Goal: Task Accomplishment & Management: Manage account settings

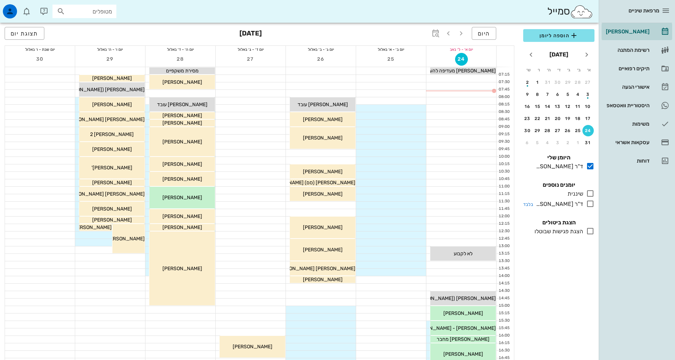
click at [592, 206] on icon at bounding box center [590, 203] width 9 height 9
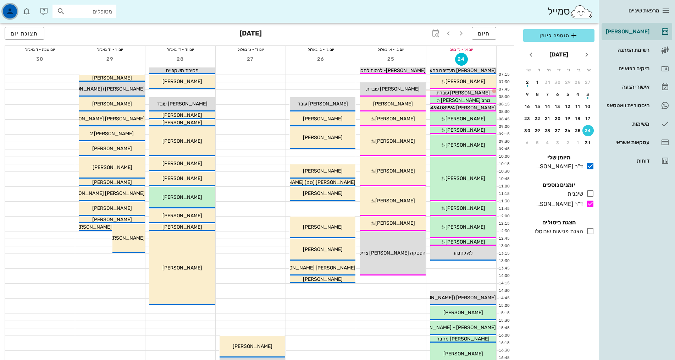
click at [13, 17] on div "button" at bounding box center [10, 11] width 14 height 14
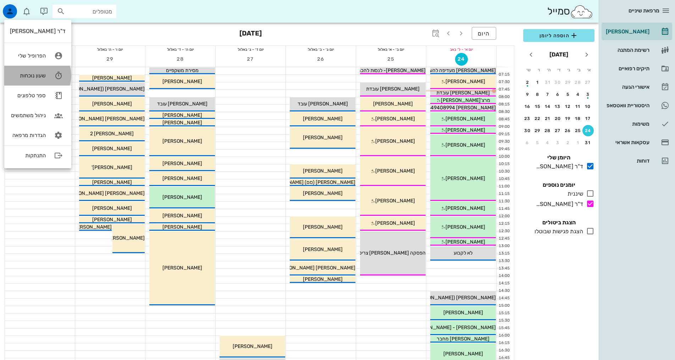
click at [56, 73] on icon at bounding box center [58, 75] width 14 height 14
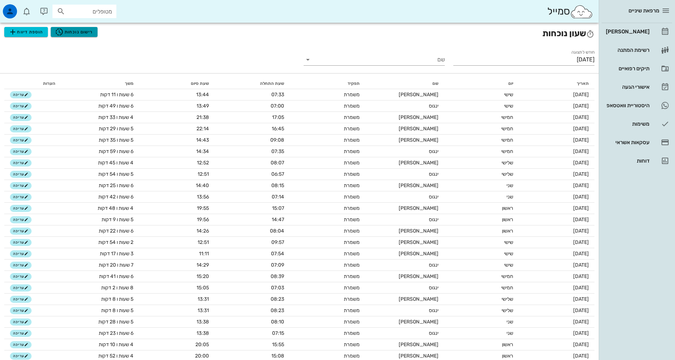
click at [62, 30] on icon "button" at bounding box center [59, 32] width 9 height 9
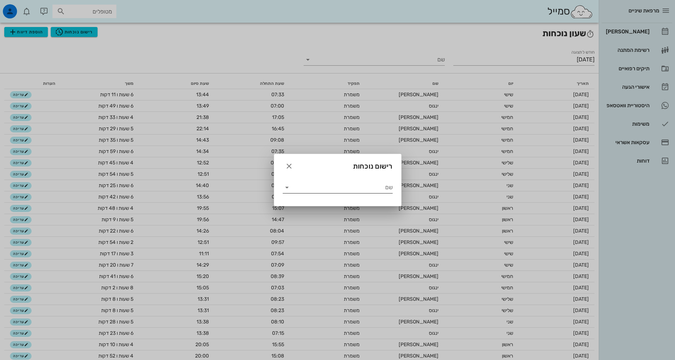
click at [287, 186] on icon at bounding box center [287, 187] width 9 height 9
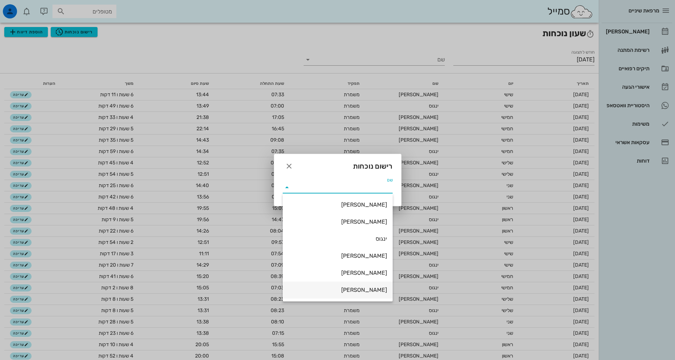
click at [358, 290] on div "[PERSON_NAME]" at bounding box center [337, 289] width 99 height 7
type input "[PERSON_NAME]"
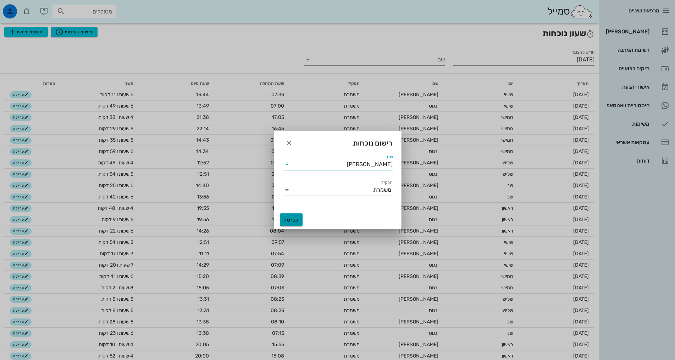
click at [288, 216] on button "כניסה" at bounding box center [291, 219] width 23 height 13
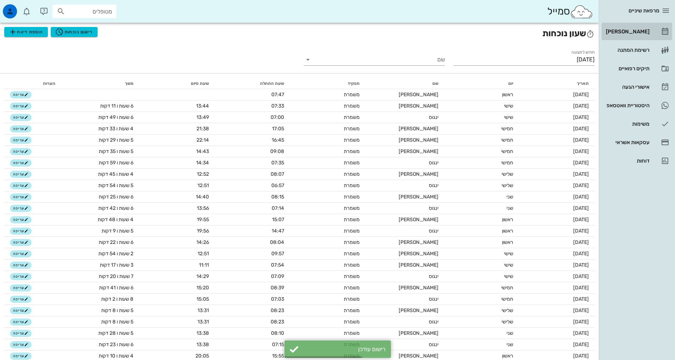
click at [632, 35] on div "[PERSON_NAME]" at bounding box center [627, 31] width 45 height 11
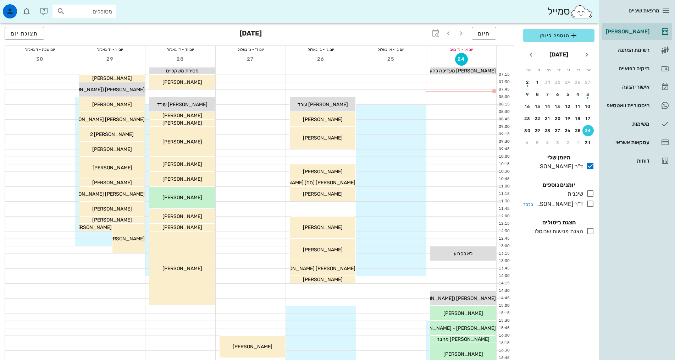
click at [588, 204] on icon at bounding box center [590, 203] width 9 height 9
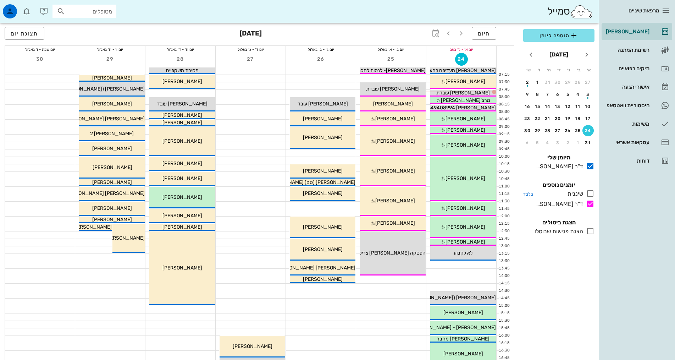
click at [587, 193] on icon at bounding box center [590, 193] width 9 height 9
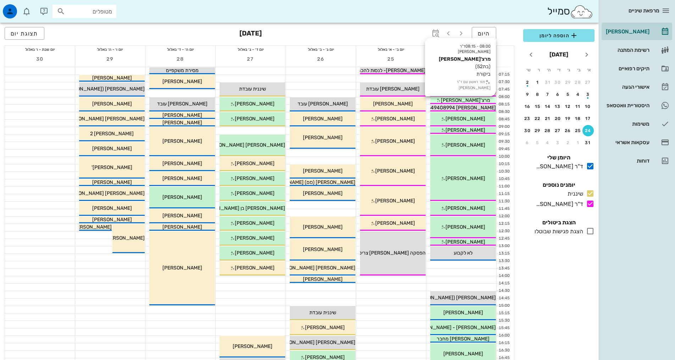
click at [483, 100] on div "מרצ'[PERSON_NAME]" at bounding box center [463, 100] width 66 height 7
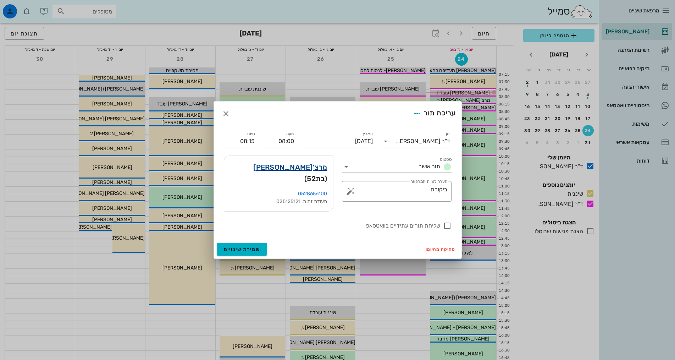
click at [316, 171] on link "מרצ'[PERSON_NAME]" at bounding box center [290, 166] width 74 height 11
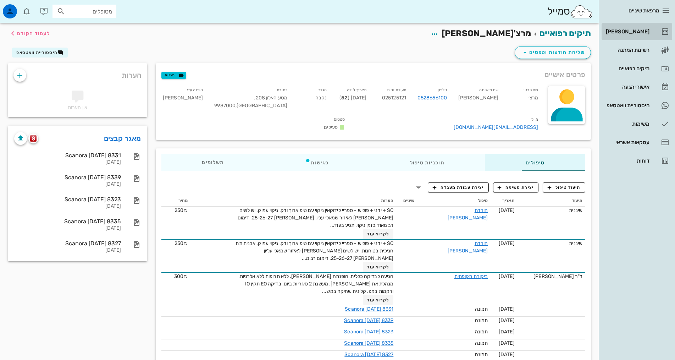
click at [647, 33] on div "[PERSON_NAME]" at bounding box center [627, 32] width 45 height 6
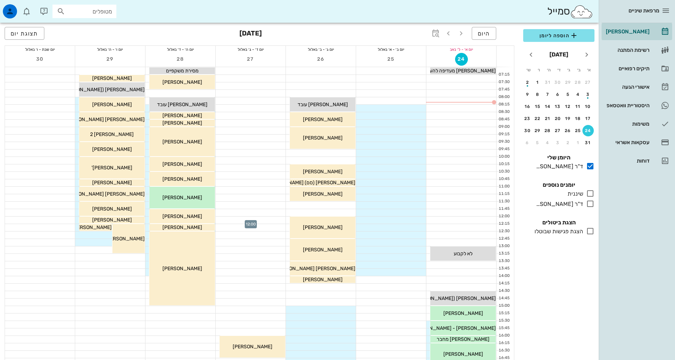
drag, startPoint x: 254, startPoint y: 220, endPoint x: 258, endPoint y: 227, distance: 8.1
click at [258, 227] on div "16:00 - 16:45 [PERSON_NAME] (בת 33 ) 47MO [PERSON_NAME]" at bounding box center [251, 320] width 70 height 507
click at [588, 206] on icon at bounding box center [590, 203] width 9 height 9
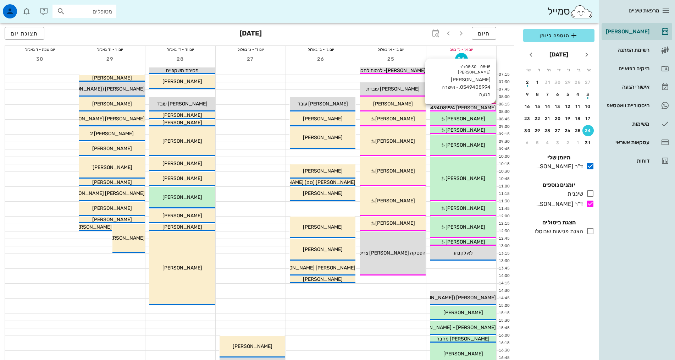
click at [476, 106] on span "[PERSON_NAME] 0549408994.- אישרה הגעה" at bounding box center [445, 108] width 102 height 6
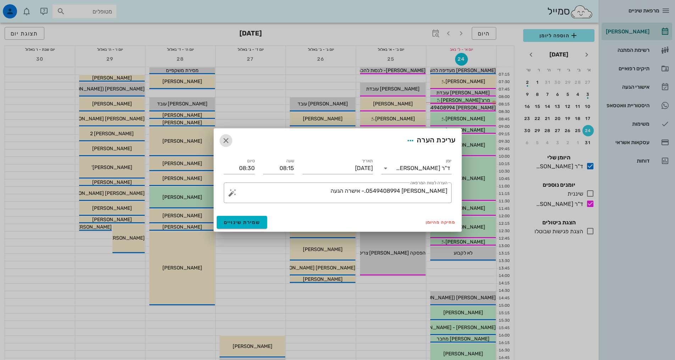
click at [226, 140] on icon "button" at bounding box center [226, 140] width 9 height 9
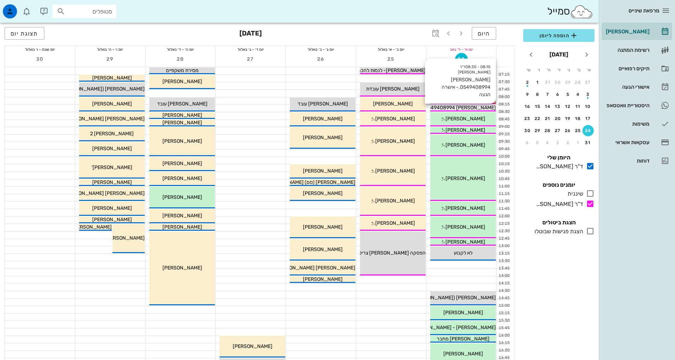
drag, startPoint x: 453, startPoint y: 107, endPoint x: 489, endPoint y: 108, distance: 35.5
click at [489, 108] on span "[PERSON_NAME] 0549408994.- אישרה הגעה" at bounding box center [445, 108] width 102 height 6
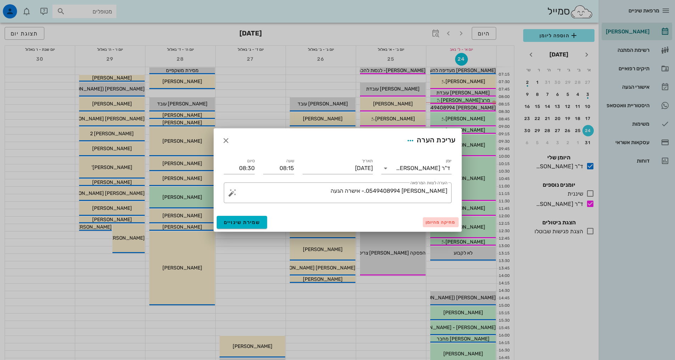
click at [436, 223] on span "מחיקה מהיומן" at bounding box center [441, 222] width 30 height 5
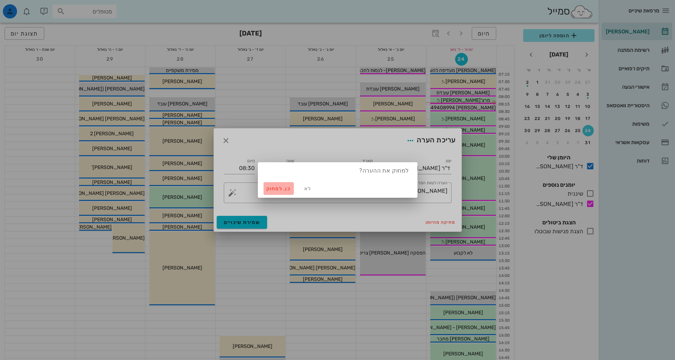
click at [287, 190] on span "כן. למחוק" at bounding box center [278, 189] width 25 height 6
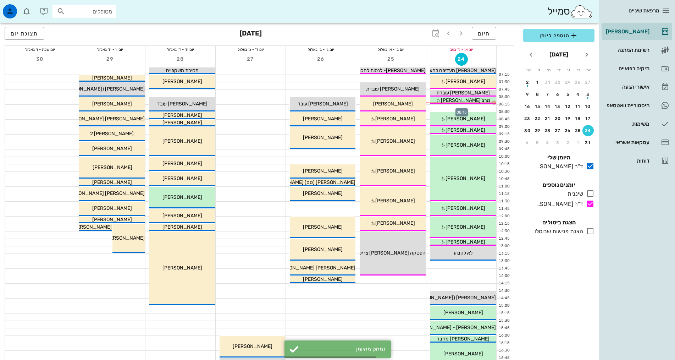
click at [447, 110] on div at bounding box center [461, 108] width 70 height 7
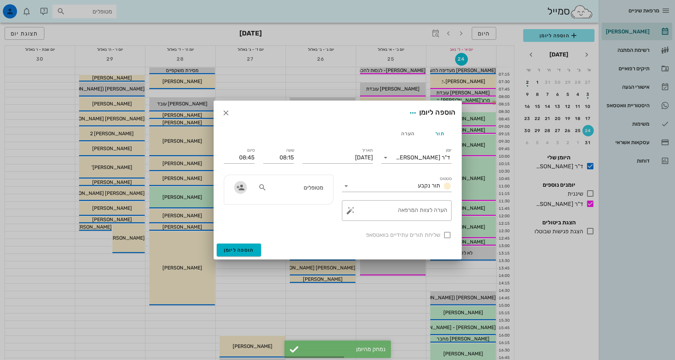
click at [239, 191] on icon "button" at bounding box center [240, 187] width 9 height 9
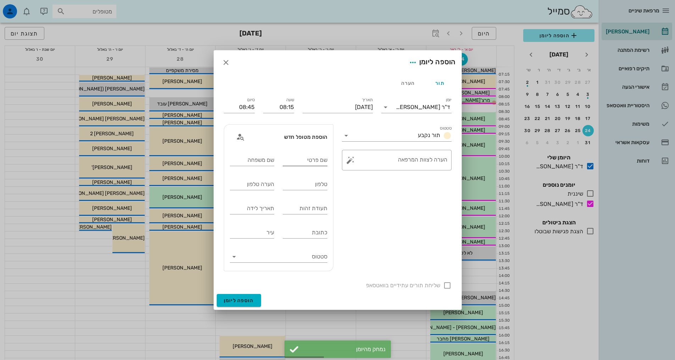
click at [311, 154] on div "שם פרטי" at bounding box center [305, 159] width 45 height 18
click at [310, 159] on input "שם פרטי" at bounding box center [305, 159] width 45 height 11
type input "[PERSON_NAME]"
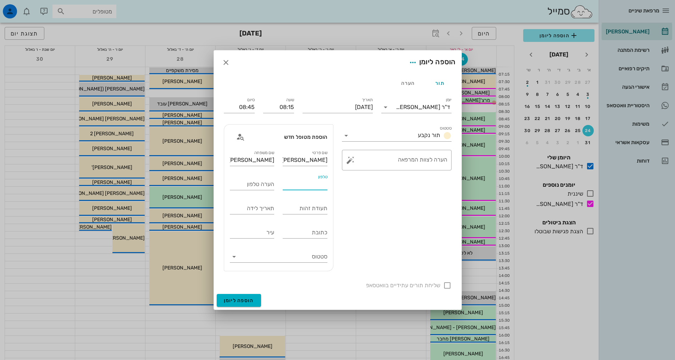
click at [316, 184] on input "טלפון" at bounding box center [305, 183] width 45 height 11
type input "0549408994"
click at [238, 299] on span "הוספה ליומן" at bounding box center [239, 300] width 30 height 6
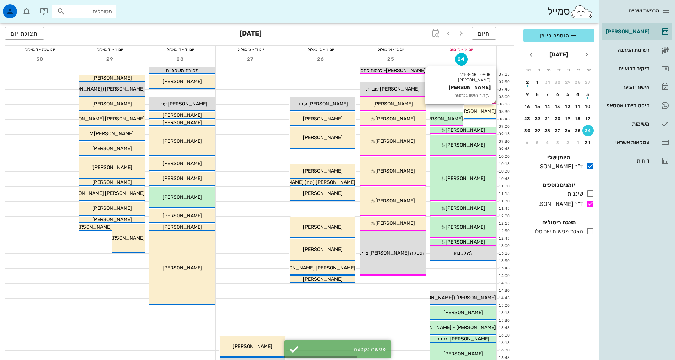
click at [482, 111] on span "[PERSON_NAME]" at bounding box center [476, 111] width 40 height 6
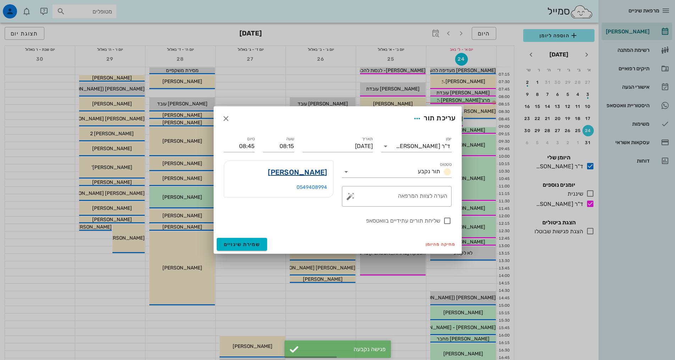
click at [309, 175] on link "[PERSON_NAME]" at bounding box center [297, 171] width 59 height 11
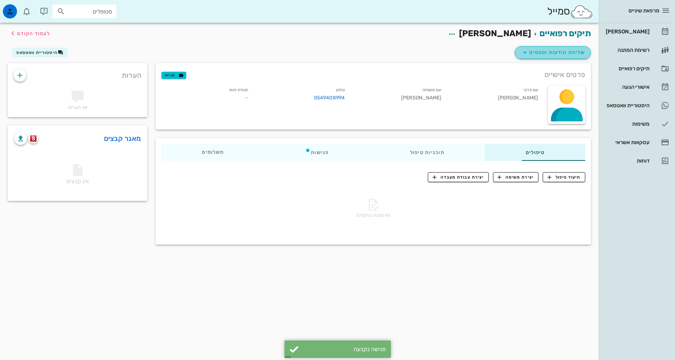
click at [529, 54] on icon "button" at bounding box center [525, 52] width 9 height 9
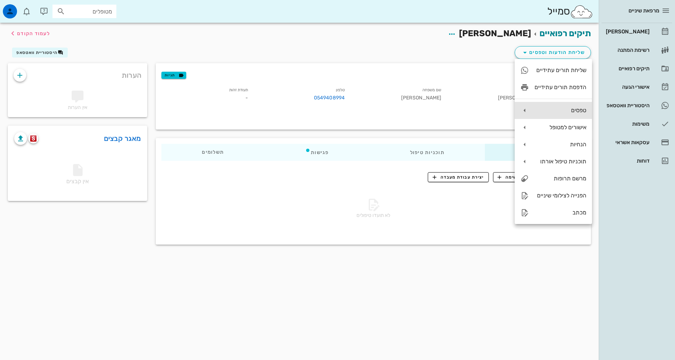
click at [538, 105] on div "טפסים" at bounding box center [553, 110] width 77 height 17
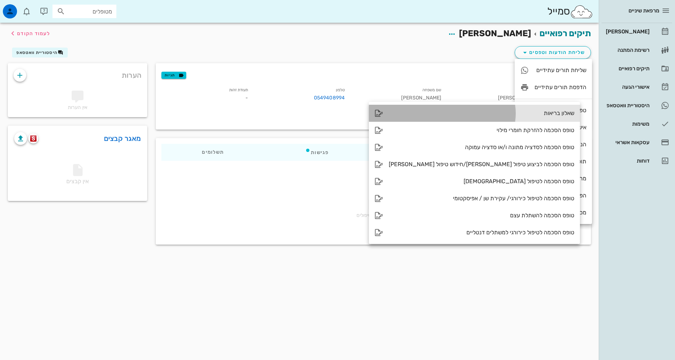
click at [479, 116] on div "שאלון בריאות" at bounding box center [482, 113] width 186 height 7
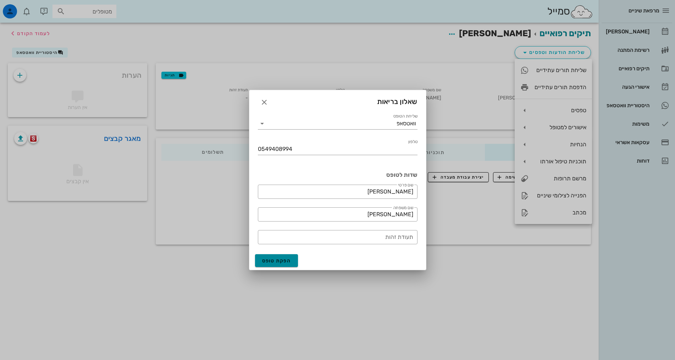
click at [285, 261] on span "הפקת טופס" at bounding box center [276, 261] width 29 height 6
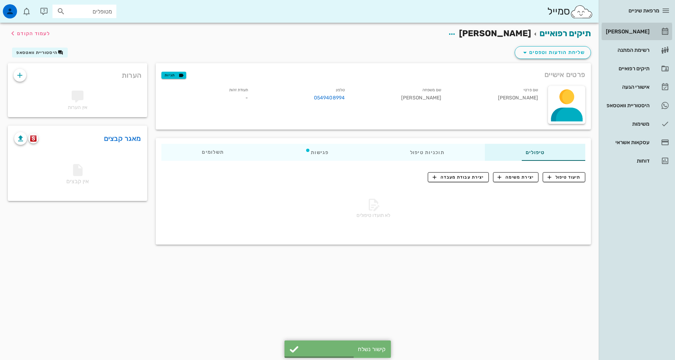
click at [634, 31] on div "[PERSON_NAME]" at bounding box center [627, 32] width 45 height 6
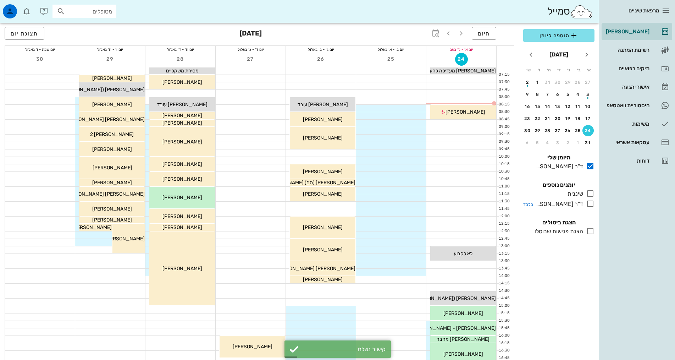
click at [590, 204] on icon at bounding box center [590, 203] width 9 height 9
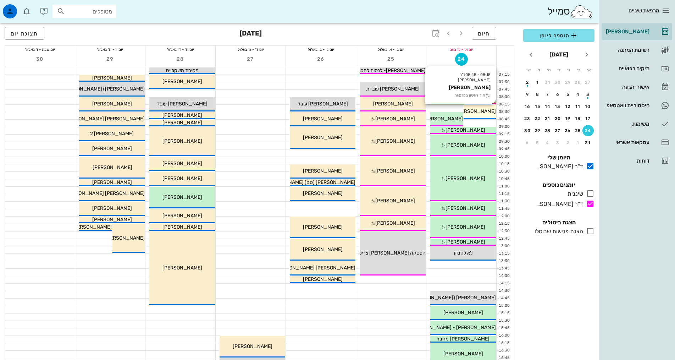
click at [479, 111] on span "[PERSON_NAME]" at bounding box center [476, 111] width 40 height 6
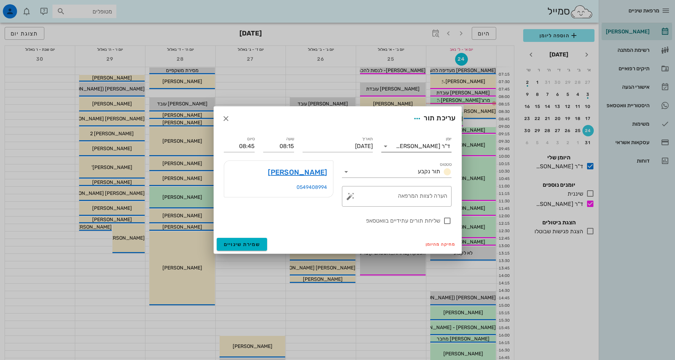
click at [431, 144] on div "ד"ר [PERSON_NAME]" at bounding box center [423, 146] width 54 height 6
click at [423, 180] on div "ד"ר [PERSON_NAME]" at bounding box center [416, 185] width 59 height 15
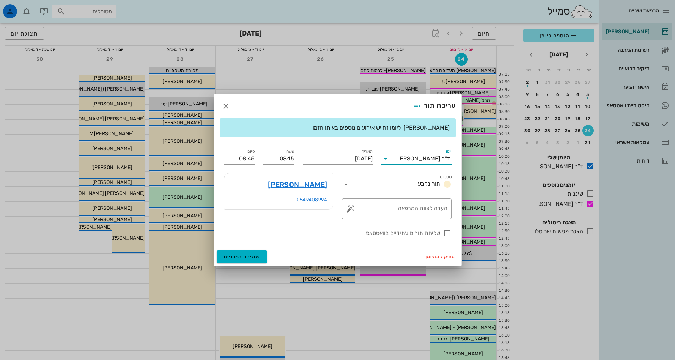
click at [220, 153] on div "סיום 08:45" at bounding box center [239, 156] width 39 height 26
click at [233, 155] on input "08:45" at bounding box center [239, 158] width 31 height 11
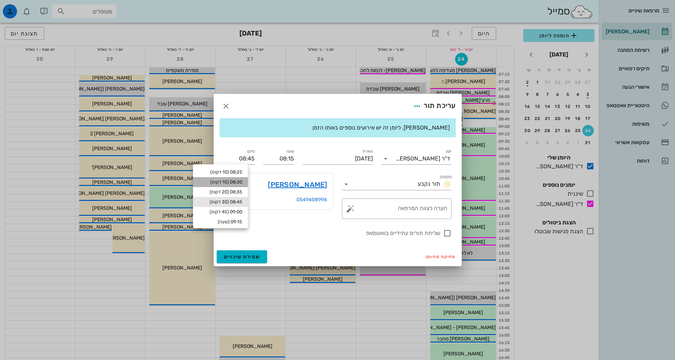
click at [242, 181] on div "08:30 (15 דקות)" at bounding box center [221, 182] width 44 height 6
type input "08:30"
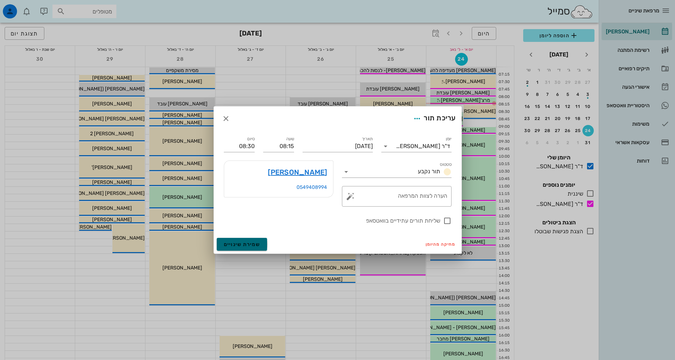
click at [252, 242] on span "שמירת שינויים" at bounding box center [242, 244] width 37 height 6
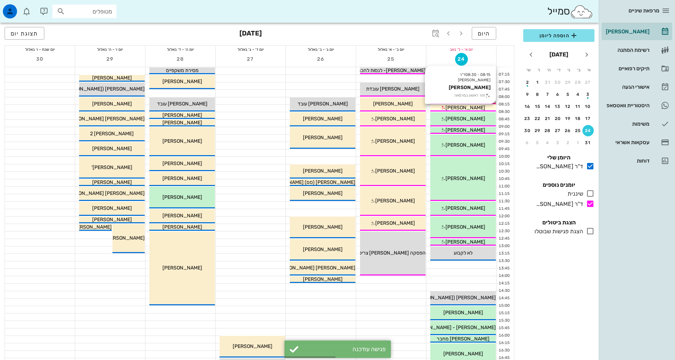
click at [475, 110] on span "[PERSON_NAME]" at bounding box center [466, 108] width 40 height 6
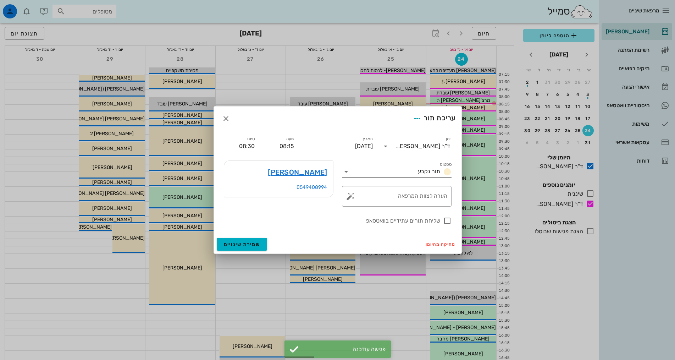
click at [418, 174] on div "תור נקבע" at bounding box center [433, 171] width 37 height 9
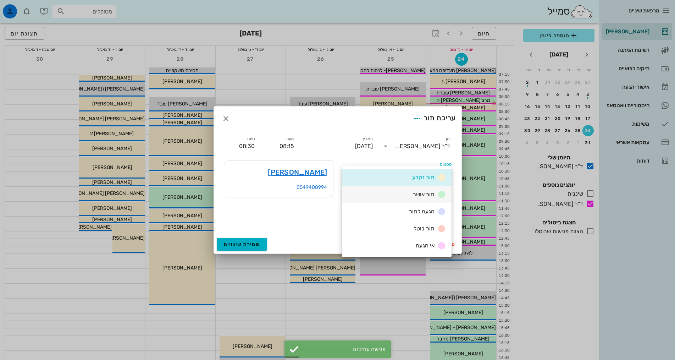
click at [424, 193] on span "תור אושר" at bounding box center [424, 194] width 22 height 7
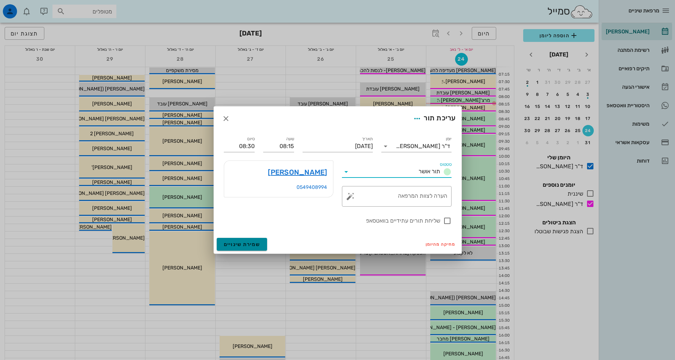
click at [255, 240] on button "שמירת שינויים" at bounding box center [242, 244] width 51 height 13
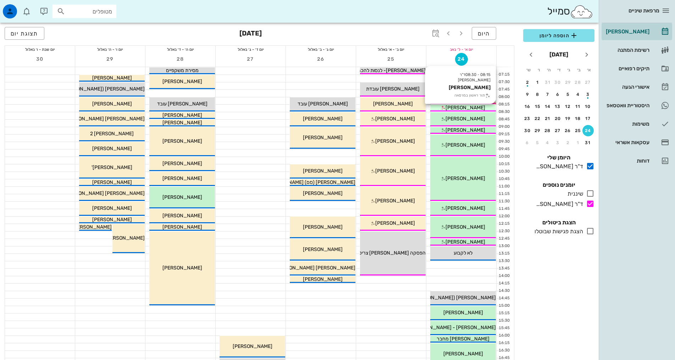
click at [467, 106] on span "[PERSON_NAME]" at bounding box center [466, 108] width 40 height 6
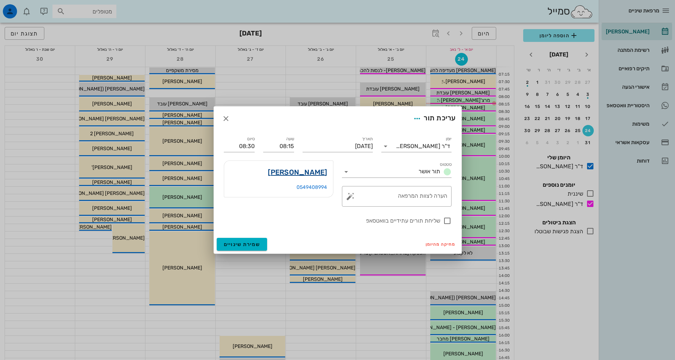
click at [313, 171] on link "[PERSON_NAME]" at bounding box center [297, 171] width 59 height 11
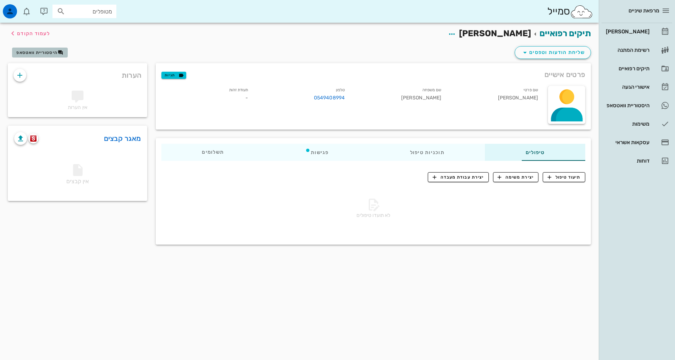
click at [41, 53] on span "היסטוריית וואטסאפ" at bounding box center [36, 52] width 41 height 5
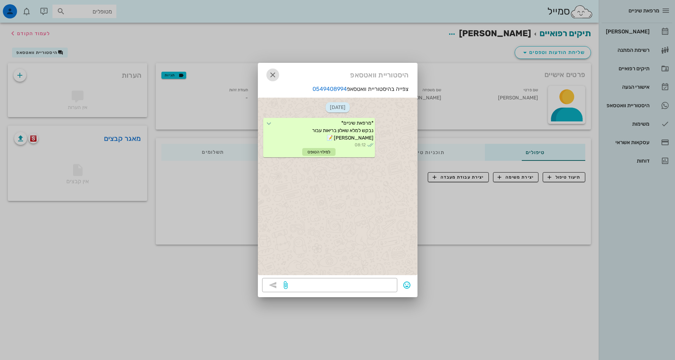
click at [269, 72] on icon "button" at bounding box center [273, 75] width 9 height 9
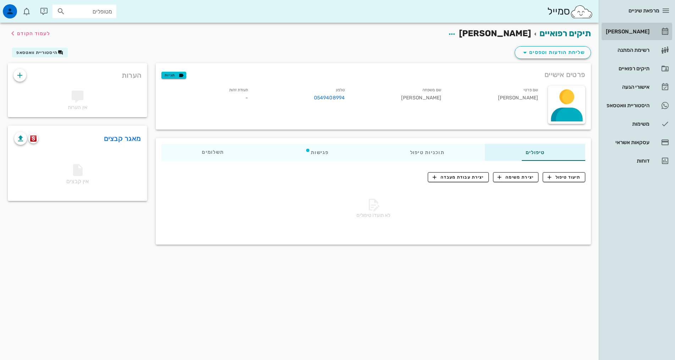
click at [622, 27] on div "[PERSON_NAME]" at bounding box center [627, 31] width 45 height 11
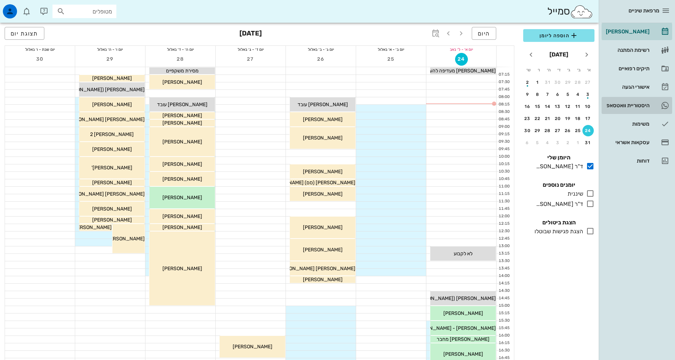
click at [618, 110] on div "היסטוריית וואטסאפ" at bounding box center [627, 105] width 45 height 11
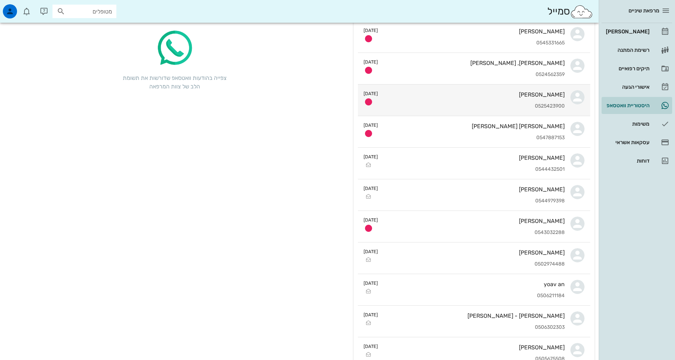
scroll to position [71, 0]
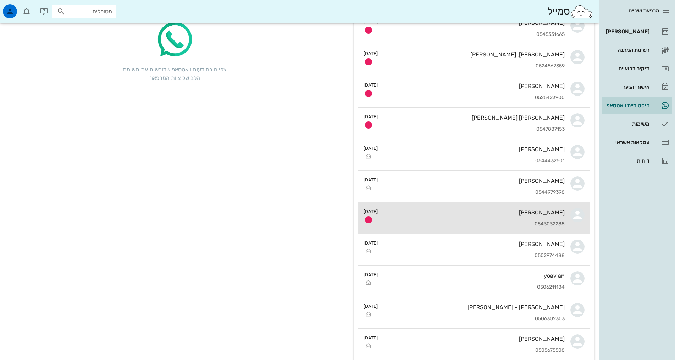
click at [534, 208] on div "[PERSON_NAME] 0543032288" at bounding box center [474, 217] width 181 height 31
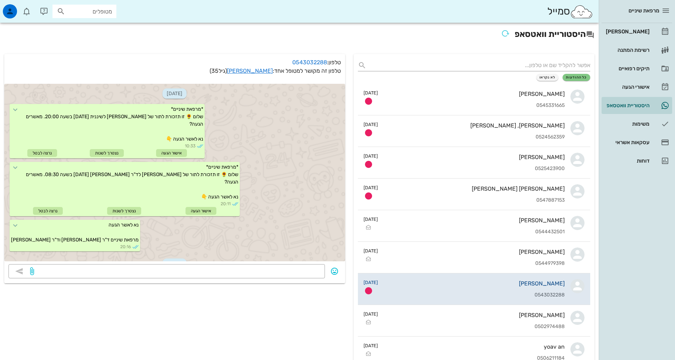
scroll to position [281, 0]
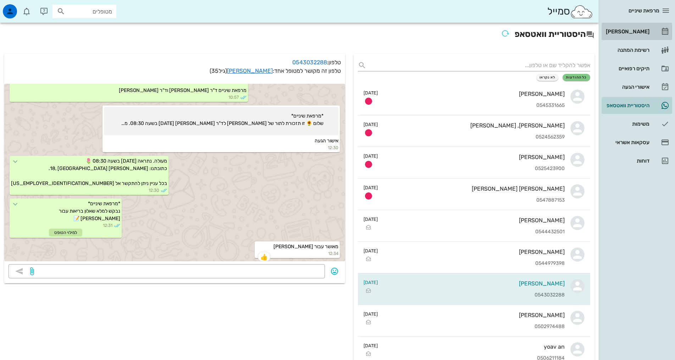
click at [632, 33] on div "[PERSON_NAME]" at bounding box center [627, 32] width 45 height 6
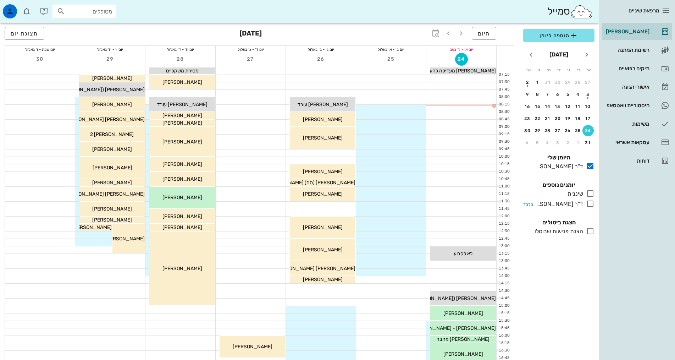
click at [590, 206] on icon at bounding box center [590, 203] width 9 height 9
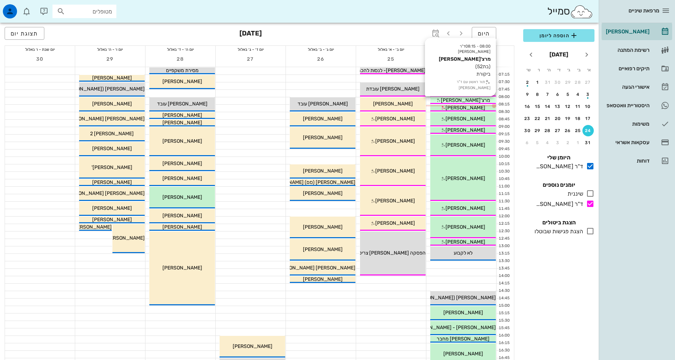
click at [480, 97] on div "מרצ'[PERSON_NAME]" at bounding box center [463, 100] width 66 height 7
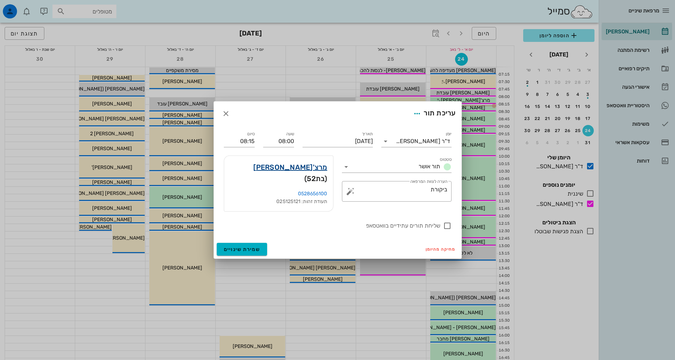
click at [309, 170] on link "מרצ'[PERSON_NAME]" at bounding box center [290, 166] width 74 height 11
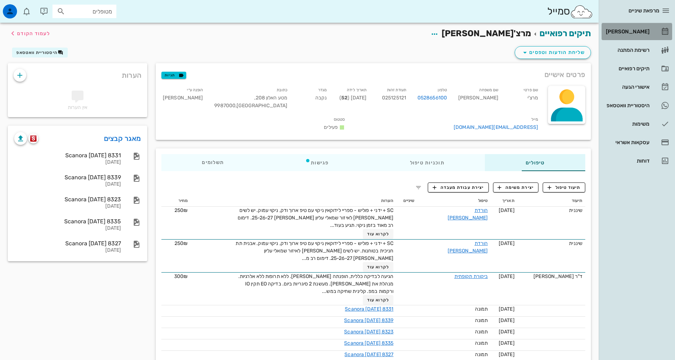
click at [639, 30] on div "[PERSON_NAME]" at bounding box center [627, 32] width 45 height 6
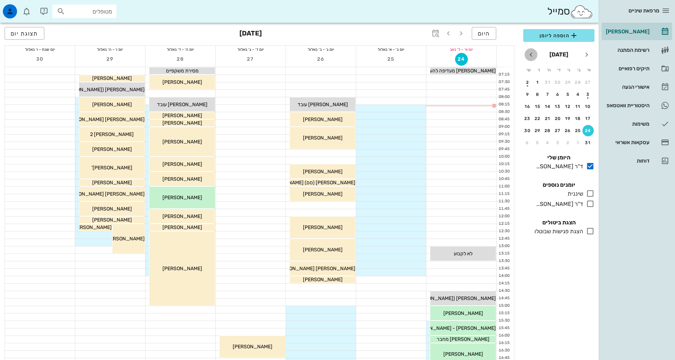
click at [533, 55] on icon "חודש הבא" at bounding box center [531, 54] width 9 height 9
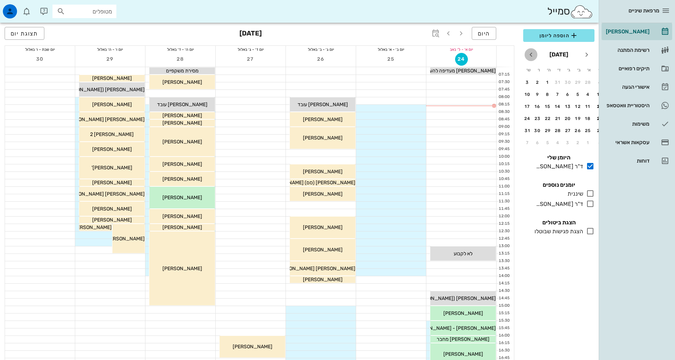
click at [535, 57] on span "חודש הבא" at bounding box center [531, 54] width 13 height 9
click at [536, 57] on span "חודש הבא" at bounding box center [531, 54] width 13 height 9
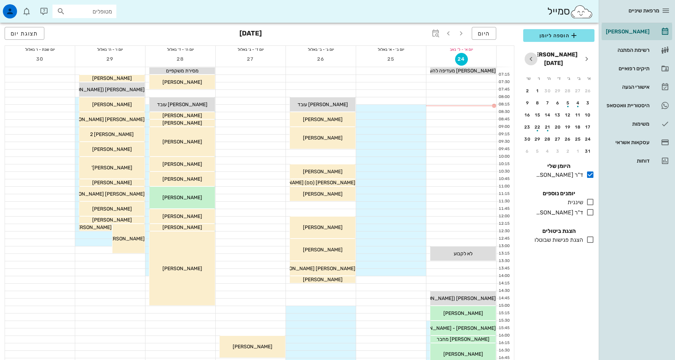
click at [536, 57] on span "חודש הבא" at bounding box center [531, 59] width 13 height 9
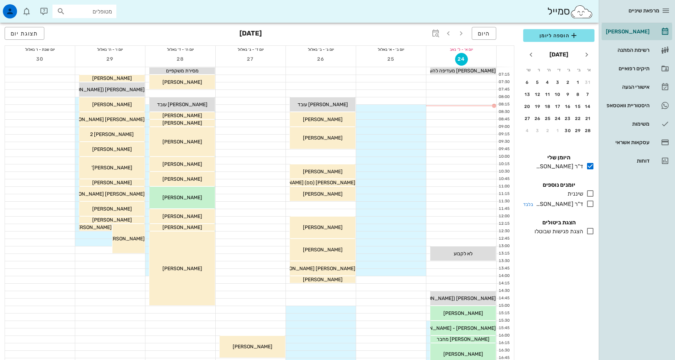
click at [588, 201] on icon at bounding box center [590, 203] width 9 height 9
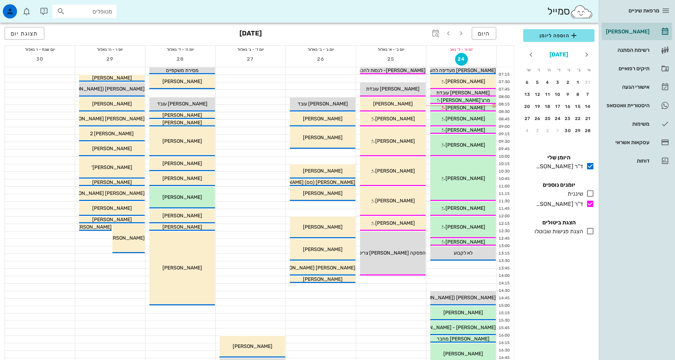
click at [557, 55] on button "[DATE]" at bounding box center [559, 55] width 24 height 14
click at [581, 114] on div "יולי" at bounding box center [582, 114] width 11 height 5
click at [588, 54] on icon "חודש שעבר" at bounding box center [587, 54] width 9 height 9
click at [590, 94] on div "7" at bounding box center [588, 94] width 11 height 5
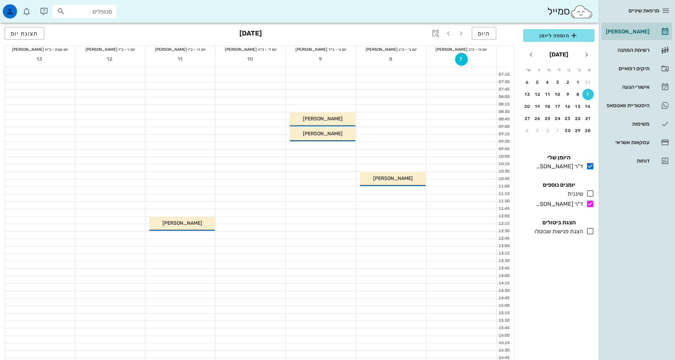
click at [476, 107] on div at bounding box center [461, 108] width 70 height 7
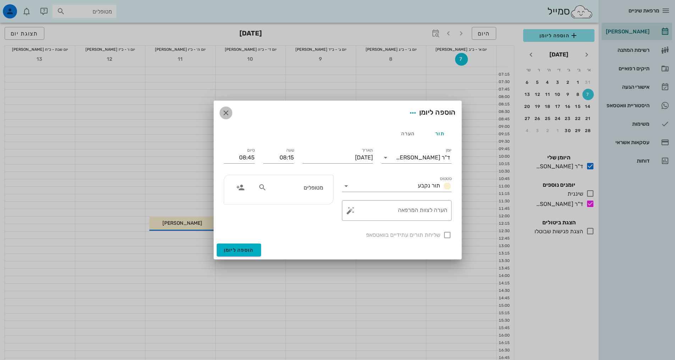
click at [224, 111] on icon "button" at bounding box center [226, 113] width 9 height 9
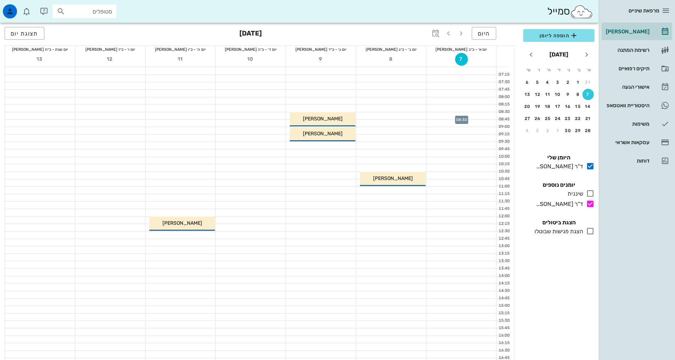
click at [473, 115] on div at bounding box center [461, 115] width 70 height 7
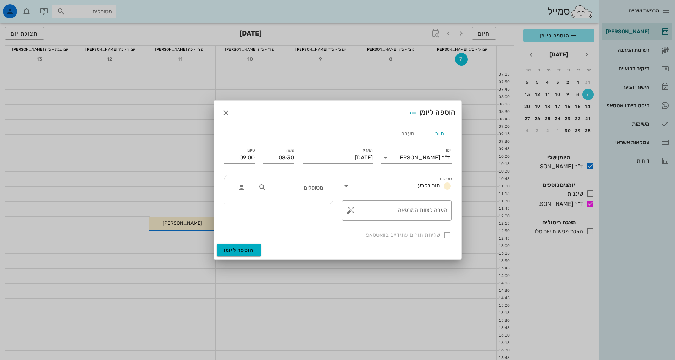
click at [280, 189] on input "מטופלים" at bounding box center [295, 187] width 55 height 9
type input "מרצי"
click at [293, 208] on div "0528656100" at bounding box center [285, 209] width 78 height 6
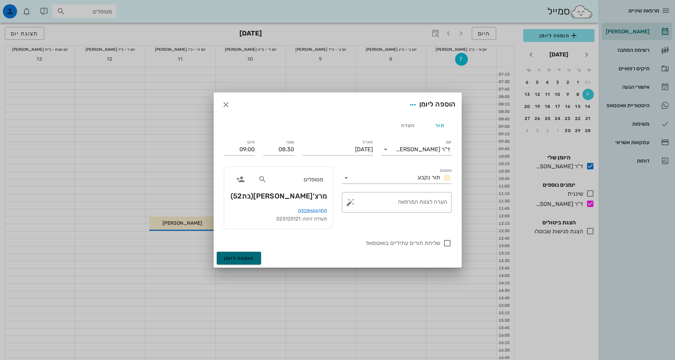
click at [245, 257] on span "הוספה ליומן" at bounding box center [239, 258] width 30 height 6
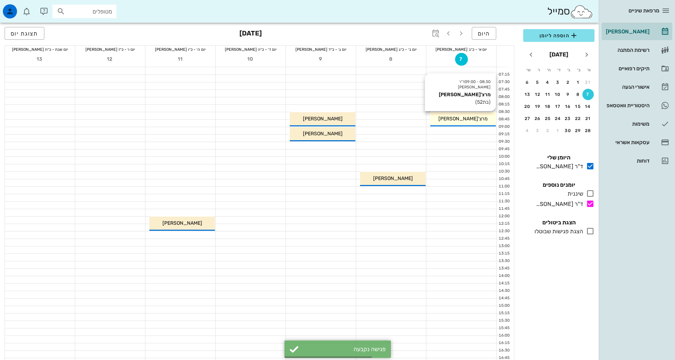
click at [455, 116] on span "מרצ'[PERSON_NAME]" at bounding box center [463, 119] width 49 height 6
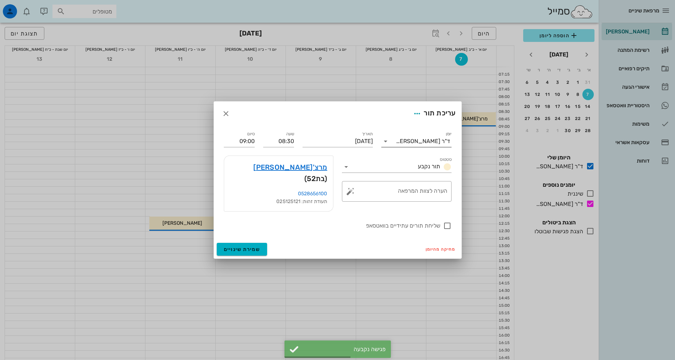
click at [418, 144] on div "ד"ר [PERSON_NAME]" at bounding box center [423, 141] width 54 height 6
click at [406, 182] on div "ד"ר [PERSON_NAME]" at bounding box center [416, 185] width 59 height 15
click at [233, 243] on button "שמירת שינויים" at bounding box center [242, 249] width 51 height 13
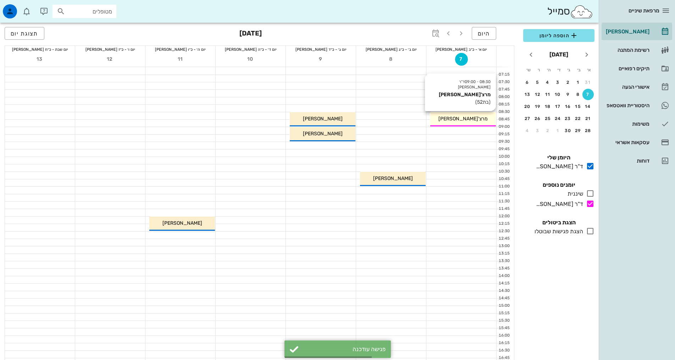
click at [461, 123] on div "08:30 - 09:00 ד"ר [PERSON_NAME] מרצ'י [PERSON_NAME] (בת 52 ) מרצ'י [PERSON_NAME]" at bounding box center [463, 119] width 66 height 14
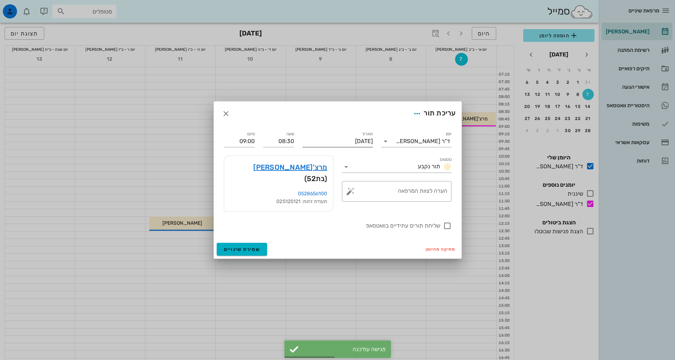
click at [341, 143] on input "[DATE]" at bounding box center [338, 141] width 70 height 11
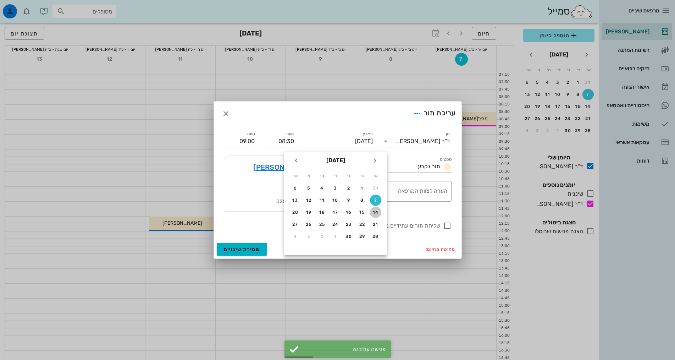
click at [377, 207] on button "14" at bounding box center [375, 211] width 11 height 11
type input "[DATE]"
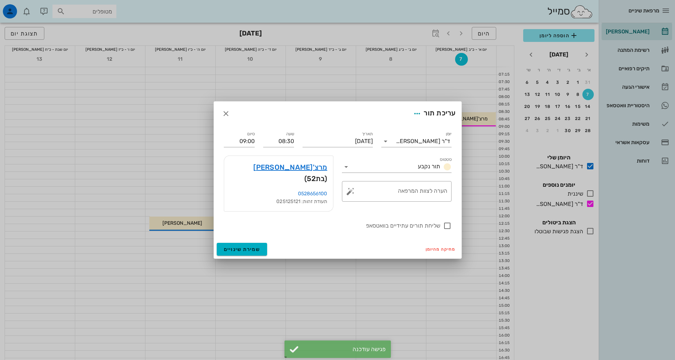
click at [257, 234] on div "יומן ד"ר [PERSON_NAME] תור נקבע תאריך [DATE] שעה 08:30 סיום 09:00 סטטוס תור נקב…" at bounding box center [338, 183] width 248 height 114
click at [258, 243] on button "שמירת שינויים" at bounding box center [242, 249] width 51 height 13
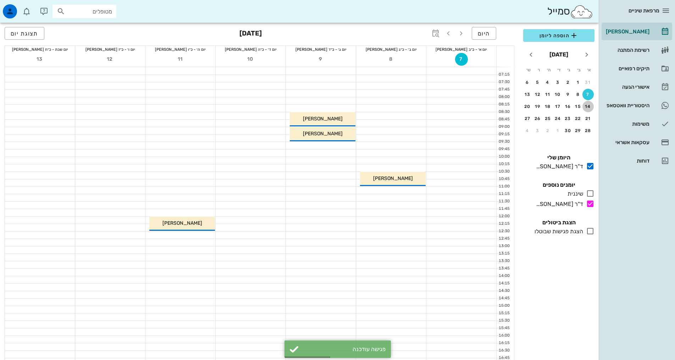
click at [586, 107] on div "14" at bounding box center [588, 106] width 11 height 5
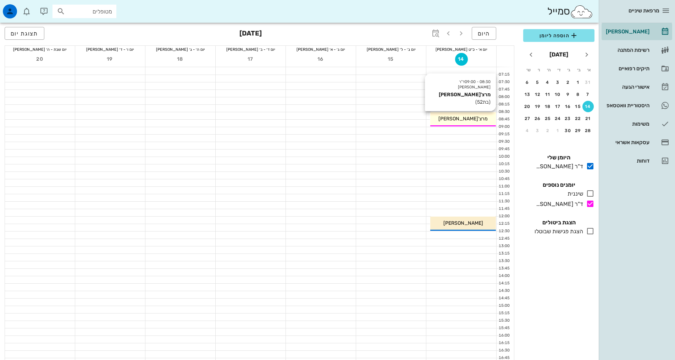
click at [472, 120] on span "מרצ'[PERSON_NAME]" at bounding box center [463, 119] width 49 height 6
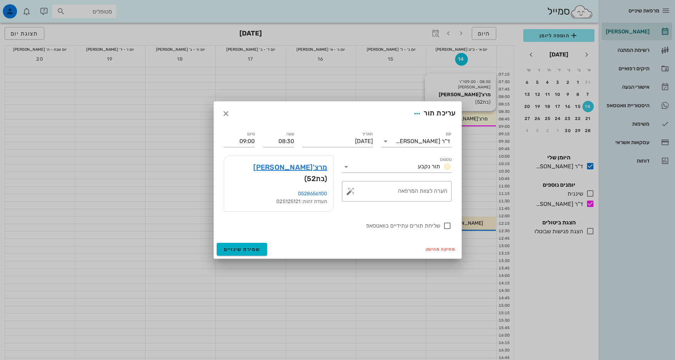
click at [472, 120] on div at bounding box center [337, 180] width 675 height 360
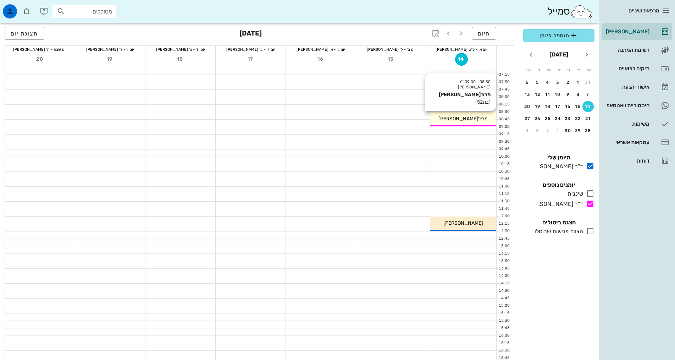
click at [471, 122] on div "מרצ'[PERSON_NAME]" at bounding box center [463, 118] width 66 height 7
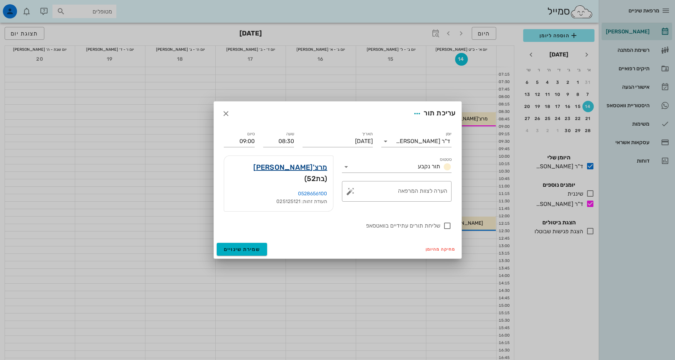
click at [315, 170] on link "מרצ'[PERSON_NAME]" at bounding box center [290, 166] width 74 height 11
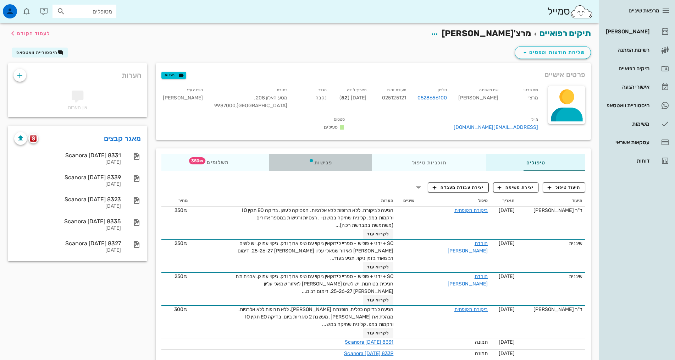
click at [299, 154] on div "פגישות" at bounding box center [320, 162] width 103 height 17
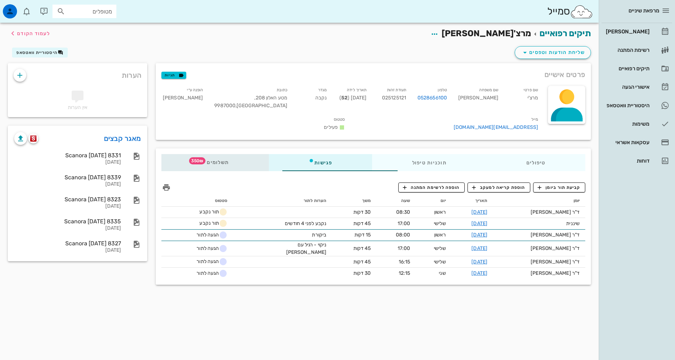
click at [193, 154] on div "תשלומים 350₪" at bounding box center [214, 162] width 107 height 17
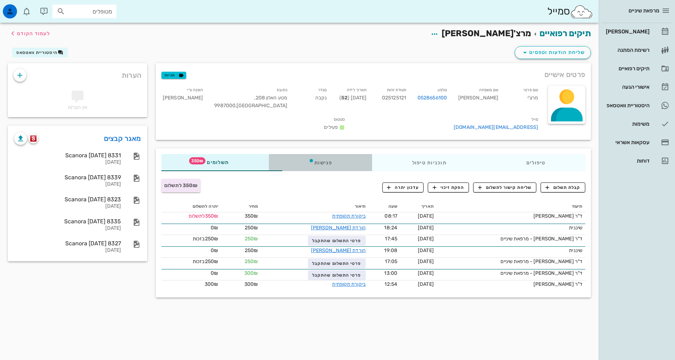
click at [273, 154] on div "פגישות" at bounding box center [320, 162] width 103 height 17
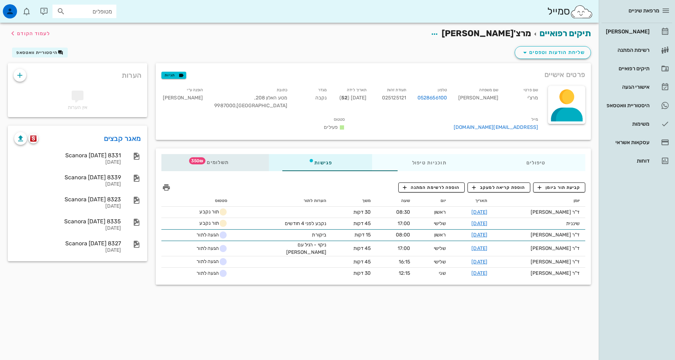
click at [201, 160] on span "תשלומים 350₪" at bounding box center [215, 162] width 28 height 5
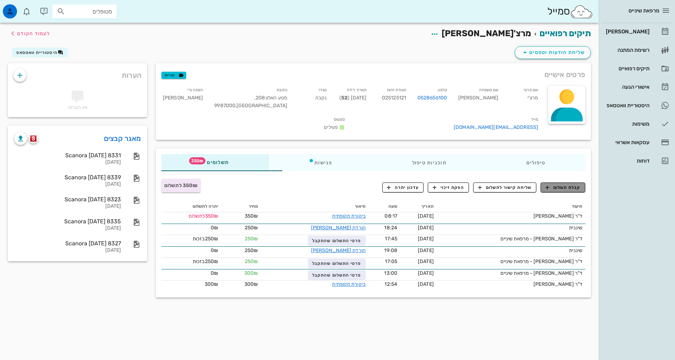
click at [550, 182] on button "קבלת תשלום" at bounding box center [563, 187] width 45 height 10
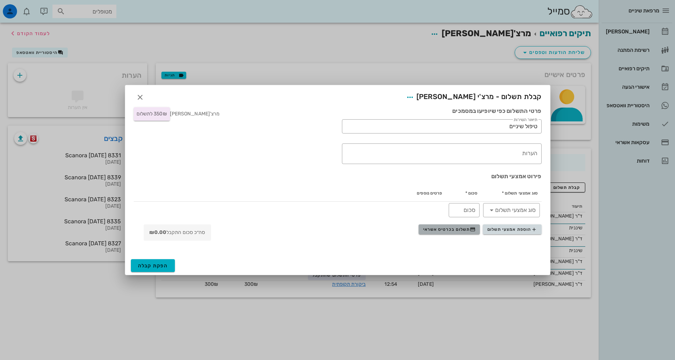
click at [436, 231] on span "תשלום בכרטיס אשראי" at bounding box center [449, 229] width 53 height 6
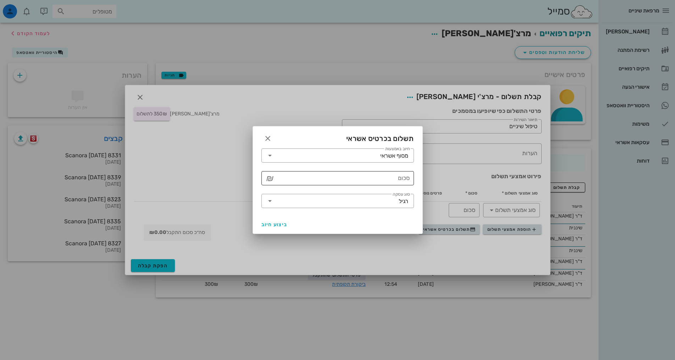
click at [404, 181] on input "סכום" at bounding box center [343, 177] width 134 height 11
type input "350"
click at [263, 223] on span "ביצוע חיוב" at bounding box center [274, 224] width 26 height 6
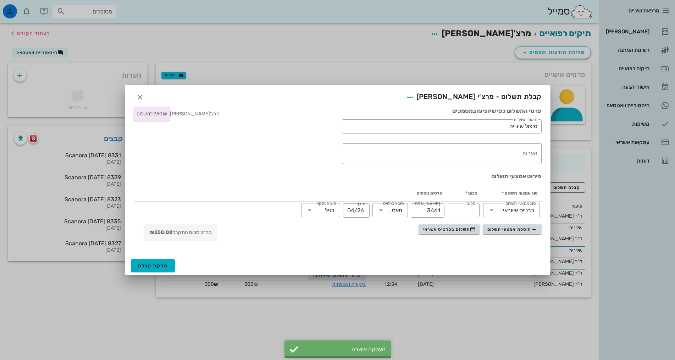
type input "350"
click at [166, 267] on span "הפקת קבלה" at bounding box center [153, 266] width 30 height 6
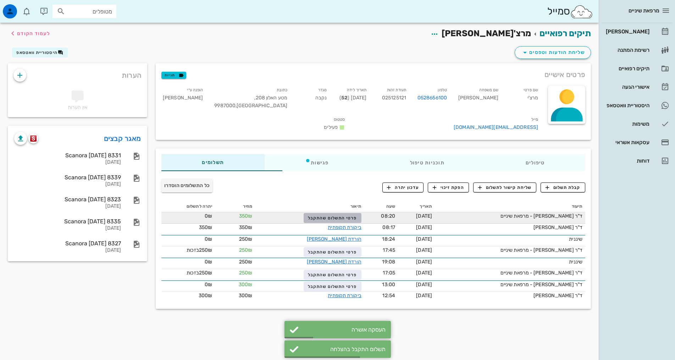
click at [319, 215] on span "פרטי התשלום שהתקבל" at bounding box center [332, 217] width 49 height 5
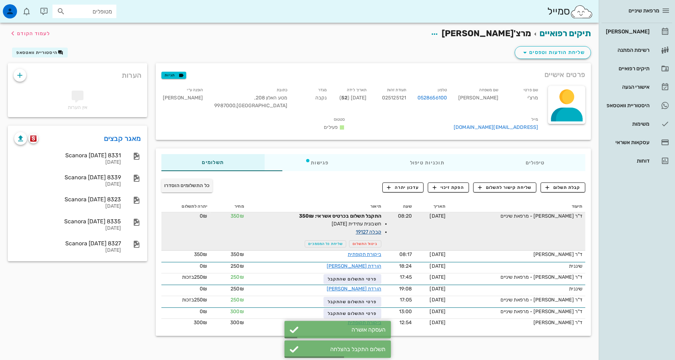
click at [356, 229] on link "קבלה 19127" at bounding box center [369, 232] width 26 height 6
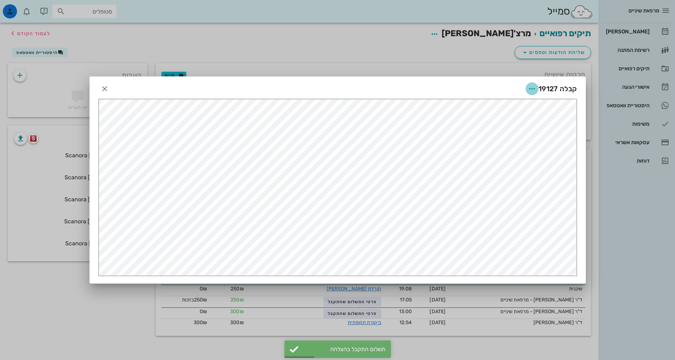
click at [534, 87] on icon "button" at bounding box center [532, 88] width 9 height 9
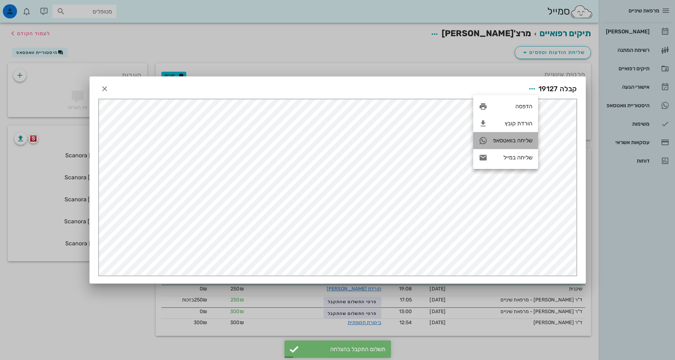
click at [524, 138] on div "שליחה בוואטסאפ" at bounding box center [512, 140] width 39 height 7
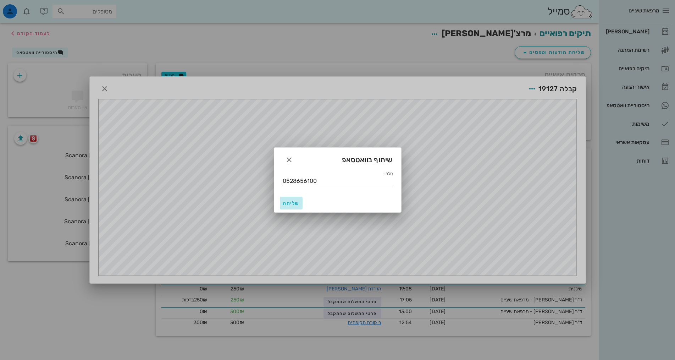
click at [293, 202] on span "שליחה" at bounding box center [291, 203] width 17 height 6
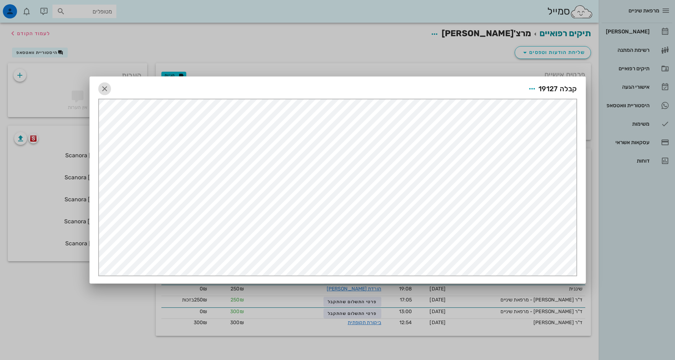
click at [107, 90] on icon "button" at bounding box center [104, 88] width 9 height 9
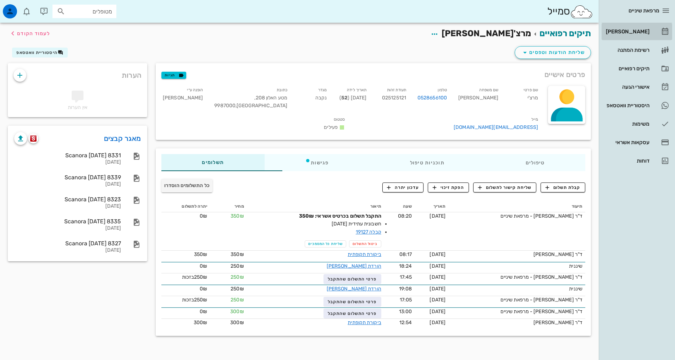
click at [628, 25] on link "[PERSON_NAME]" at bounding box center [637, 31] width 71 height 17
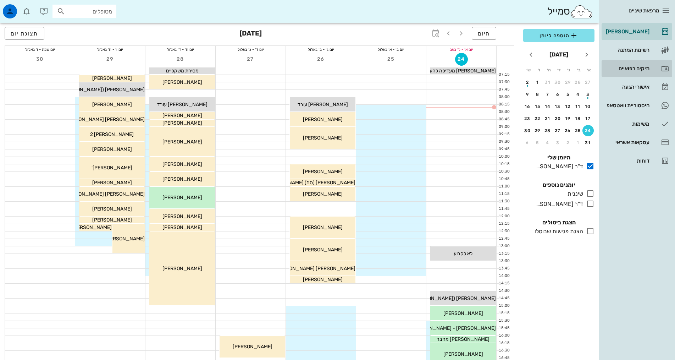
click at [644, 68] on div "תיקים רפואיים" at bounding box center [627, 69] width 45 height 6
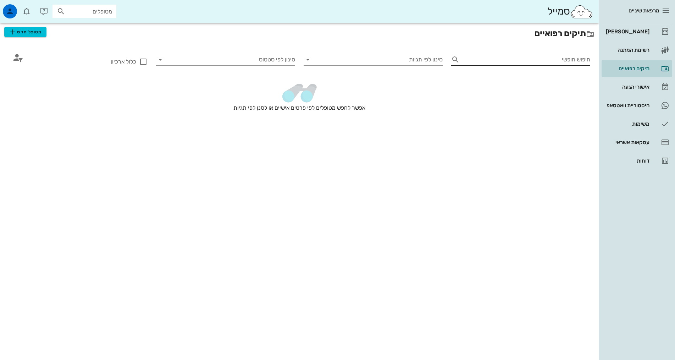
click at [572, 59] on div "חיפוש חופשי" at bounding box center [527, 59] width 128 height 11
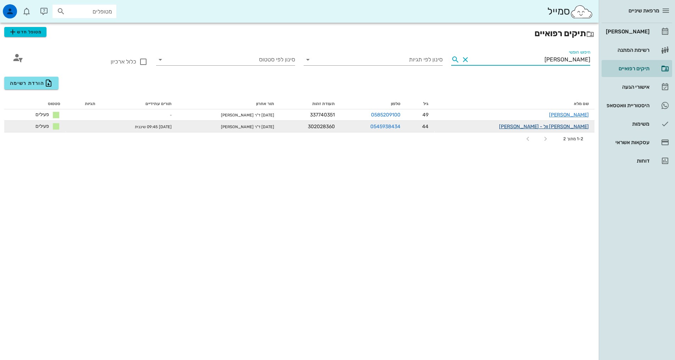
type input "[PERSON_NAME]"
click at [572, 128] on link "[PERSON_NAME] וול - [PERSON_NAME]" at bounding box center [544, 126] width 90 height 6
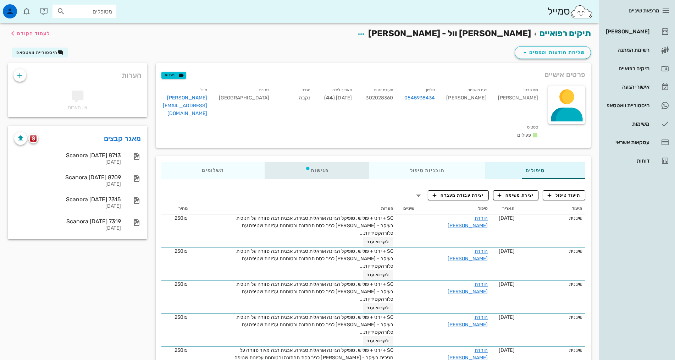
click at [305, 165] on icon at bounding box center [308, 168] width 6 height 6
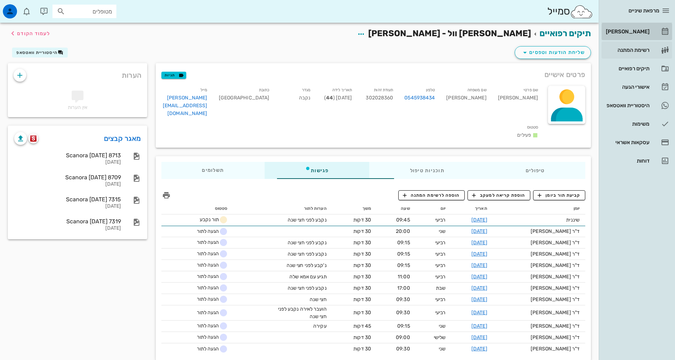
click at [648, 30] on div "[PERSON_NAME]" at bounding box center [627, 32] width 45 height 6
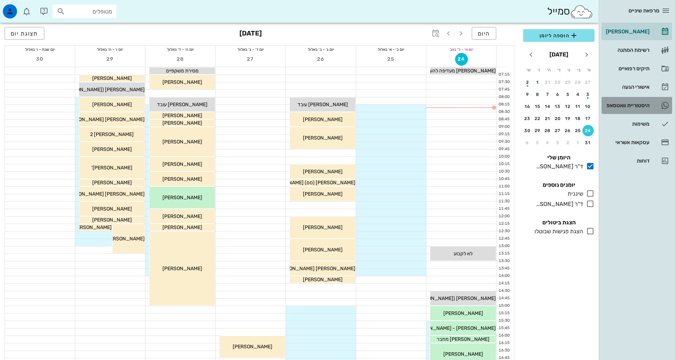
click at [629, 105] on div "היסטוריית וואטסאפ" at bounding box center [627, 106] width 45 height 6
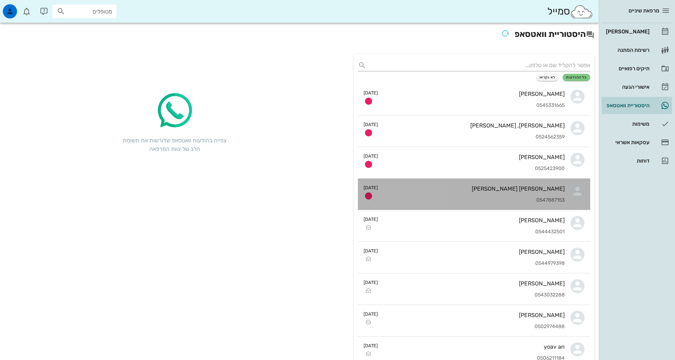
click at [536, 204] on div "[PERSON_NAME] [PERSON_NAME] 0547887153" at bounding box center [474, 193] width 181 height 31
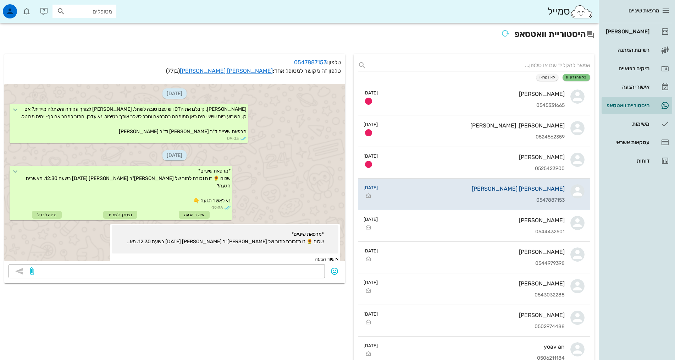
scroll to position [175, 0]
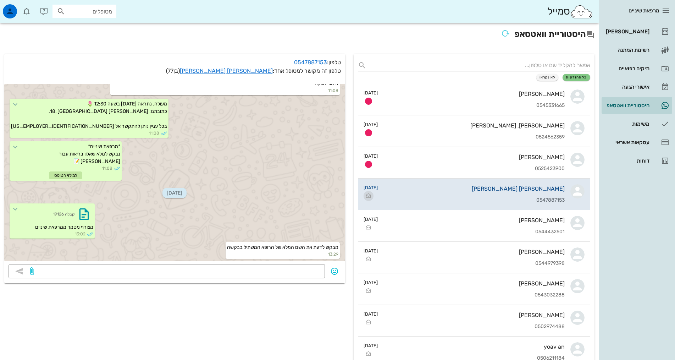
click at [370, 195] on icon "button" at bounding box center [368, 196] width 9 height 9
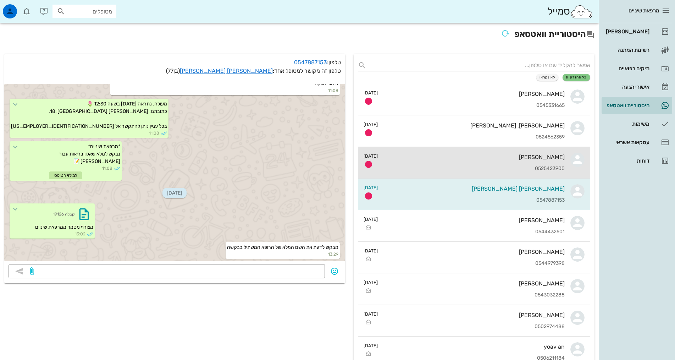
click at [525, 164] on div "[PERSON_NAME] 0525423900" at bounding box center [474, 162] width 181 height 31
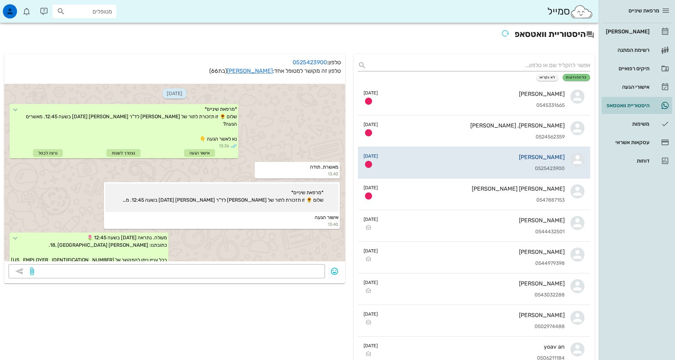
scroll to position [56, 0]
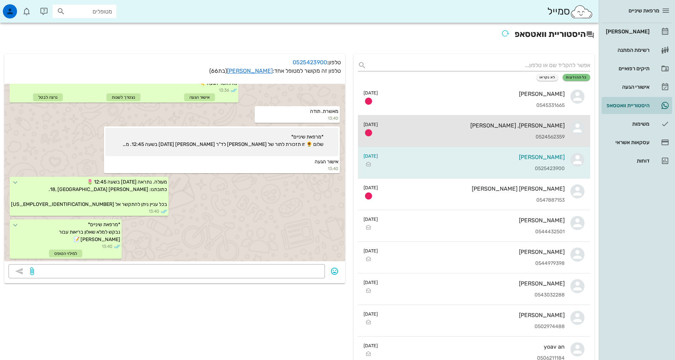
click at [505, 129] on div "[PERSON_NAME], [PERSON_NAME] 0524562359" at bounding box center [474, 130] width 181 height 31
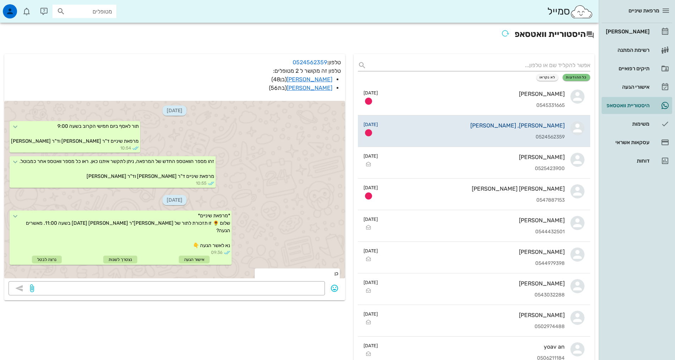
scroll to position [141, 0]
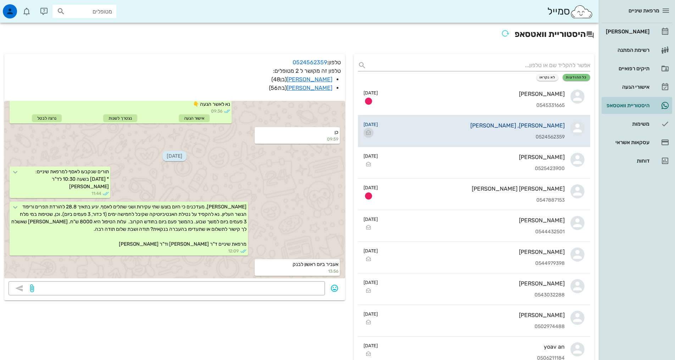
click at [369, 133] on icon "button" at bounding box center [368, 132] width 9 height 9
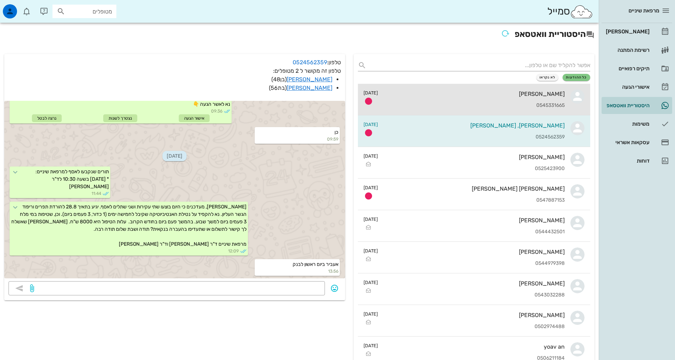
click at [456, 102] on div "[PERSON_NAME] 0545331665" at bounding box center [474, 99] width 181 height 31
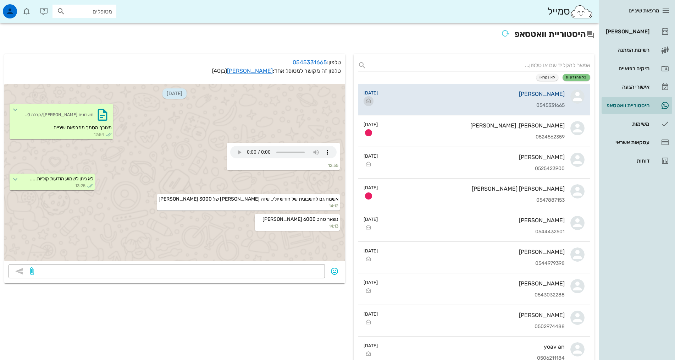
click at [367, 96] on button "button" at bounding box center [369, 101] width 10 height 10
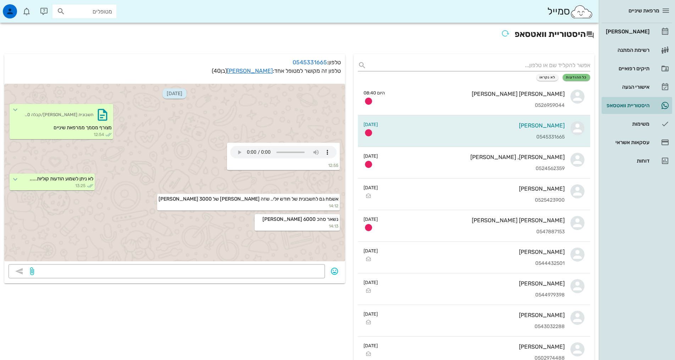
click at [371, 78] on div "כל ההודעות לא נקראו" at bounding box center [474, 77] width 232 height 7
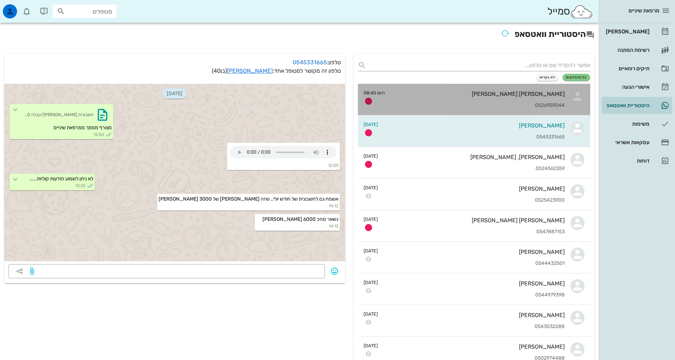
click at [496, 97] on div "[PERSON_NAME] [PERSON_NAME]" at bounding box center [478, 93] width 174 height 7
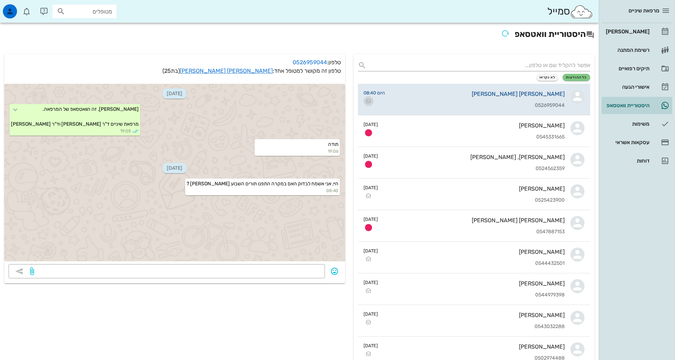
click at [372, 99] on icon "button" at bounding box center [368, 101] width 9 height 9
click at [627, 35] on div "[PERSON_NAME]" at bounding box center [627, 31] width 45 height 11
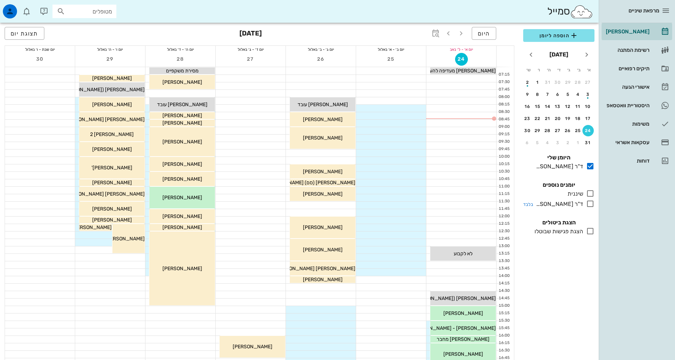
click at [593, 203] on icon at bounding box center [590, 203] width 9 height 9
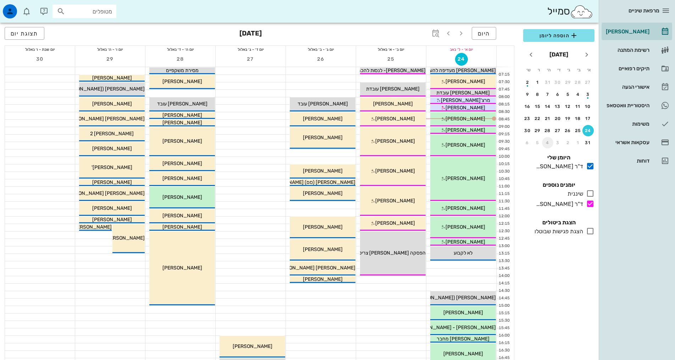
click at [548, 144] on div "4" at bounding box center [547, 142] width 11 height 5
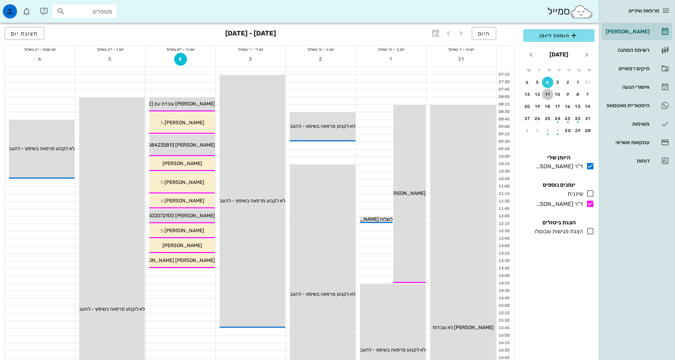
click at [548, 93] on div "11" at bounding box center [547, 94] width 11 height 5
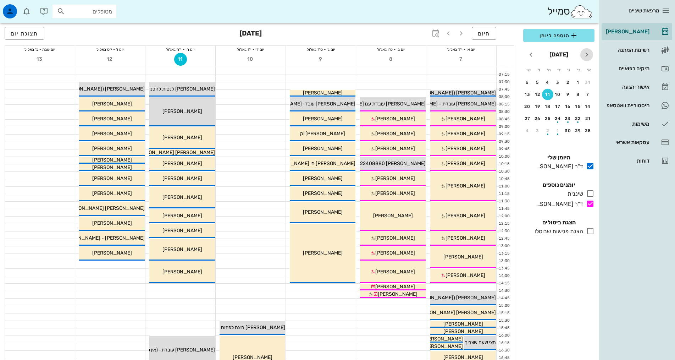
click at [586, 54] on icon "חודש שעבר" at bounding box center [587, 54] width 9 height 9
click at [586, 129] on div "24" at bounding box center [588, 130] width 11 height 5
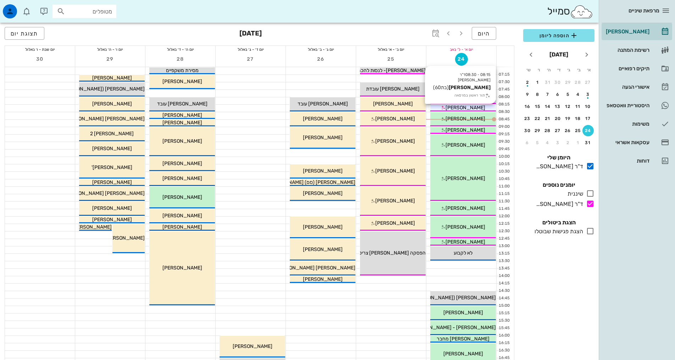
click at [483, 107] on div "[PERSON_NAME]" at bounding box center [463, 107] width 66 height 7
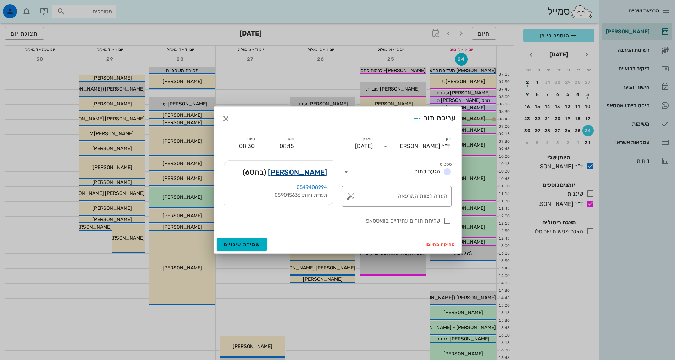
click at [313, 170] on link "[PERSON_NAME]" at bounding box center [297, 171] width 59 height 11
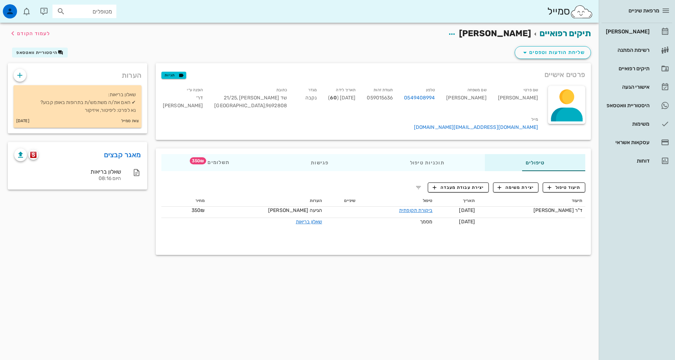
click at [393, 99] on span "059015636" at bounding box center [380, 98] width 26 height 6
copy span "059015636"
click at [435, 95] on link "0549408994" at bounding box center [419, 98] width 31 height 8
drag, startPoint x: 435, startPoint y: 96, endPoint x: 466, endPoint y: 103, distance: 32.2
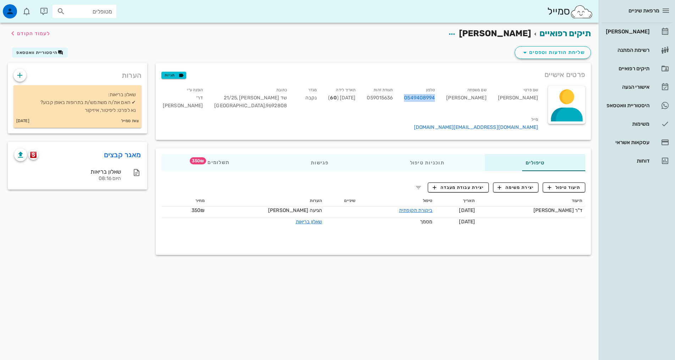
click at [441, 103] on div "טלפון 0549408994" at bounding box center [419, 98] width 42 height 29
copy link "0549408994"
click at [614, 35] on div "[PERSON_NAME]" at bounding box center [627, 31] width 45 height 11
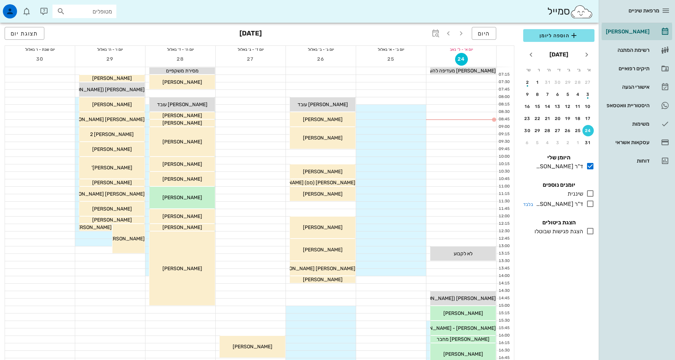
click at [590, 206] on icon at bounding box center [590, 203] width 9 height 9
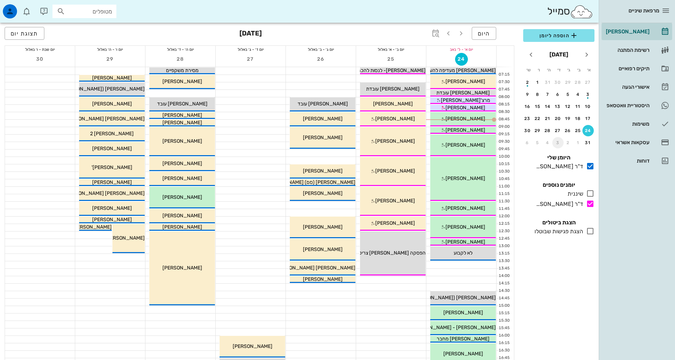
click at [558, 141] on div "3" at bounding box center [557, 142] width 11 height 5
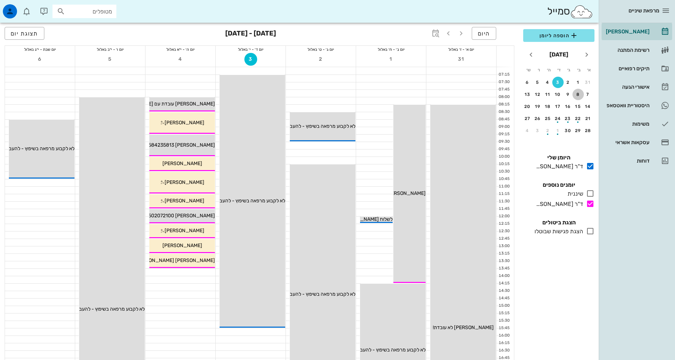
click at [577, 92] on div "8" at bounding box center [578, 94] width 11 height 5
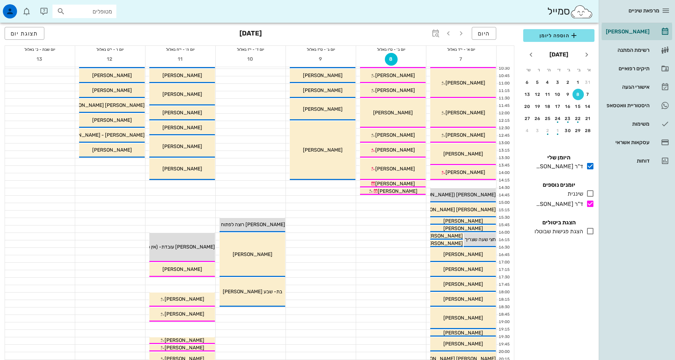
scroll to position [35, 0]
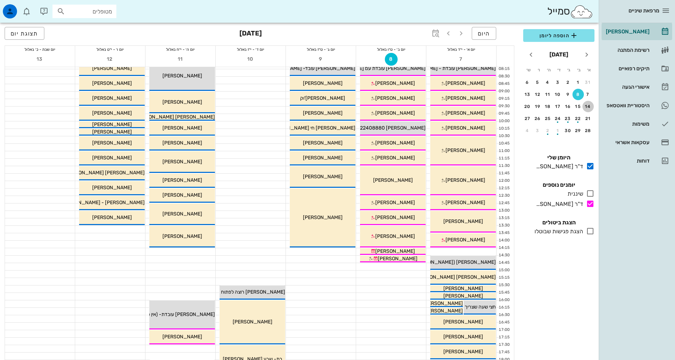
click at [589, 106] on div "14" at bounding box center [588, 106] width 11 height 5
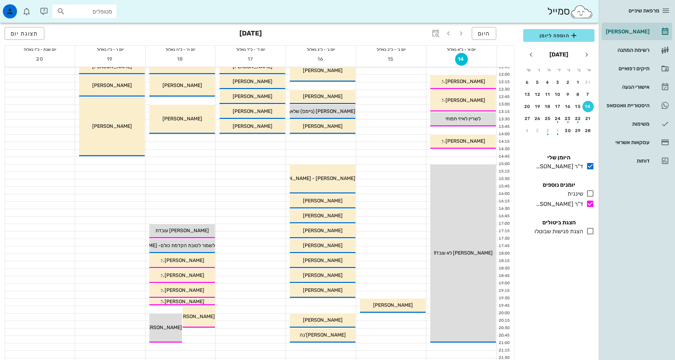
scroll to position [142, 0]
click at [537, 93] on div "12" at bounding box center [537, 94] width 11 height 5
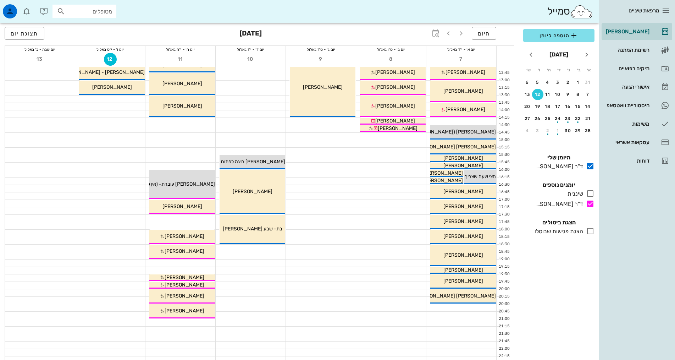
scroll to position [178, 0]
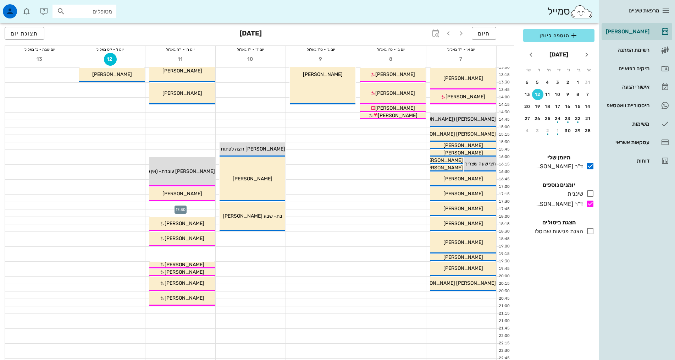
click at [200, 205] on div at bounding box center [180, 205] width 70 height 7
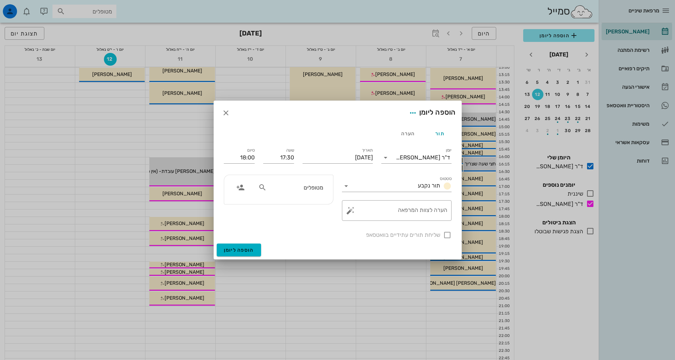
click at [309, 186] on input "מטופלים" at bounding box center [295, 187] width 55 height 9
type input "[PERSON_NAME]"
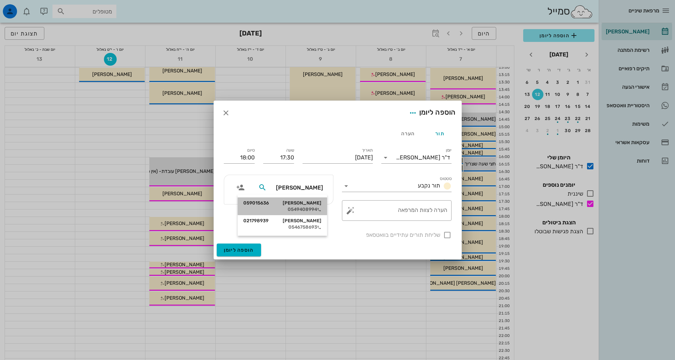
click at [301, 204] on div "[PERSON_NAME] 059015636" at bounding box center [282, 203] width 78 height 6
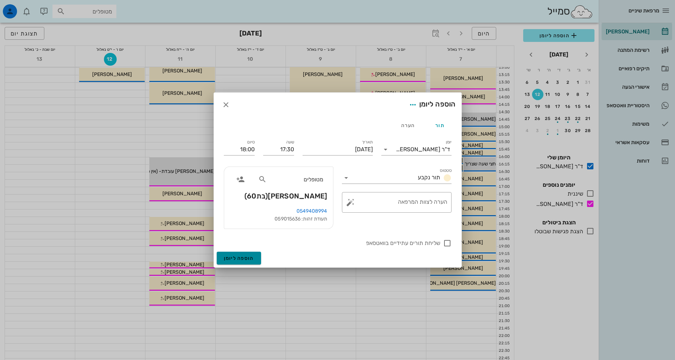
click at [249, 260] on span "הוספה ליומן" at bounding box center [239, 258] width 30 height 6
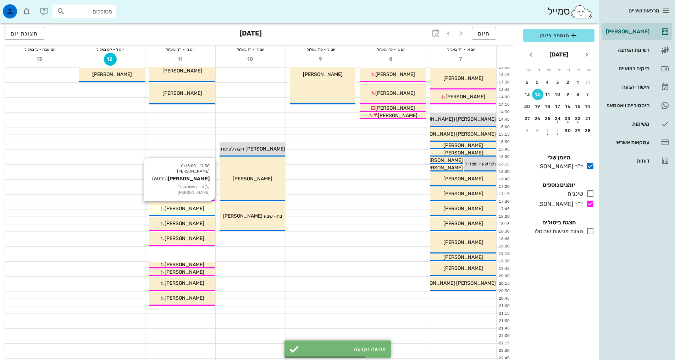
click at [201, 208] on div "[PERSON_NAME]" at bounding box center [182, 208] width 66 height 7
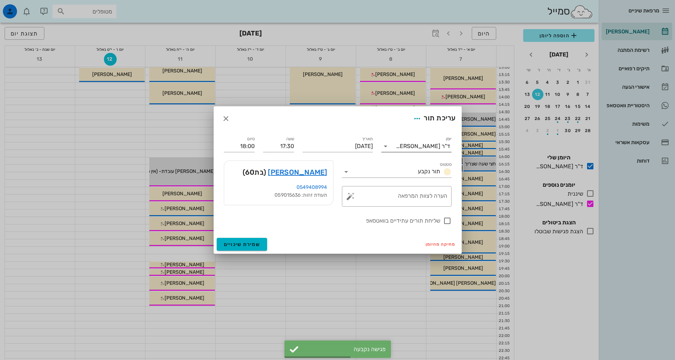
click at [429, 143] on div "ד"ר [PERSON_NAME]" at bounding box center [423, 146] width 54 height 6
click at [432, 185] on div "ד"ר [PERSON_NAME]" at bounding box center [416, 185] width 59 height 7
drag, startPoint x: 239, startPoint y: 238, endPoint x: 238, endPoint y: 243, distance: 5.4
click at [240, 238] on button "שמירת שינויים" at bounding box center [242, 244] width 51 height 13
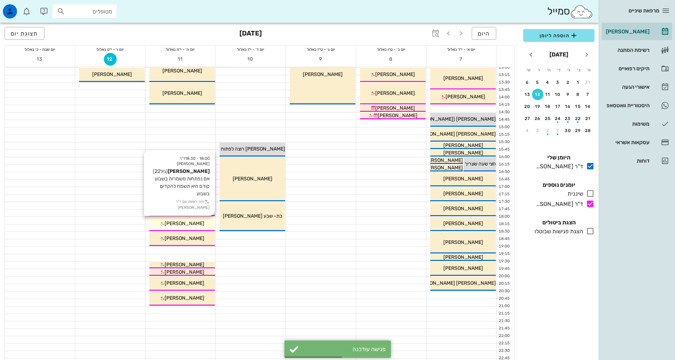
click at [200, 227] on div "18:00 - 18:30 ד"ר [PERSON_NAME] [PERSON_NAME] (גיל 22 ) אם נפתחות משמרות בשבוע …" at bounding box center [182, 224] width 66 height 14
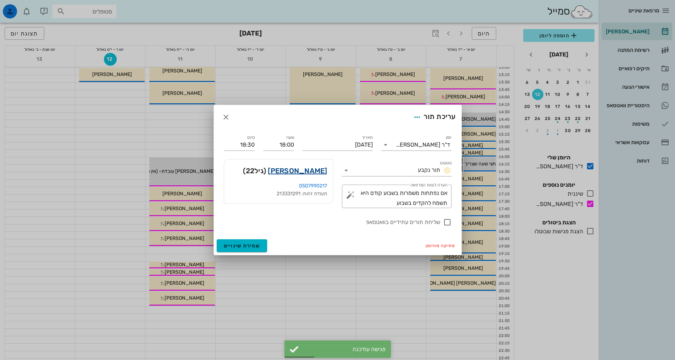
click at [322, 176] on link "[PERSON_NAME]" at bounding box center [297, 170] width 59 height 11
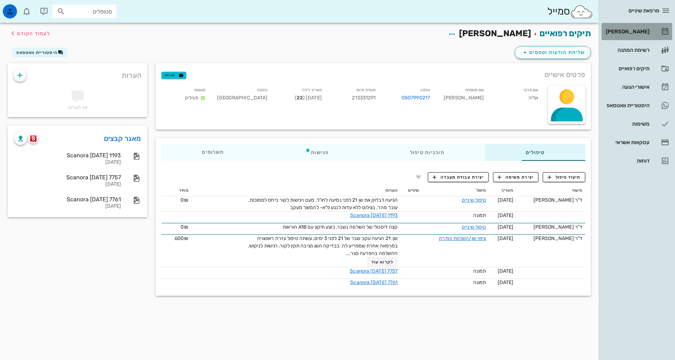
click at [651, 31] on link "[PERSON_NAME]" at bounding box center [637, 31] width 71 height 17
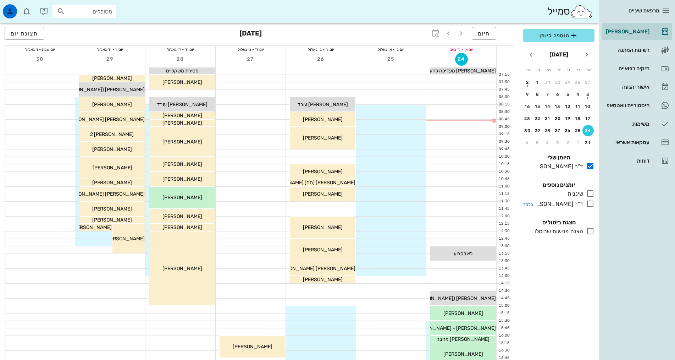
click at [589, 202] on icon at bounding box center [590, 203] width 9 height 9
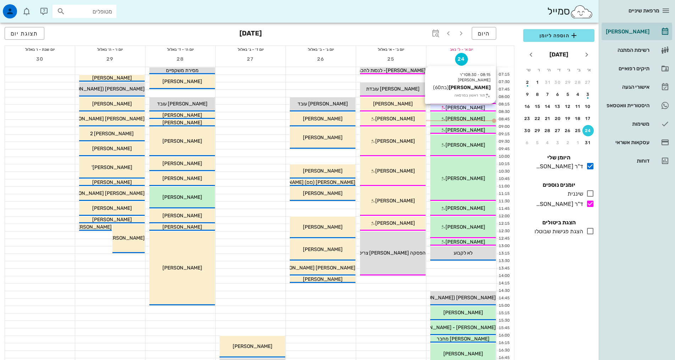
click at [471, 106] on span "[PERSON_NAME]" at bounding box center [466, 108] width 40 height 6
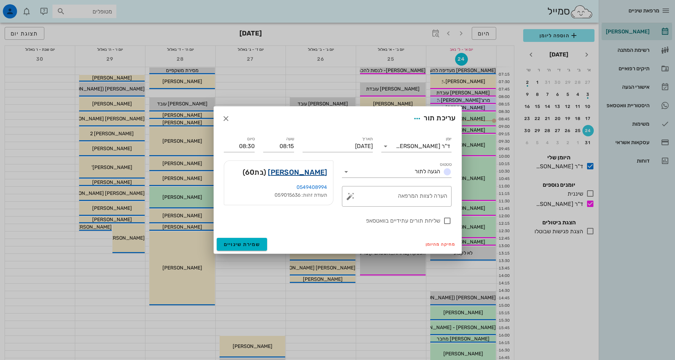
click at [316, 167] on link "[PERSON_NAME]" at bounding box center [297, 171] width 59 height 11
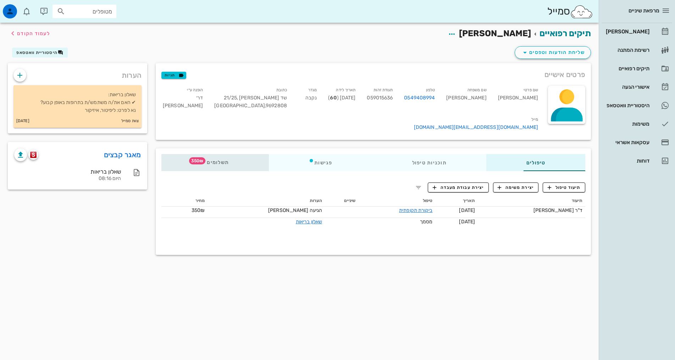
click at [201, 160] on span "תשלומים 350₪" at bounding box center [215, 162] width 28 height 5
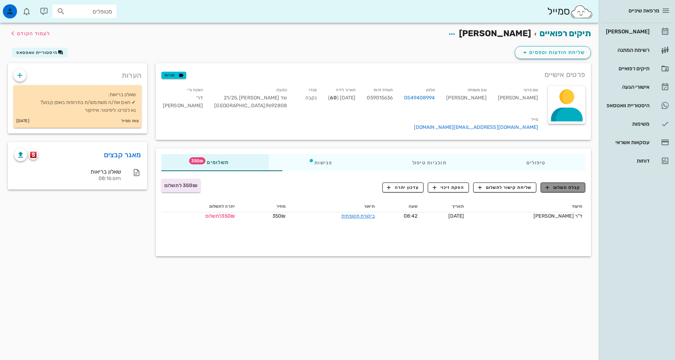
click at [577, 182] on button "קבלת תשלום" at bounding box center [563, 187] width 45 height 10
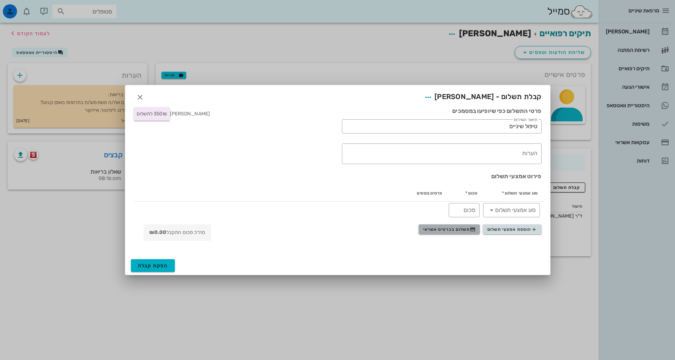
click at [462, 227] on span "תשלום בכרטיס אשראי" at bounding box center [449, 229] width 53 height 6
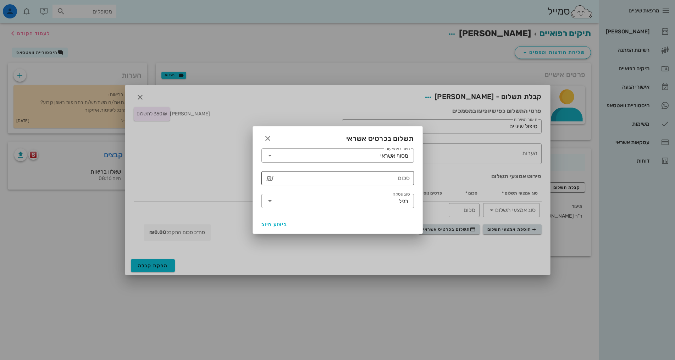
click at [367, 183] on input "סכום" at bounding box center [343, 177] width 134 height 11
type input "350"
click at [273, 227] on button "ביצוע חיוב" at bounding box center [275, 224] width 32 height 13
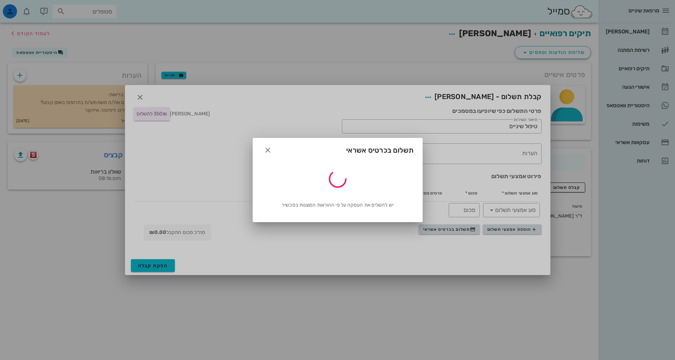
type input "350"
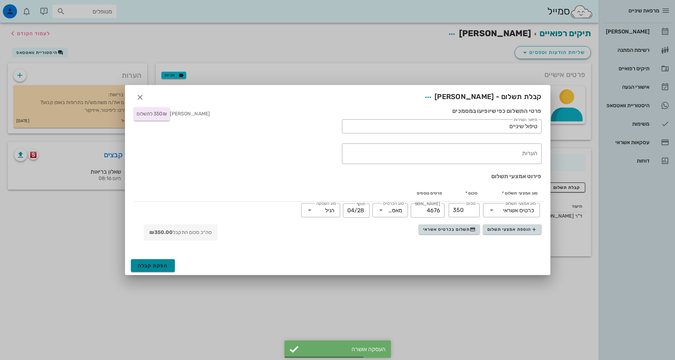
click at [163, 264] on span "הפקת קבלה" at bounding box center [153, 266] width 30 height 6
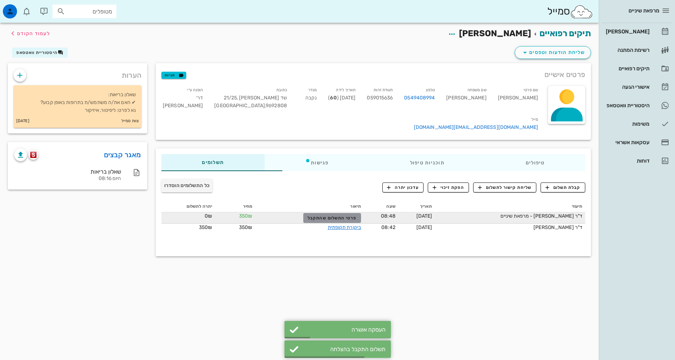
click at [315, 215] on span "פרטי התשלום שהתקבל" at bounding box center [332, 217] width 49 height 5
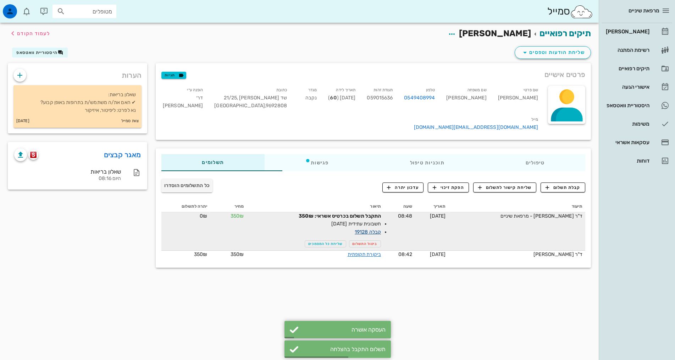
click at [355, 229] on link "קבלה 19128" at bounding box center [368, 232] width 26 height 6
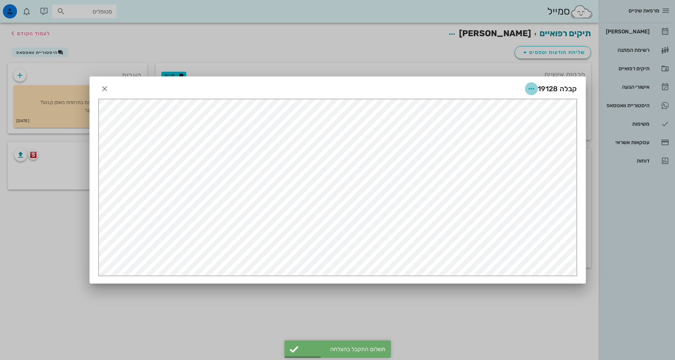
click at [530, 87] on icon "button" at bounding box center [531, 88] width 9 height 9
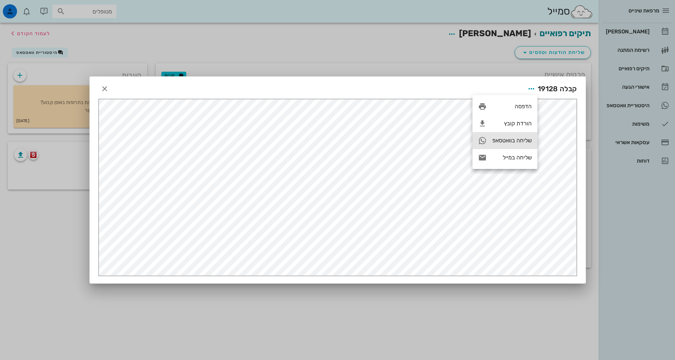
click at [523, 143] on div "שליחה בוואטסאפ" at bounding box center [511, 140] width 39 height 7
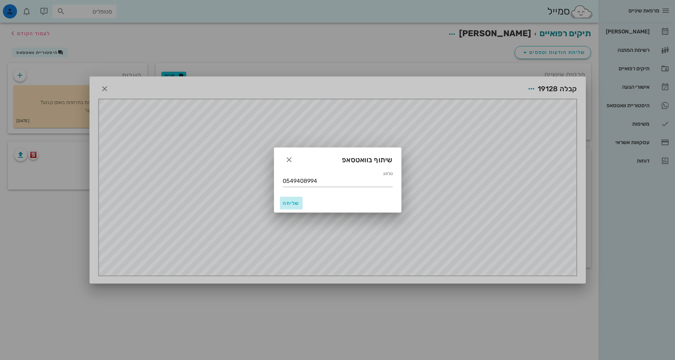
click at [291, 201] on span "שליחה" at bounding box center [291, 203] width 17 height 6
click at [291, 201] on div "שליחה" at bounding box center [337, 203] width 127 height 18
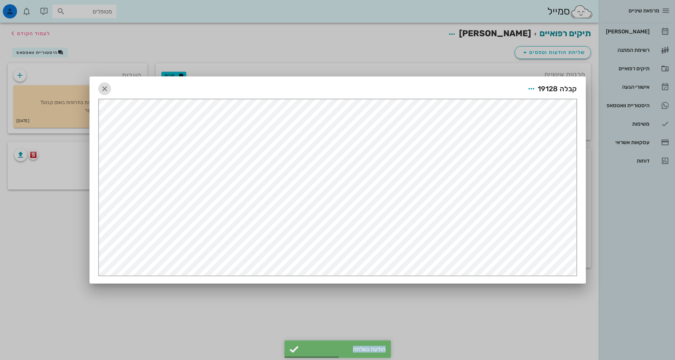
click at [103, 88] on icon "button" at bounding box center [104, 88] width 9 height 9
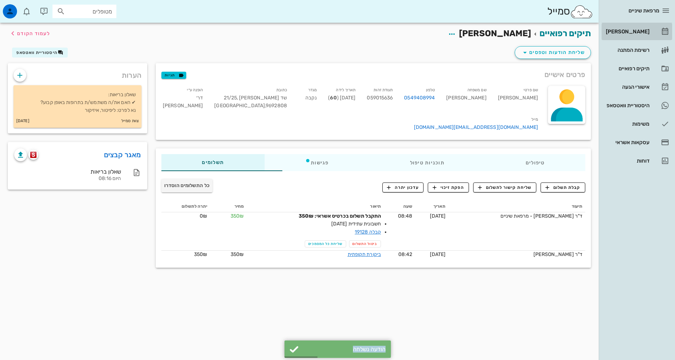
click at [628, 27] on div "[PERSON_NAME]" at bounding box center [627, 31] width 45 height 11
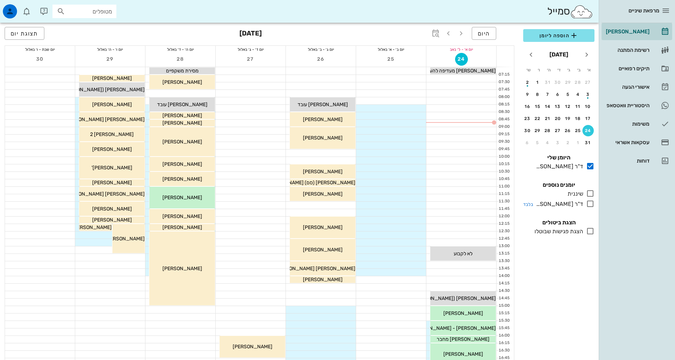
click at [588, 206] on icon at bounding box center [590, 203] width 9 height 9
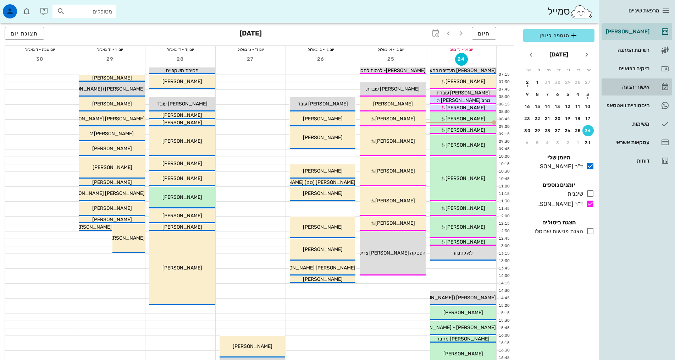
click at [652, 84] on link "אישורי הגעה" at bounding box center [637, 86] width 71 height 17
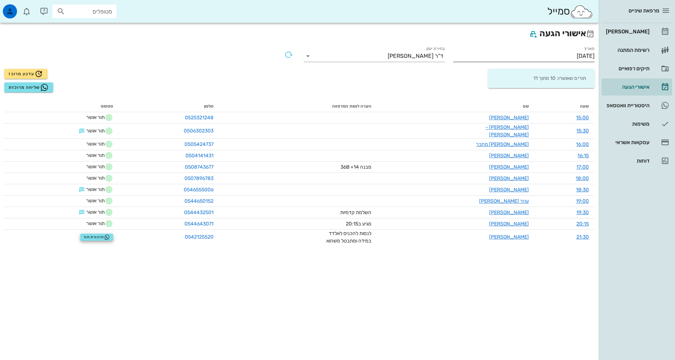
click at [478, 53] on input "[DATE]" at bounding box center [523, 55] width 141 height 11
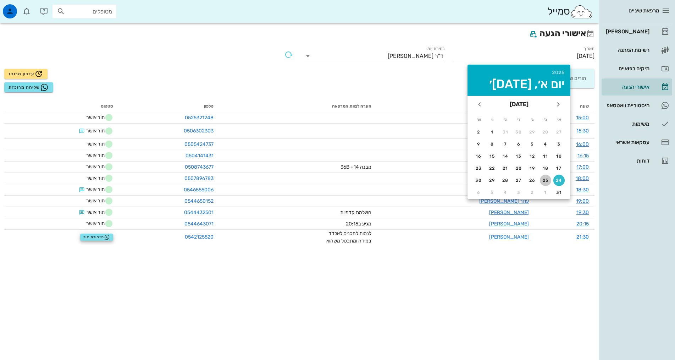
click at [543, 178] on div "25" at bounding box center [545, 180] width 11 height 5
type input "[DATE]"
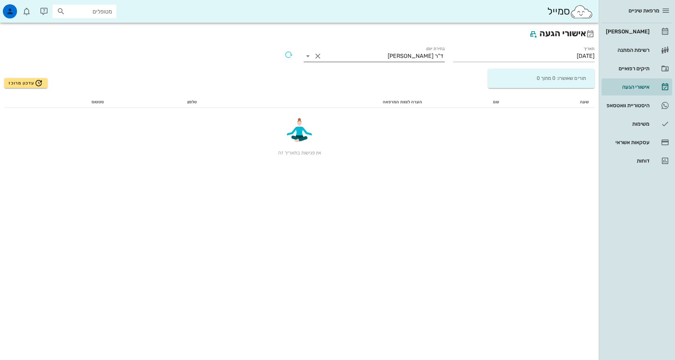
click at [388, 56] on input "בחירת יומן" at bounding box center [356, 55] width 64 height 11
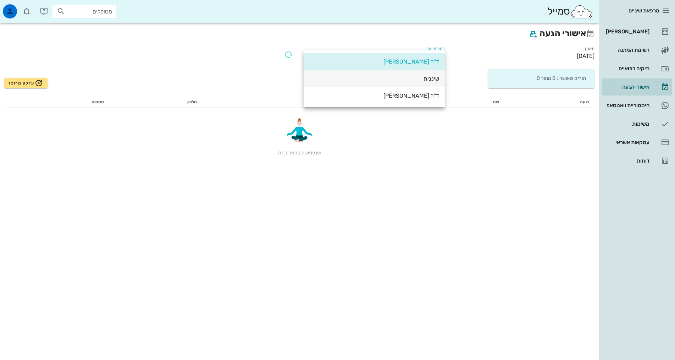
click at [416, 79] on div "שיננית" at bounding box center [374, 78] width 130 height 7
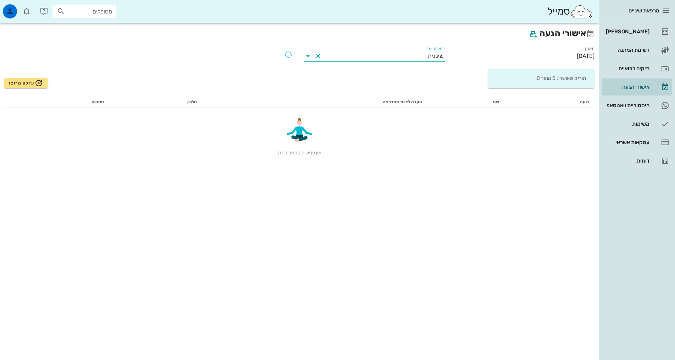
click at [404, 57] on input "בחירת יומן" at bounding box center [376, 55] width 104 height 11
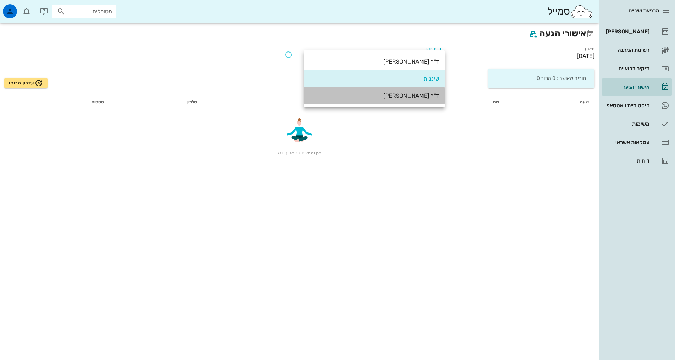
click at [411, 96] on div "ד"ר [PERSON_NAME]" at bounding box center [374, 95] width 130 height 7
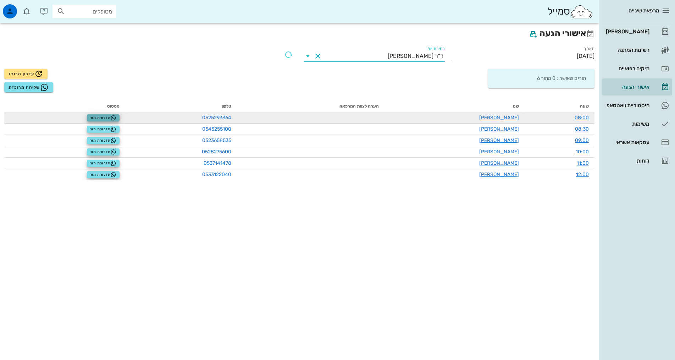
click at [106, 120] on span "תזכורת תור" at bounding box center [103, 118] width 27 height 6
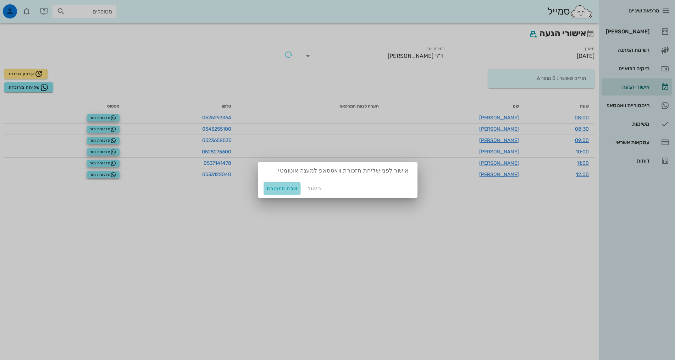
click at [277, 191] on span "שלח תזכורת" at bounding box center [282, 189] width 32 height 6
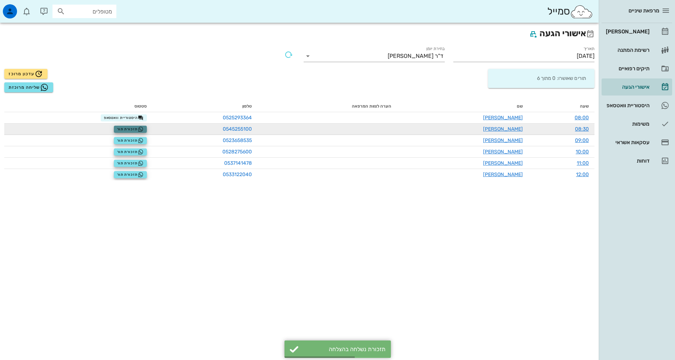
click at [132, 127] on span "תזכורת תור" at bounding box center [130, 129] width 27 height 6
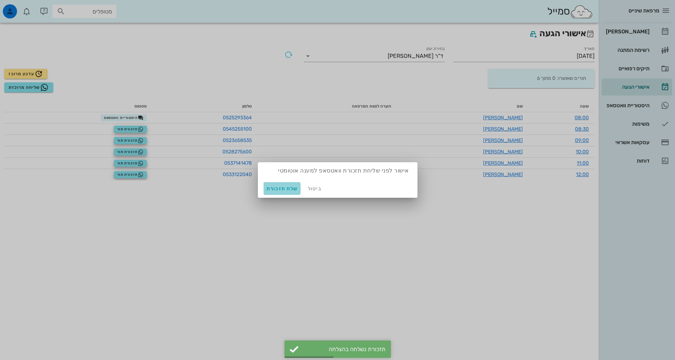
drag, startPoint x: 287, startPoint y: 188, endPoint x: 269, endPoint y: 184, distance: 18.2
click at [287, 187] on span "שלח תזכורת" at bounding box center [282, 189] width 32 height 6
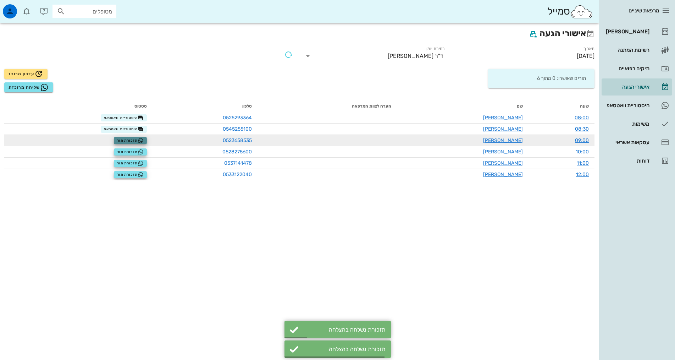
click at [134, 140] on span "תזכורת תור" at bounding box center [130, 141] width 27 height 6
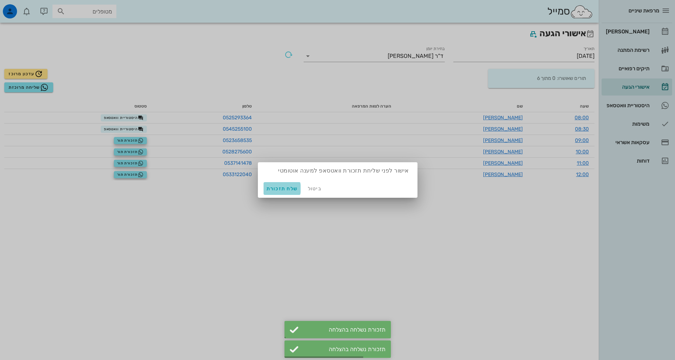
drag, startPoint x: 271, startPoint y: 183, endPoint x: 266, endPoint y: 183, distance: 4.6
click at [271, 184] on button "שלח תזכורת" at bounding box center [282, 188] width 37 height 13
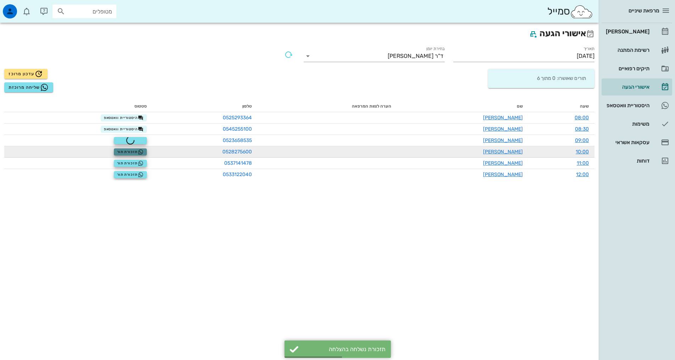
click at [126, 150] on span "תזכורת תור" at bounding box center [130, 152] width 27 height 6
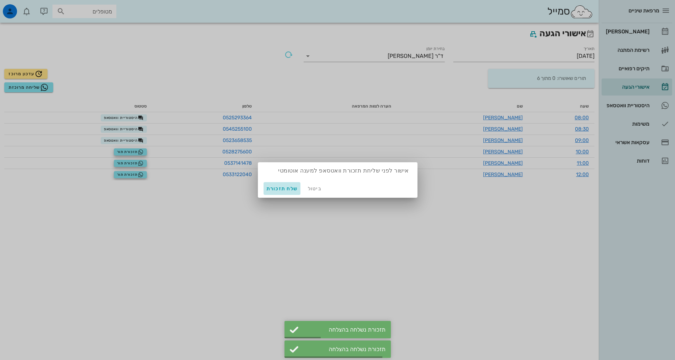
click at [280, 187] on span "שלח תזכורת" at bounding box center [282, 189] width 32 height 6
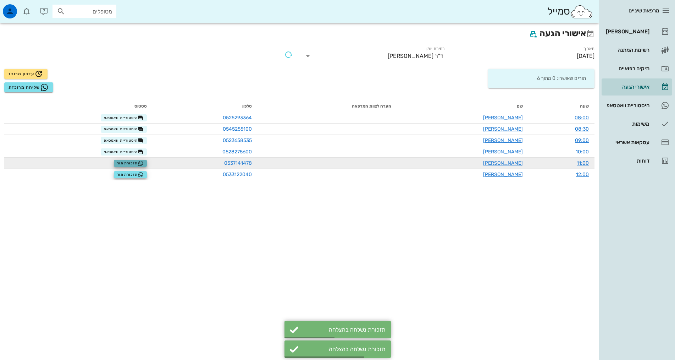
click at [128, 161] on span "תזכורת תור" at bounding box center [130, 163] width 27 height 6
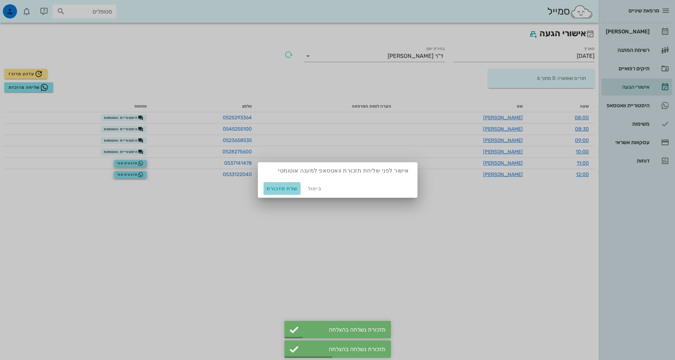
click at [276, 189] on span "שלח תזכורת" at bounding box center [282, 189] width 32 height 6
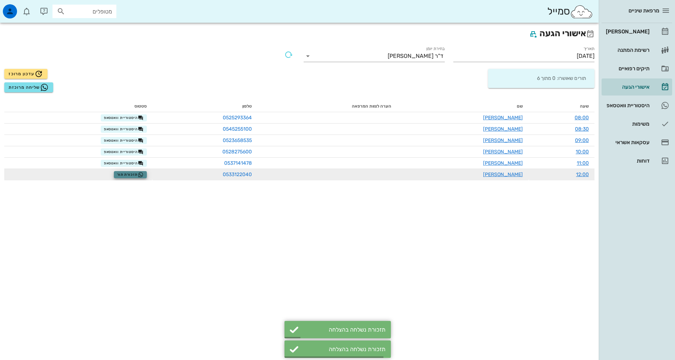
click at [127, 176] on span "תזכורת תור" at bounding box center [130, 175] width 27 height 6
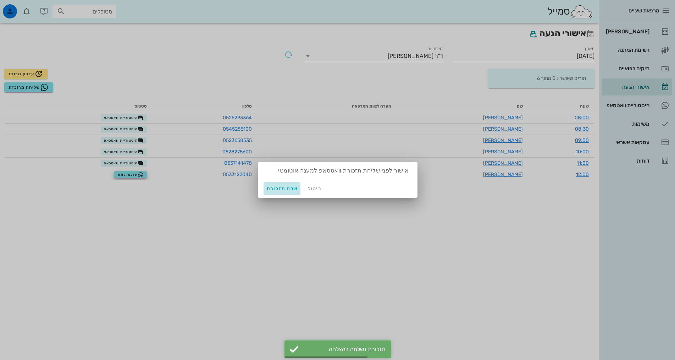
click at [278, 186] on span "שלח תזכורת" at bounding box center [282, 189] width 32 height 6
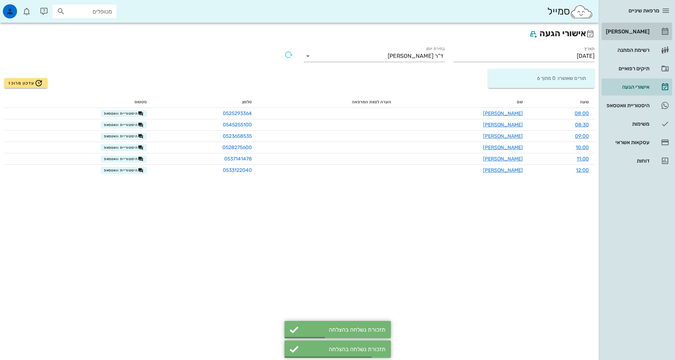
click at [619, 30] on div "[PERSON_NAME]" at bounding box center [627, 32] width 45 height 6
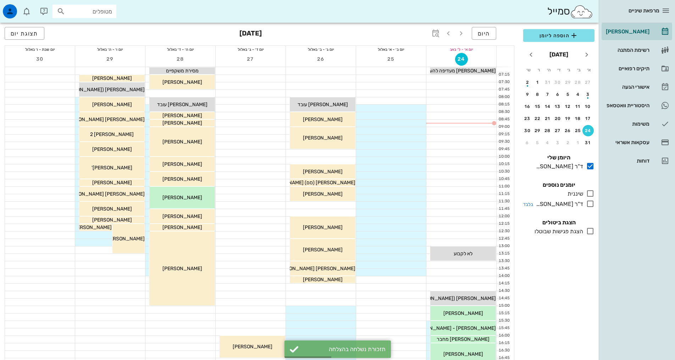
click at [589, 205] on icon at bounding box center [590, 203] width 9 height 9
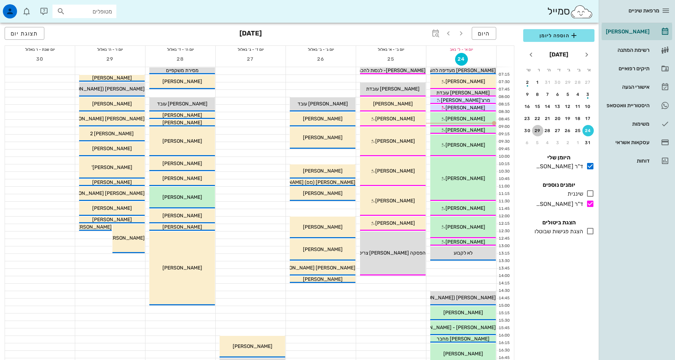
click at [540, 128] on div "29" at bounding box center [537, 130] width 11 height 5
click at [584, 129] on tr "24 25 26 27 28 29 30" at bounding box center [559, 130] width 70 height 11
click at [642, 72] on div "תיקים רפואיים" at bounding box center [627, 68] width 45 height 11
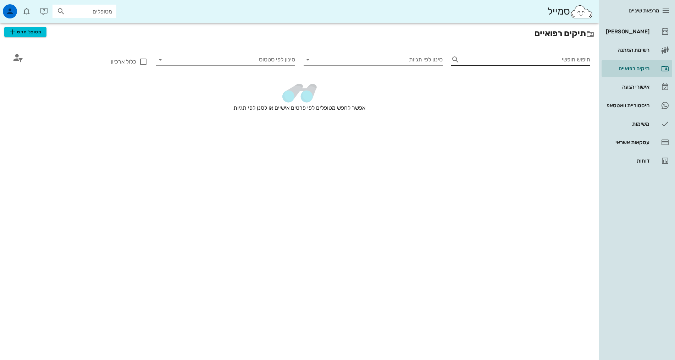
click at [581, 56] on div "חיפוש חופשי" at bounding box center [527, 59] width 128 height 11
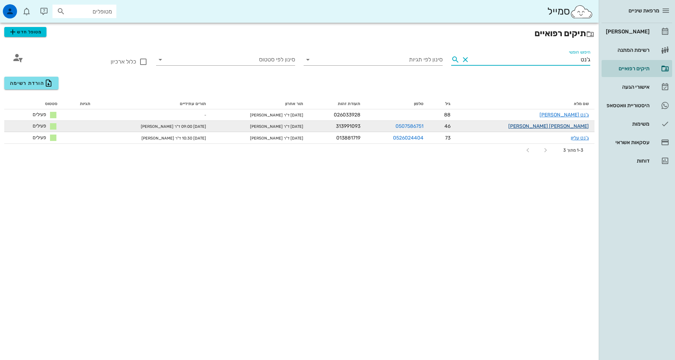
type input "ג'נט"
click at [577, 123] on link "[PERSON_NAME] [PERSON_NAME]" at bounding box center [548, 126] width 81 height 6
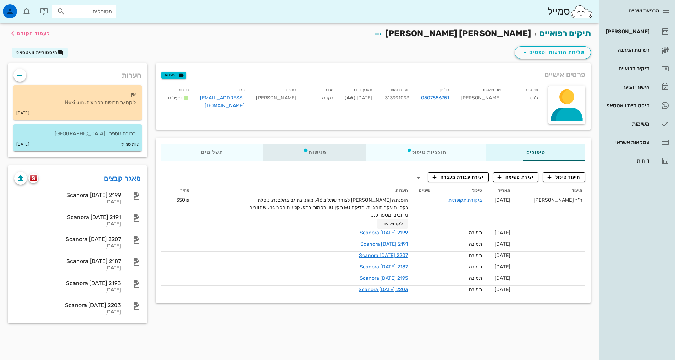
drag, startPoint x: 287, startPoint y: 149, endPoint x: 286, endPoint y: 154, distance: 4.7
click at [287, 149] on div "פגישות" at bounding box center [314, 152] width 103 height 17
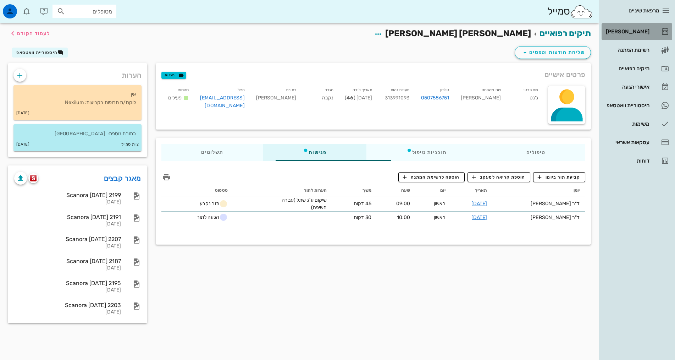
click at [641, 37] on link "[PERSON_NAME]" at bounding box center [637, 31] width 71 height 17
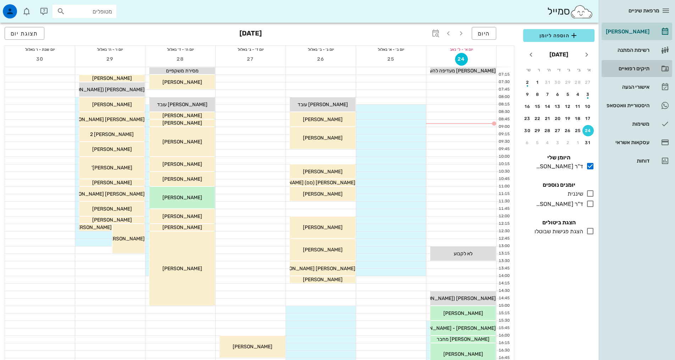
click at [628, 65] on div "תיקים רפואיים" at bounding box center [627, 68] width 45 height 11
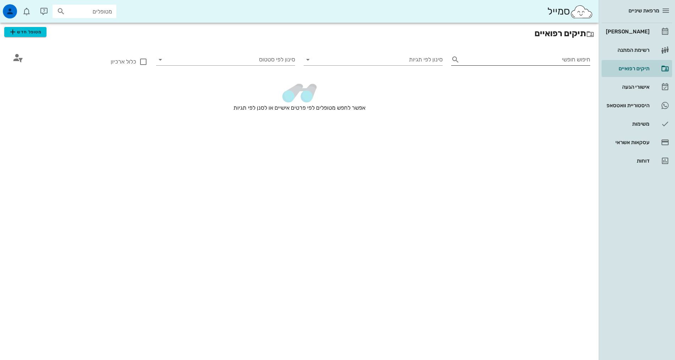
click at [567, 61] on input "חיפוש חופשי" at bounding box center [527, 59] width 128 height 11
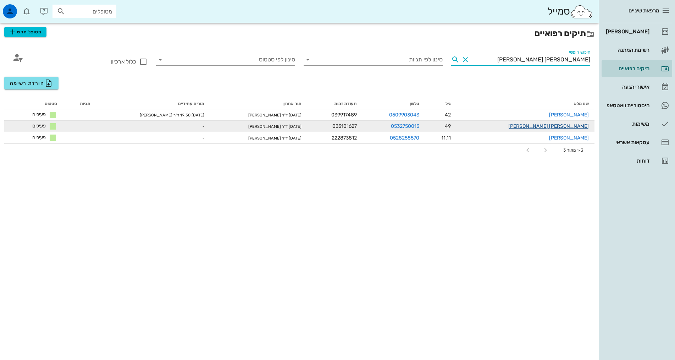
type input "[PERSON_NAME] [PERSON_NAME]"
click at [575, 126] on link "[PERSON_NAME] [PERSON_NAME]" at bounding box center [548, 126] width 81 height 6
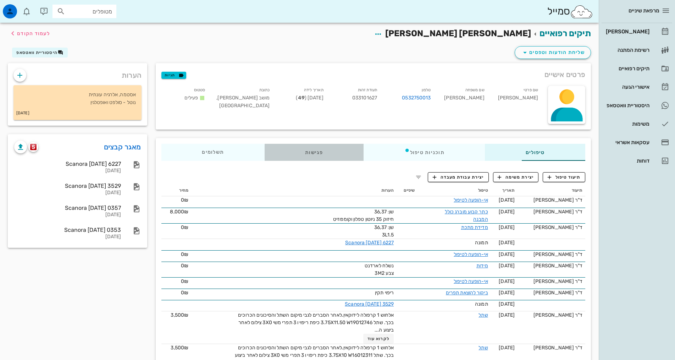
click at [265, 150] on div "פגישות" at bounding box center [314, 152] width 99 height 17
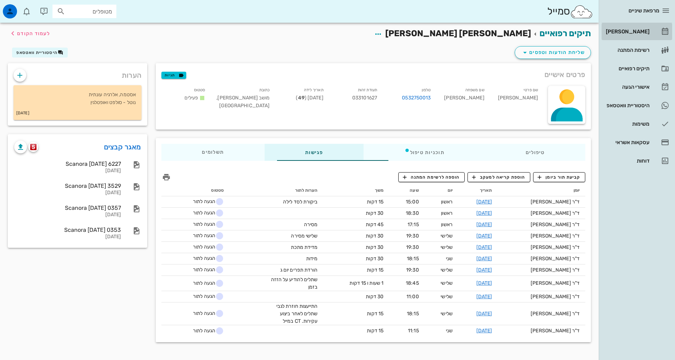
click at [625, 24] on link "[PERSON_NAME]" at bounding box center [637, 31] width 71 height 17
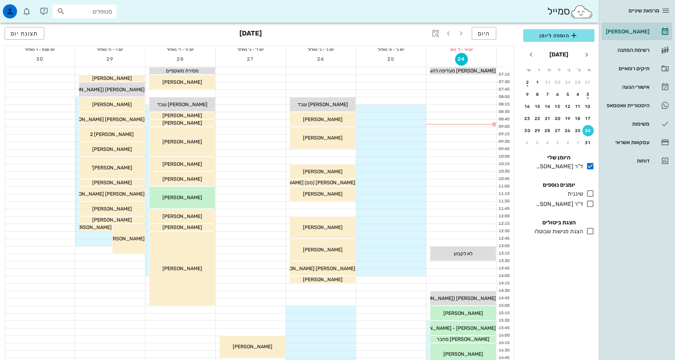
click at [328, 150] on div at bounding box center [321, 152] width 70 height 7
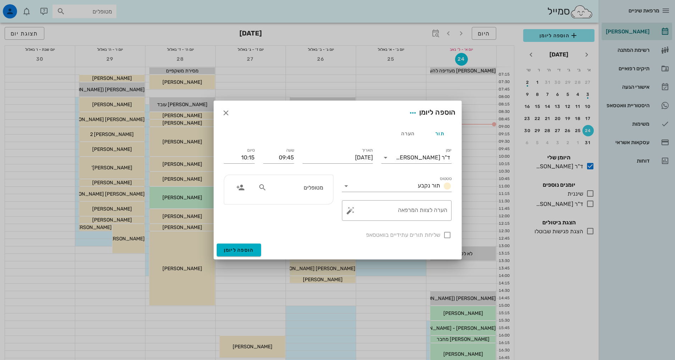
click at [216, 107] on div "הוספה ליומן" at bounding box center [338, 113] width 248 height 24
click at [222, 112] on icon "button" at bounding box center [226, 113] width 9 height 9
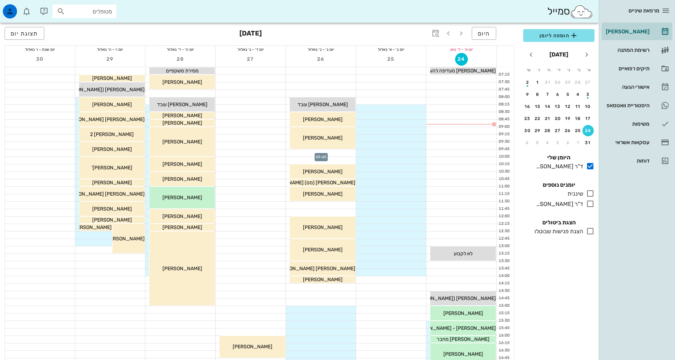
click at [335, 154] on div at bounding box center [321, 152] width 70 height 7
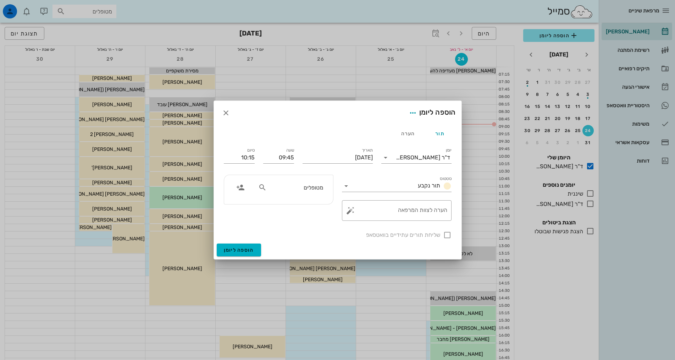
click at [291, 190] on input "מטופלים" at bounding box center [295, 187] width 55 height 9
type input "[PERSON_NAME] [PERSON_NAME]"
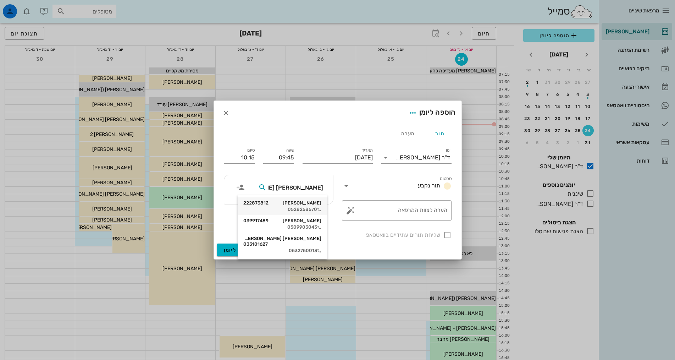
click at [302, 209] on div "0528258570" at bounding box center [282, 209] width 78 height 6
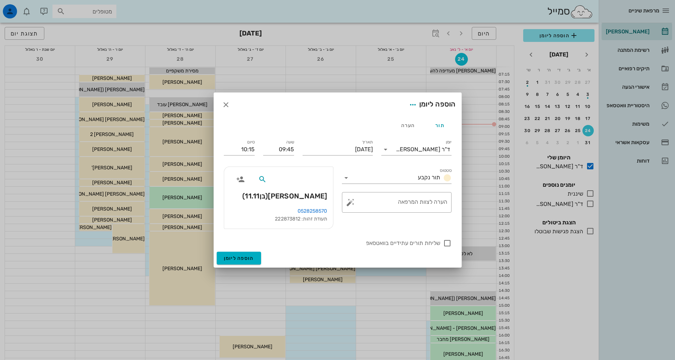
click at [293, 176] on input "text" at bounding box center [295, 179] width 55 height 9
type input "[PERSON_NAME] [PERSON_NAME]"
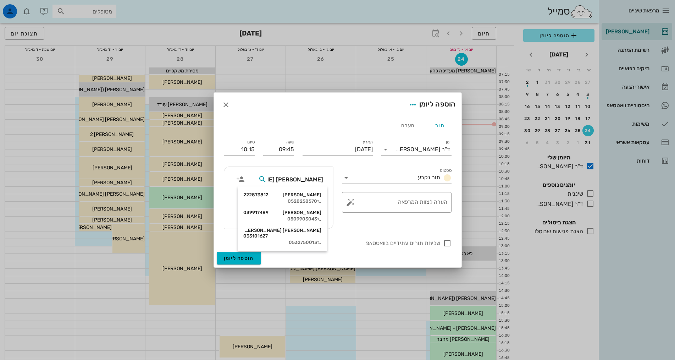
click at [312, 239] on div "0532750013" at bounding box center [282, 242] width 78 height 6
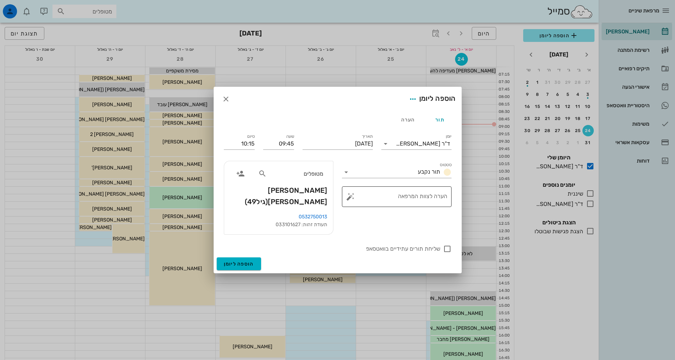
click at [390, 200] on textarea "הערה לצוות המרפאה" at bounding box center [399, 198] width 95 height 17
type textarea "שתל מתנדנד"
click at [241, 257] on button "הוספה ליומן" at bounding box center [239, 263] width 44 height 13
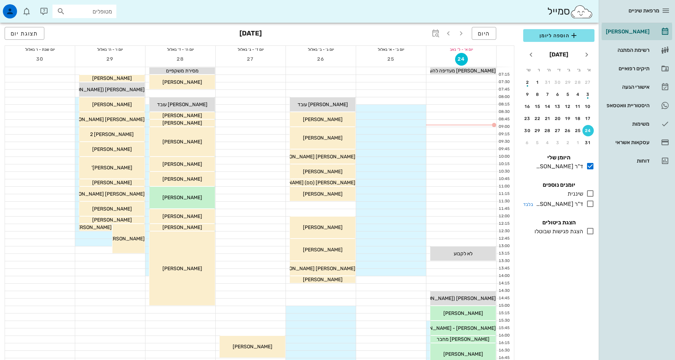
click at [588, 204] on icon at bounding box center [590, 203] width 9 height 9
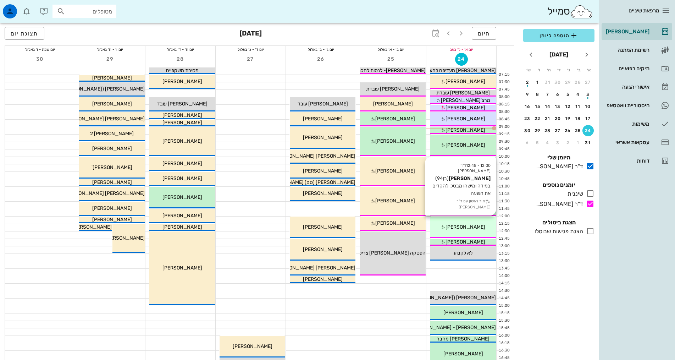
click at [471, 231] on div "12:00 - 12:45 ד"ר [PERSON_NAME] [PERSON_NAME] (בן 94 ) במידה ומישהו מבטל. להקדי…" at bounding box center [463, 227] width 66 height 22
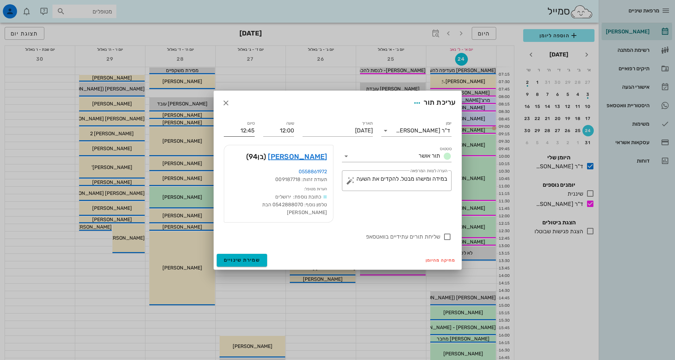
click at [241, 136] on input "12:45" at bounding box center [239, 130] width 31 height 11
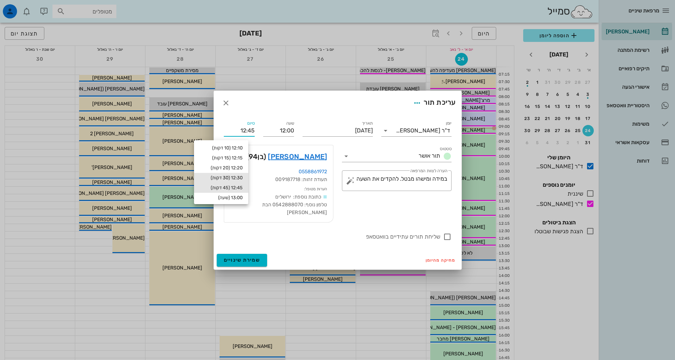
click at [243, 175] on div "12:30 (30 דקות)" at bounding box center [221, 178] width 43 height 6
type input "12:30"
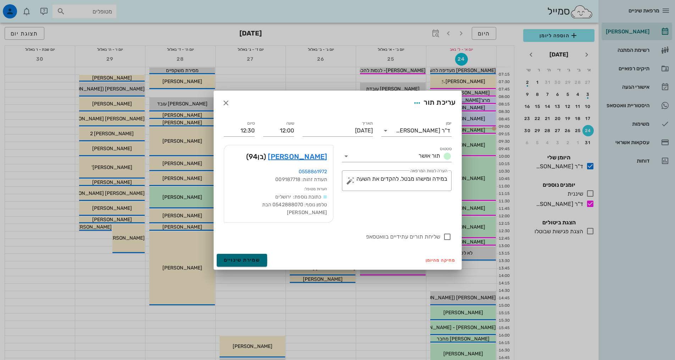
click at [249, 257] on span "שמירת שינויים" at bounding box center [242, 260] width 37 height 6
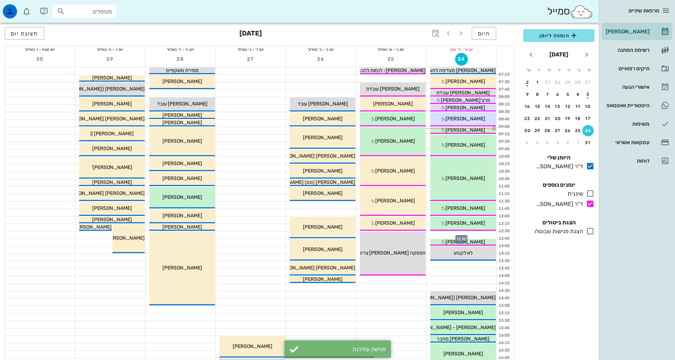
click at [476, 236] on div at bounding box center [461, 234] width 70 height 7
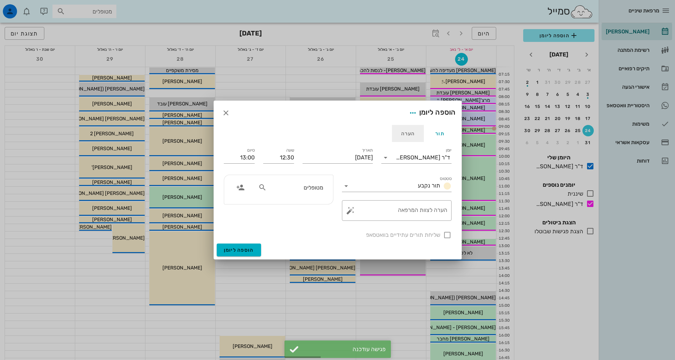
click at [414, 133] on div "הערה" at bounding box center [408, 133] width 32 height 17
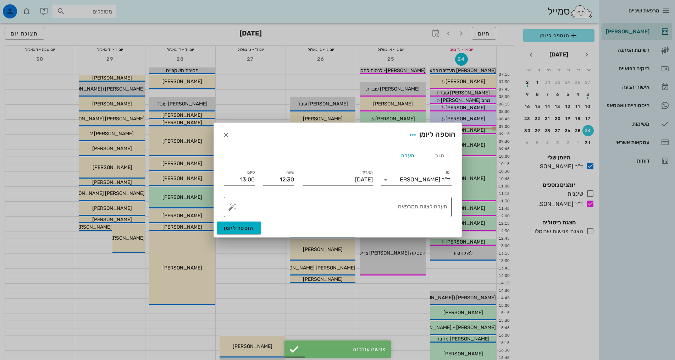
click at [358, 201] on textarea "הערה לצוות המרפאה" at bounding box center [341, 208] width 214 height 17
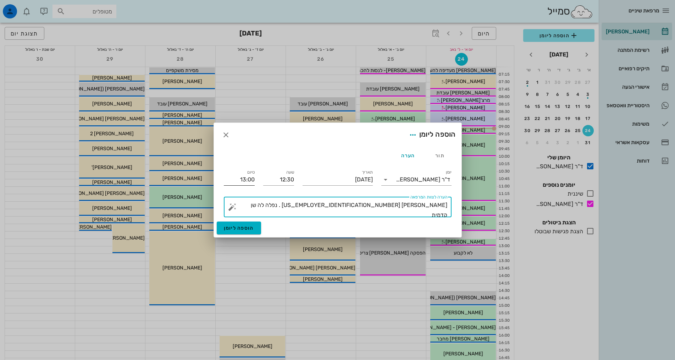
type textarea "[PERSON_NAME] [US_EMPLOYER_IDENTIFICATION_NUMBER] . נפלה לה שן קדמית"
click at [237, 178] on input "13:00" at bounding box center [239, 179] width 31 height 11
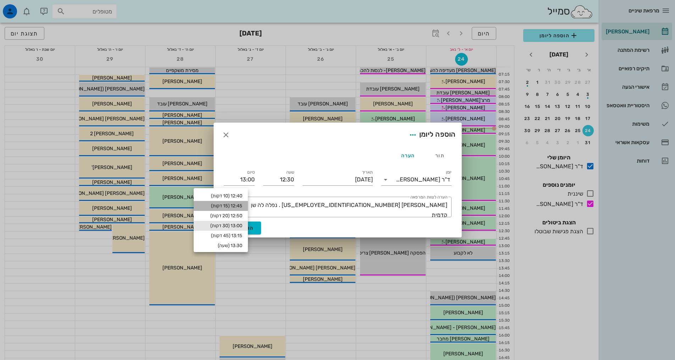
click at [242, 208] on div "12:45 (15 דקות)" at bounding box center [220, 206] width 43 height 6
type input "12:45"
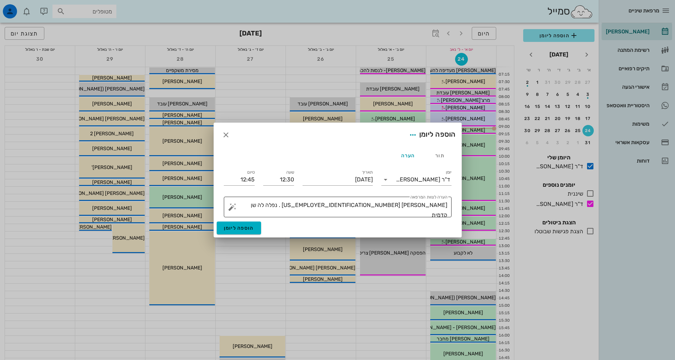
click at [388, 205] on textarea "[PERSON_NAME] [US_EMPLOYER_IDENTIFICATION_NUMBER] . נפלה לה שן קדמית" at bounding box center [341, 208] width 214 height 17
click at [388, 206] on textarea "[PERSON_NAME] [US_EMPLOYER_IDENTIFICATION_NUMBER] . נפלה לה שן קדמית" at bounding box center [341, 208] width 214 height 17
click at [398, 205] on textarea "[PERSON_NAME] [US_EMPLOYER_IDENTIFICATION_NUMBER] . נפל לה שן קדמית" at bounding box center [341, 208] width 214 height 17
click at [387, 205] on textarea "[PERSON_NAME] [US_EMPLOYER_IDENTIFICATION_NUMBER] . ע"R של [PERSON_NAME]. נפל ל…" at bounding box center [341, 208] width 214 height 17
click at [388, 205] on textarea "[PERSON_NAME] [US_EMPLOYER_IDENTIFICATION_NUMBER] . ע"R של [PERSON_NAME]. נפל ל…" at bounding box center [341, 208] width 214 height 17
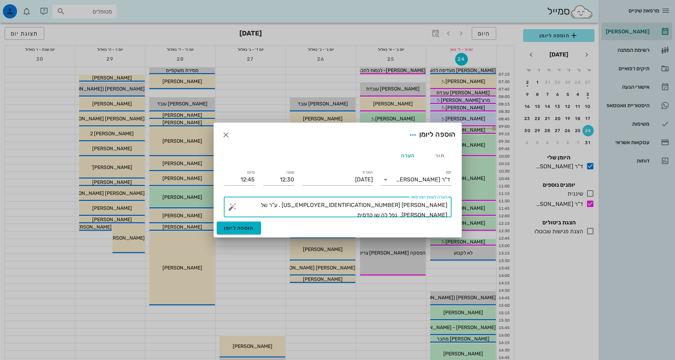
type textarea "[PERSON_NAME] [US_EMPLOYER_IDENTIFICATION_NUMBER] . ע"ר של [PERSON_NAME]. נפל ל…"
click at [261, 229] on div "הוספה ליומן" at bounding box center [338, 229] width 248 height 16
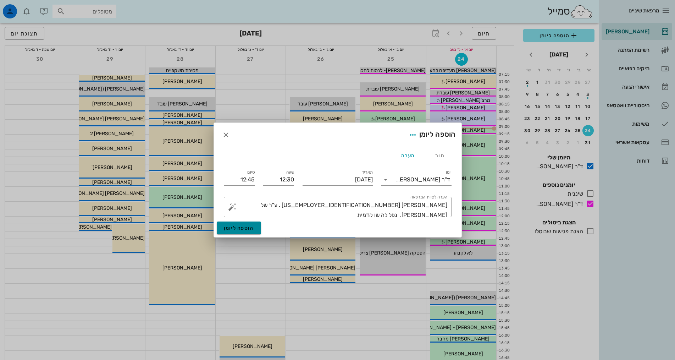
click at [239, 230] on span "הוספה ליומן" at bounding box center [239, 228] width 30 height 6
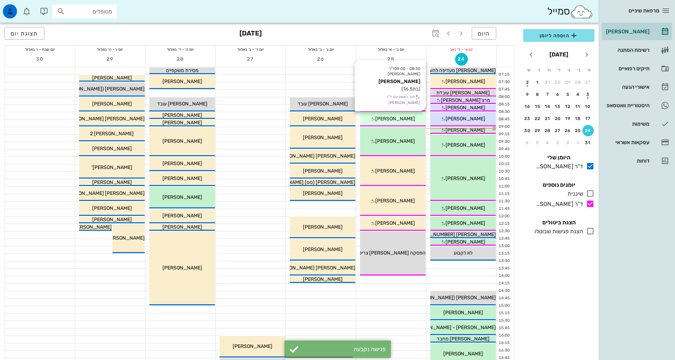
click at [390, 117] on span "[PERSON_NAME]" at bounding box center [395, 119] width 40 height 6
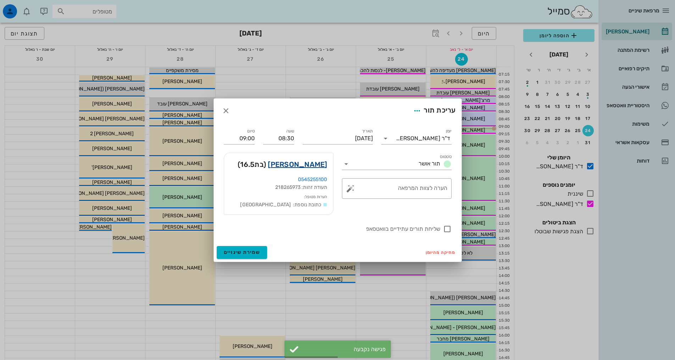
click at [307, 161] on link "[PERSON_NAME]" at bounding box center [297, 164] width 59 height 11
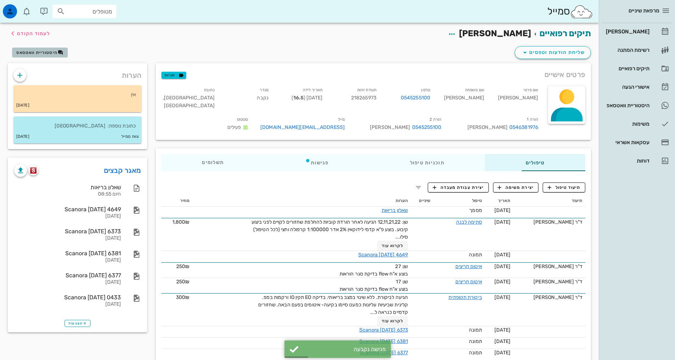
click at [55, 54] on span "היסטוריית וואטסאפ" at bounding box center [36, 52] width 41 height 5
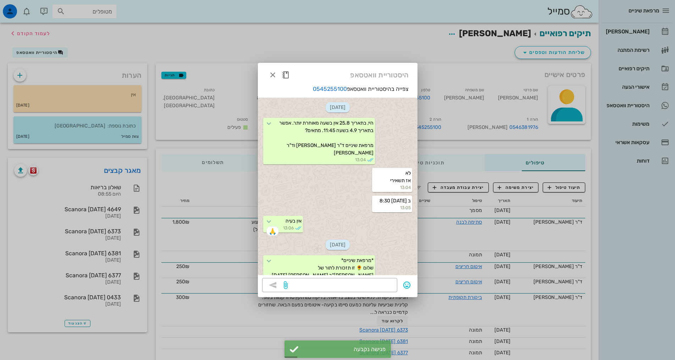
scroll to position [165, 0]
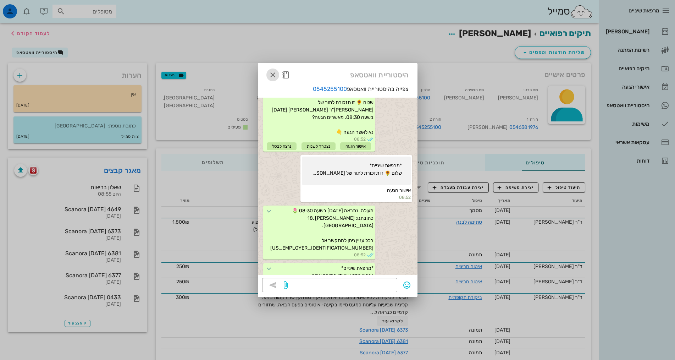
click at [275, 75] on icon "button" at bounding box center [273, 75] width 9 height 9
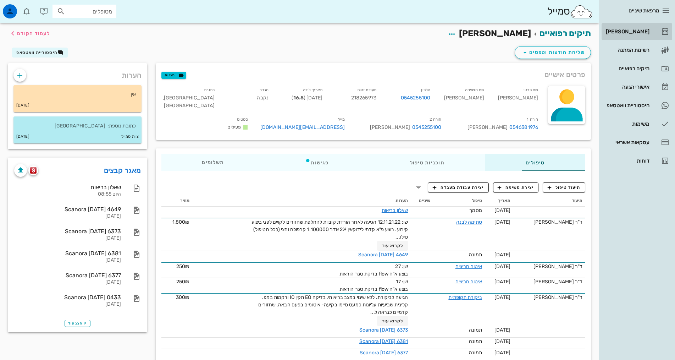
click at [642, 29] on div "[PERSON_NAME]" at bounding box center [627, 32] width 45 height 6
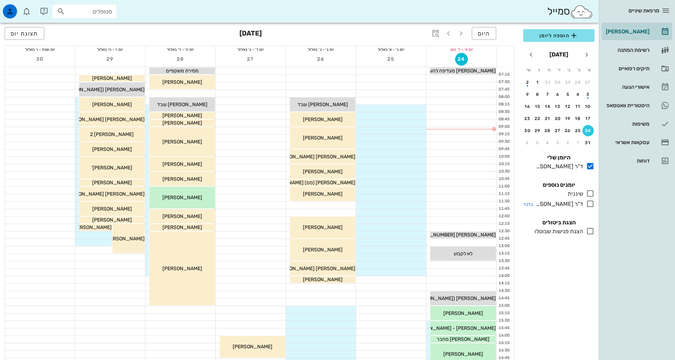
click at [588, 204] on icon at bounding box center [590, 203] width 9 height 9
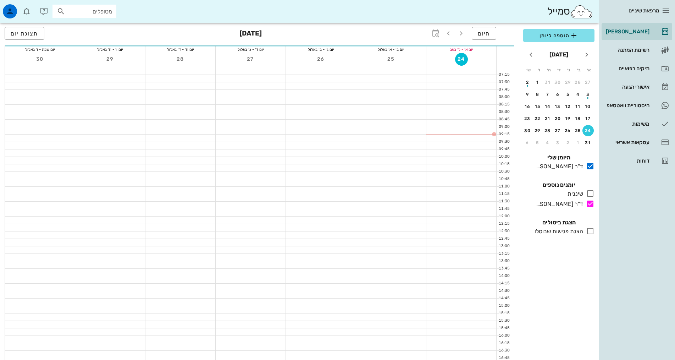
drag, startPoint x: 503, startPoint y: 122, endPoint x: 508, endPoint y: 123, distance: 5.4
click at [508, 123] on div "08:45" at bounding box center [505, 122] width 17 height 7
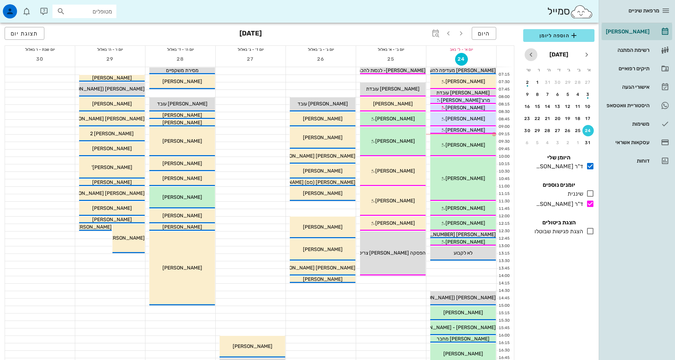
click at [527, 55] on icon "חודש הבא" at bounding box center [531, 54] width 9 height 9
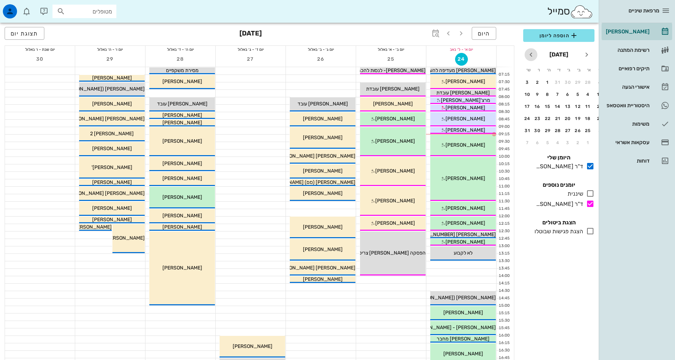
click at [527, 55] on icon "חודש הבא" at bounding box center [531, 54] width 9 height 9
click at [528, 55] on icon "חודש הבא" at bounding box center [531, 54] width 9 height 9
click at [529, 56] on icon "חודש הבא" at bounding box center [531, 54] width 9 height 9
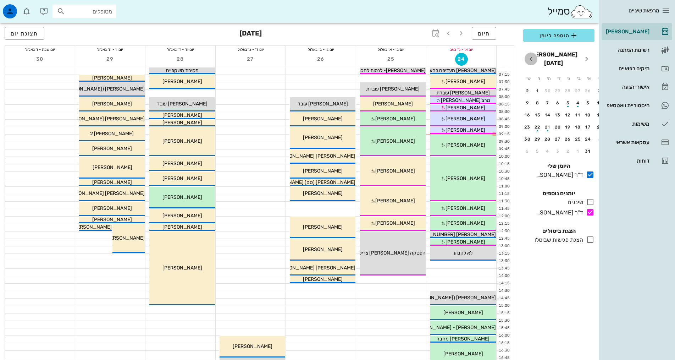
click at [529, 56] on icon "חודש הבא" at bounding box center [531, 59] width 9 height 9
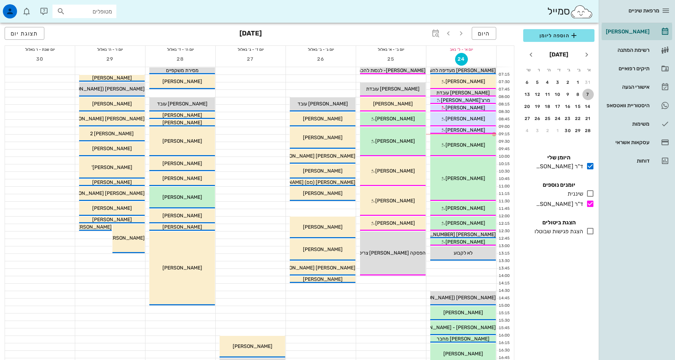
click at [588, 93] on div "7" at bounding box center [588, 94] width 11 height 5
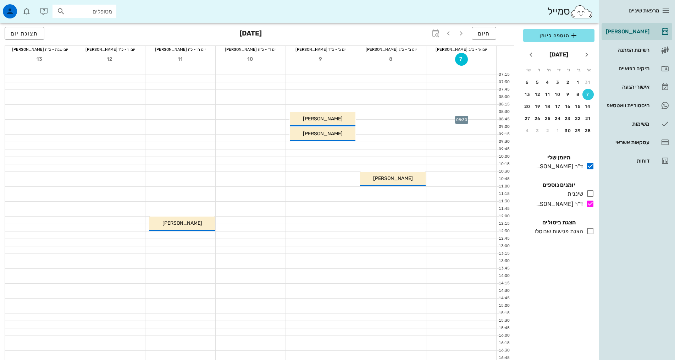
click at [474, 114] on div at bounding box center [461, 115] width 70 height 7
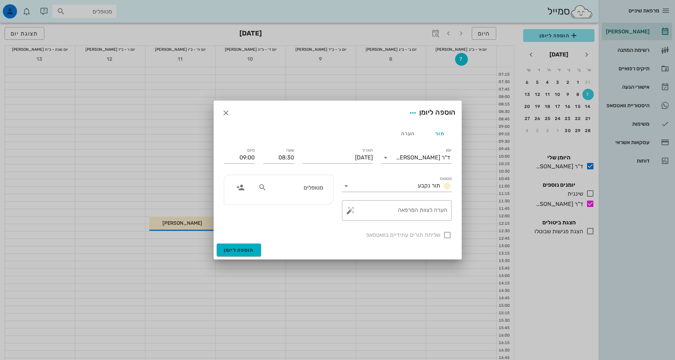
click at [294, 188] on input "מטופלים" at bounding box center [295, 187] width 55 height 9
type input "[PERSON_NAME] אל"
click at [307, 210] on div "0543032288" at bounding box center [282, 209] width 78 height 6
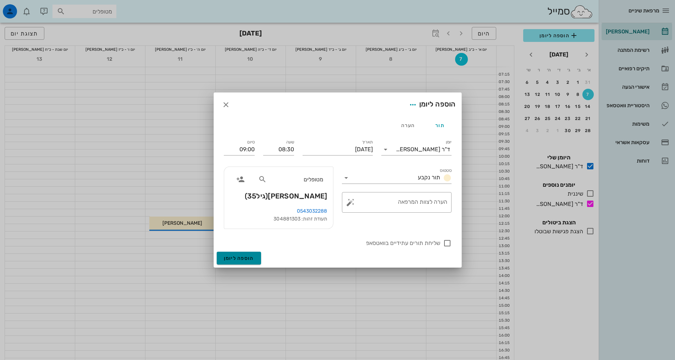
click at [246, 257] on span "הוספה ליומן" at bounding box center [239, 258] width 30 height 6
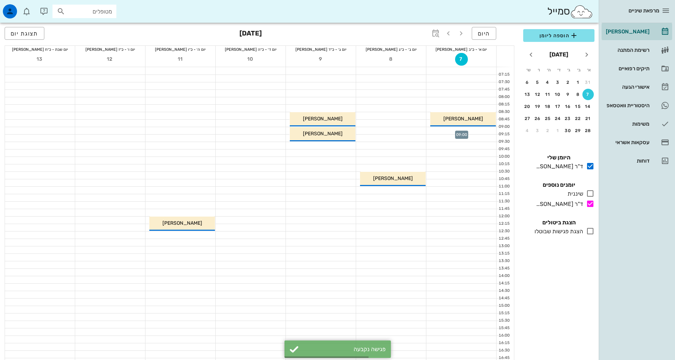
click at [453, 129] on div at bounding box center [461, 130] width 70 height 7
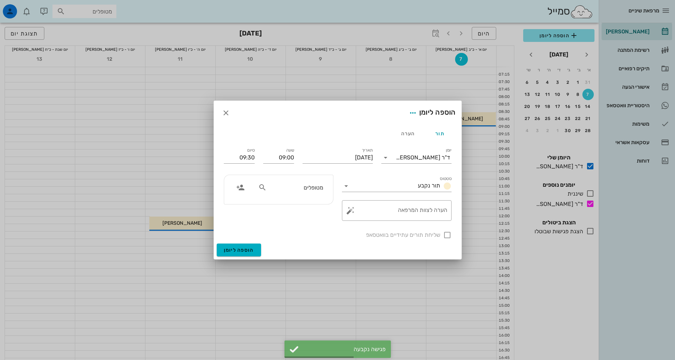
click at [280, 185] on input "מטופלים" at bounding box center [295, 187] width 55 height 9
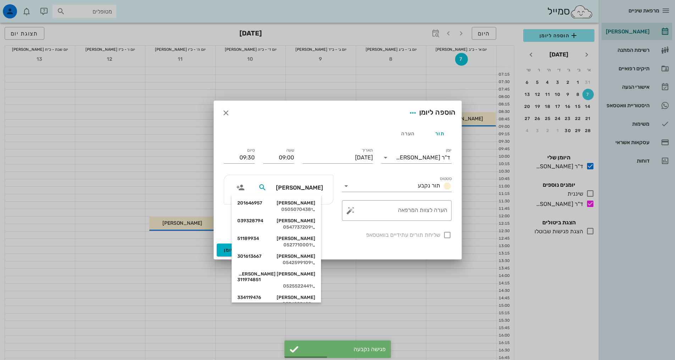
type input "[PERSON_NAME]"
drag, startPoint x: 298, startPoint y: 205, endPoint x: 298, endPoint y: 195, distance: 9.6
click at [298, 205] on div "[PERSON_NAME] 201646957" at bounding box center [276, 203] width 78 height 6
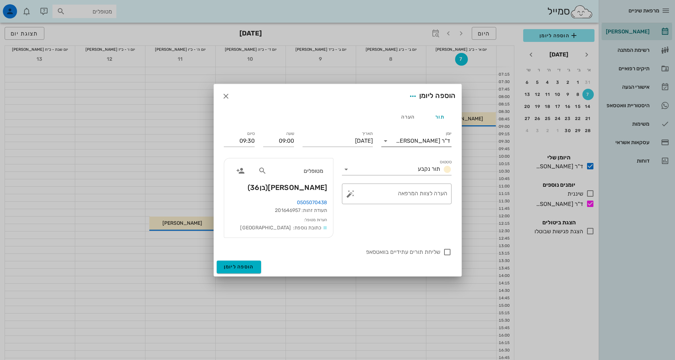
click at [420, 138] on div "ד"ר [PERSON_NAME]" at bounding box center [423, 141] width 54 height 6
click at [412, 179] on div "ד"ר [PERSON_NAME]" at bounding box center [416, 180] width 59 height 7
click at [236, 140] on input "09:30" at bounding box center [239, 140] width 31 height 11
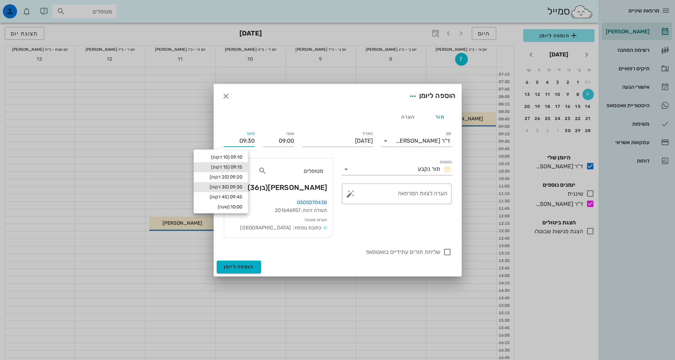
click at [242, 169] on div "09:15 (15 דקות)" at bounding box center [220, 167] width 43 height 6
type input "09:15"
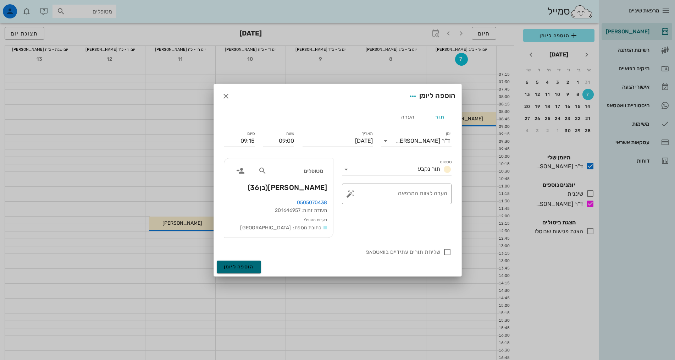
click at [250, 262] on button "הוספה ליומן" at bounding box center [239, 266] width 44 height 13
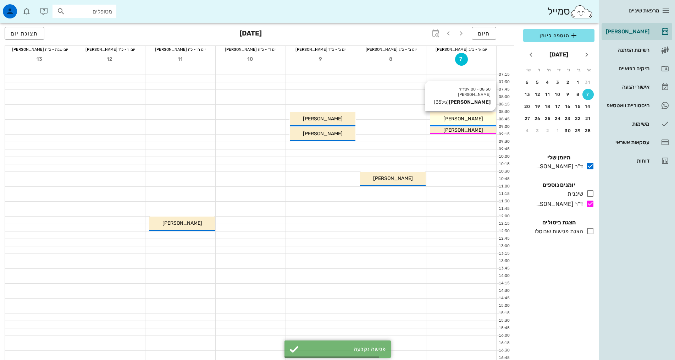
click at [456, 118] on span "[PERSON_NAME]" at bounding box center [463, 119] width 40 height 6
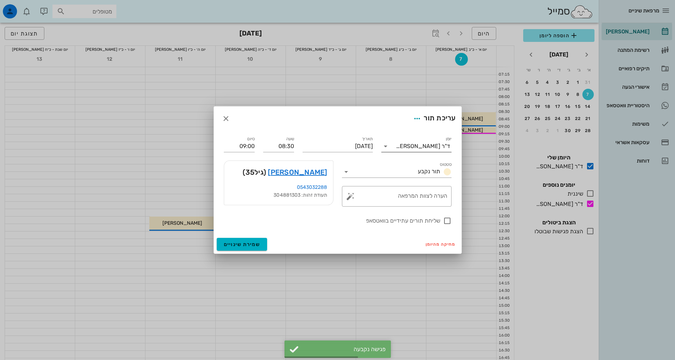
click at [396, 147] on input "יומן" at bounding box center [393, 145] width 5 height 11
click at [410, 180] on div "ד"ר [PERSON_NAME]" at bounding box center [416, 185] width 59 height 15
click at [240, 243] on span "שמירת שינויים" at bounding box center [242, 244] width 37 height 6
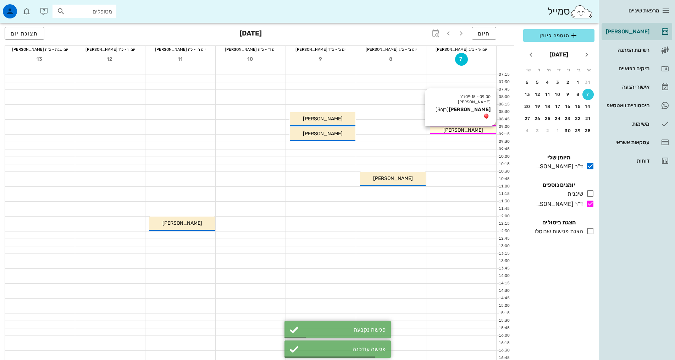
click at [468, 131] on span "[PERSON_NAME]" at bounding box center [463, 130] width 40 height 6
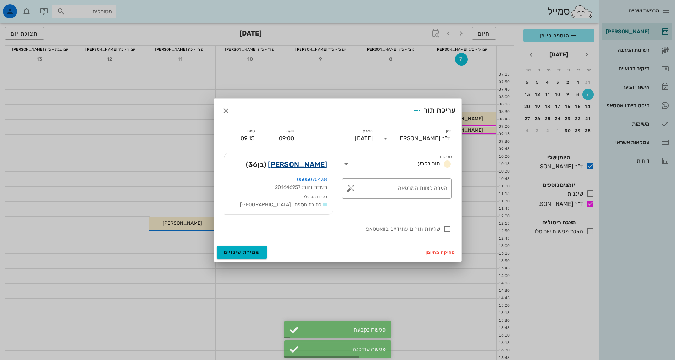
click at [298, 166] on link "[PERSON_NAME]" at bounding box center [297, 164] width 59 height 11
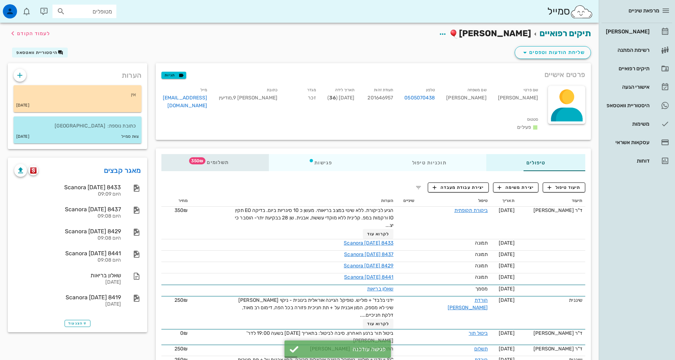
click at [216, 154] on div "תשלומים 350₪" at bounding box center [214, 162] width 107 height 17
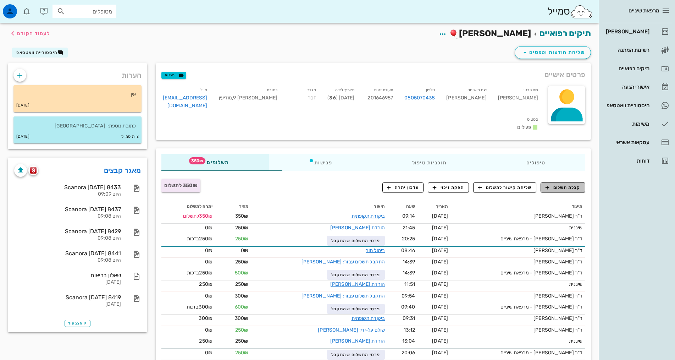
click at [568, 182] on button "קבלת תשלום" at bounding box center [563, 187] width 45 height 10
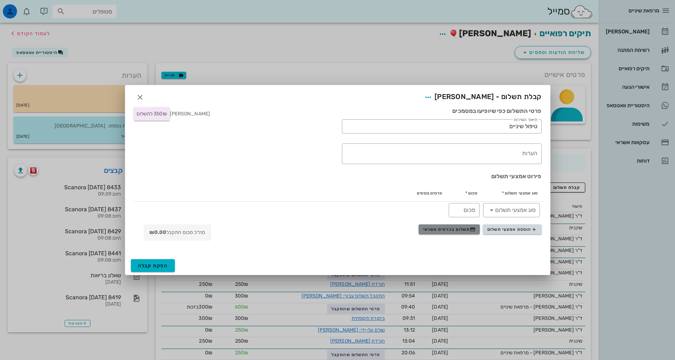
click at [445, 232] on button "תשלום בכרטיס אשראי" at bounding box center [449, 229] width 61 height 10
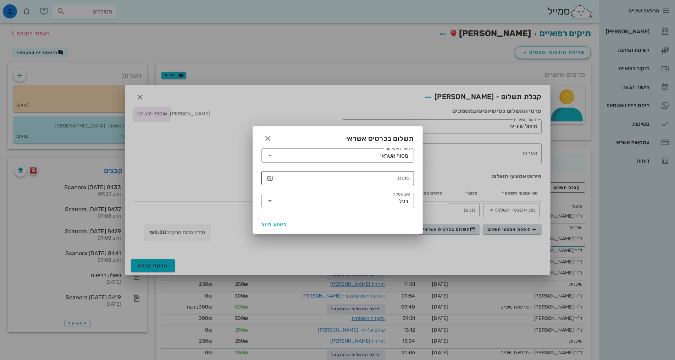
click at [397, 179] on input "סכום" at bounding box center [343, 177] width 134 height 11
type input "350"
click at [265, 139] on icon "button" at bounding box center [268, 138] width 9 height 9
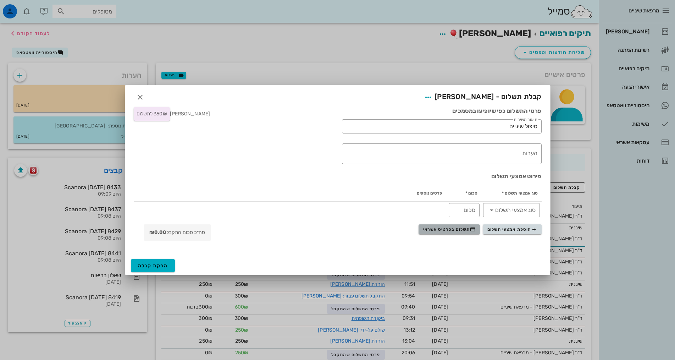
click at [440, 231] on span "תשלום בכרטיס אשראי" at bounding box center [449, 229] width 53 height 6
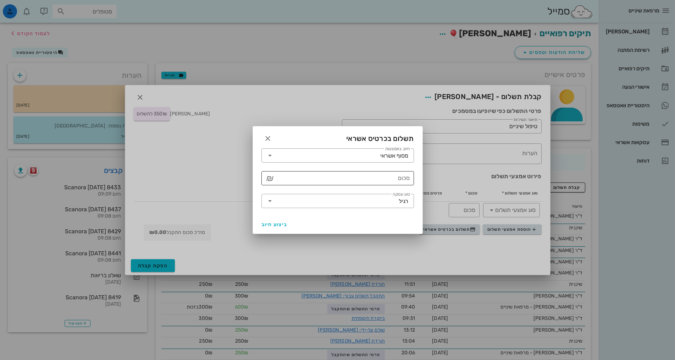
click at [370, 177] on input "סכום" at bounding box center [343, 177] width 134 height 11
type input "350"
click at [269, 221] on button "ביצוע חיוב" at bounding box center [275, 224] width 32 height 13
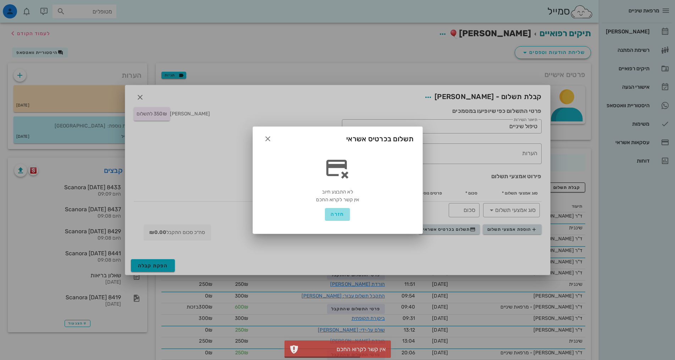
click at [330, 215] on button "חזרה" at bounding box center [337, 214] width 25 height 13
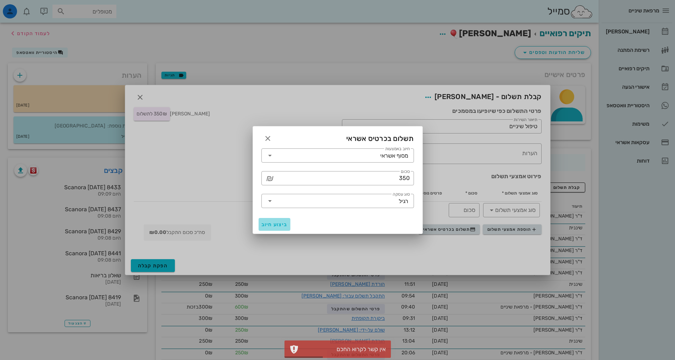
click at [284, 224] on span "ביצוע חיוב" at bounding box center [274, 224] width 26 height 6
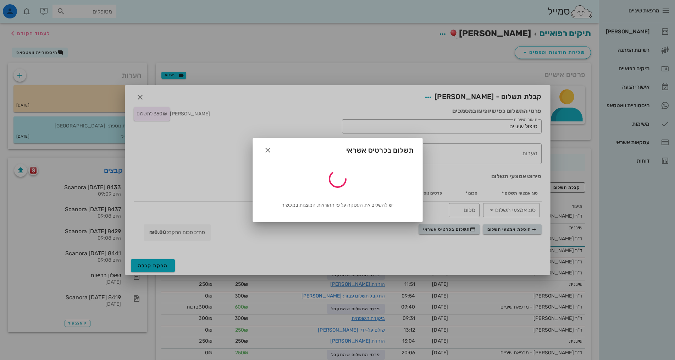
type input "350"
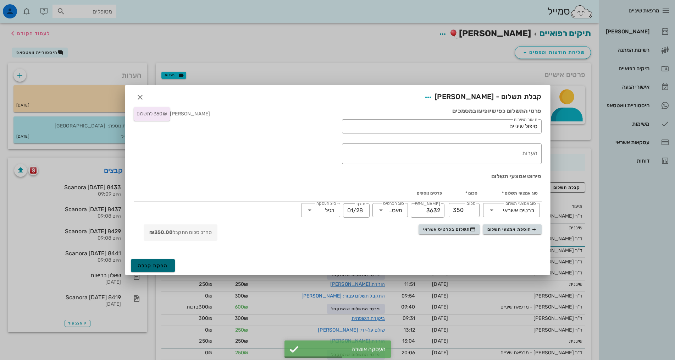
click at [169, 268] on button "הפקת קבלה" at bounding box center [153, 265] width 44 height 13
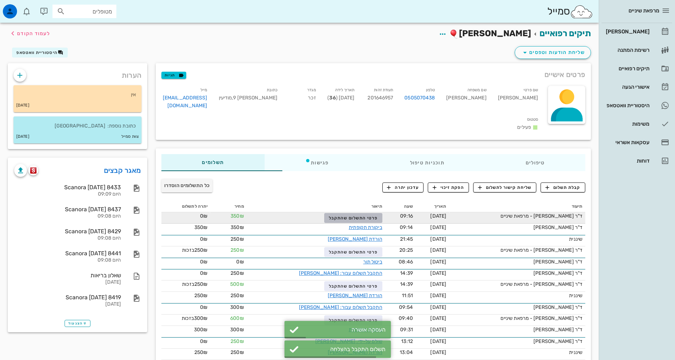
click at [333, 215] on span "פרטי התשלום שהתקבל" at bounding box center [353, 217] width 49 height 5
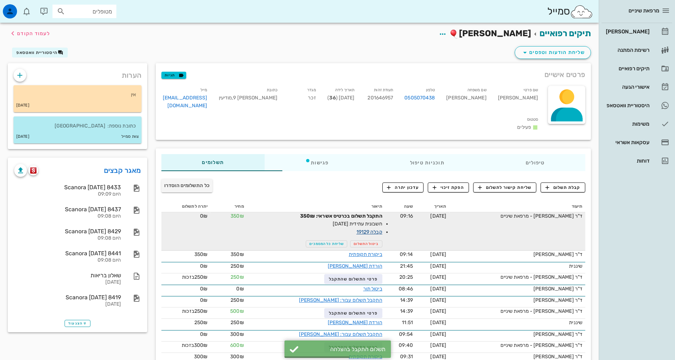
click at [357, 229] on link "קבלה 19129" at bounding box center [370, 232] width 26 height 6
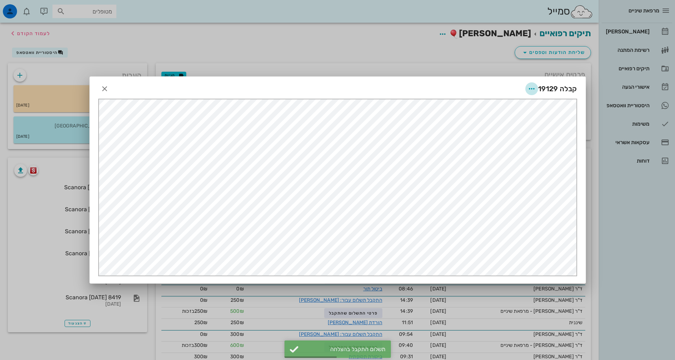
click at [532, 87] on icon "button" at bounding box center [532, 88] width 9 height 9
click at [503, 142] on div "שליחה בוואטסאפ" at bounding box center [512, 140] width 39 height 7
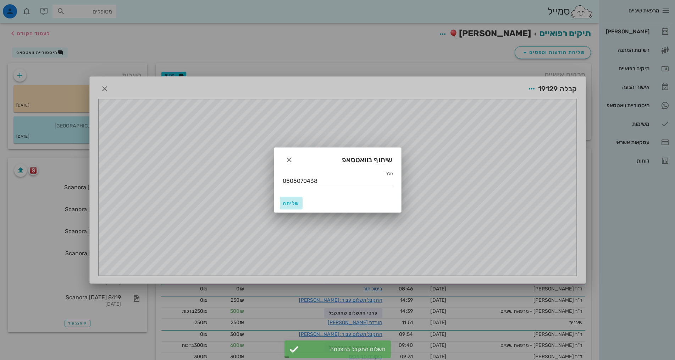
click at [293, 204] on span "שליחה" at bounding box center [291, 203] width 17 height 6
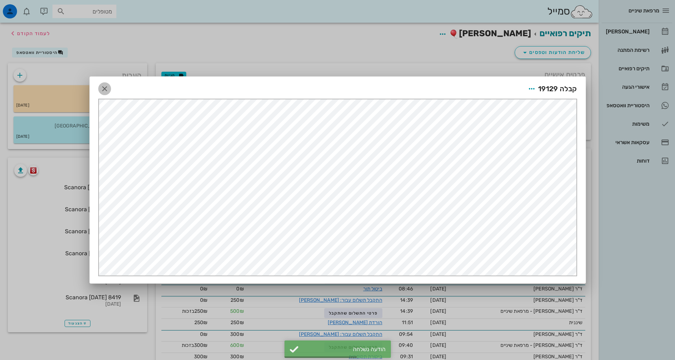
click at [107, 90] on icon "button" at bounding box center [104, 88] width 9 height 9
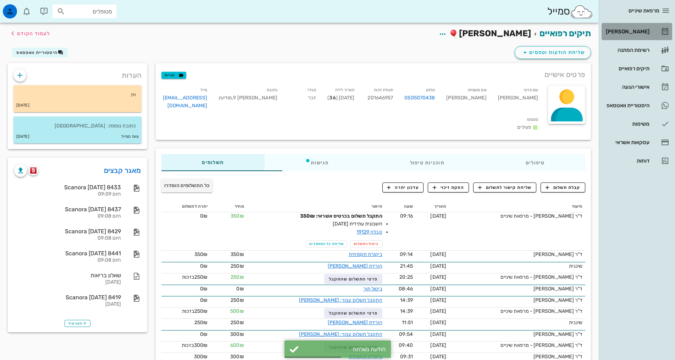
click at [629, 32] on div "[PERSON_NAME]" at bounding box center [627, 32] width 45 height 6
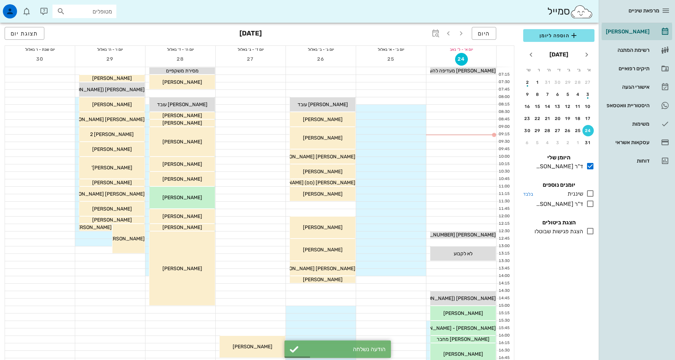
click at [589, 195] on icon at bounding box center [590, 193] width 9 height 9
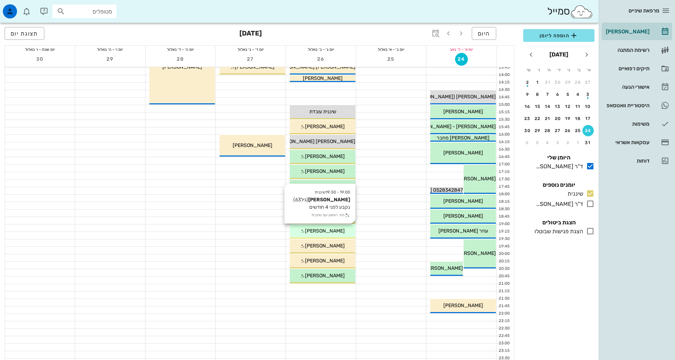
scroll to position [214, 0]
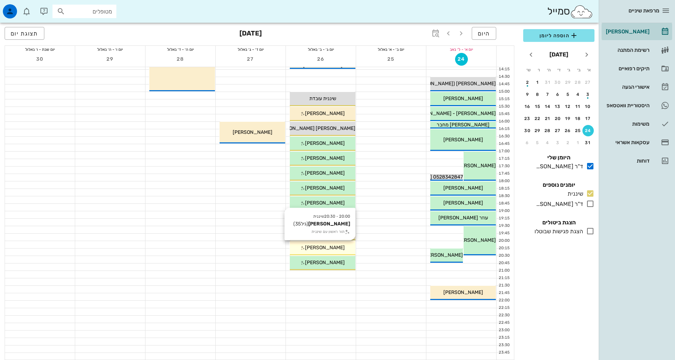
click at [320, 248] on span "[PERSON_NAME]" at bounding box center [325, 247] width 40 height 6
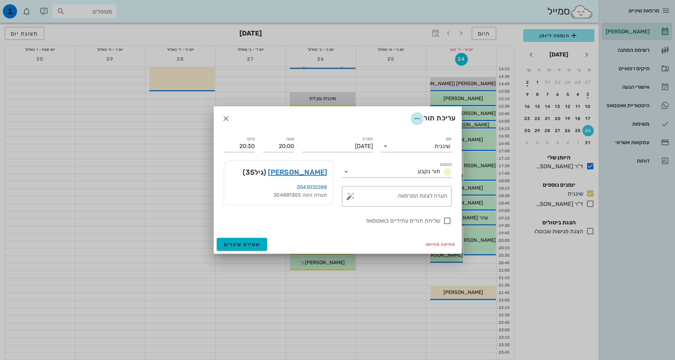
click at [419, 121] on icon "button" at bounding box center [417, 118] width 9 height 9
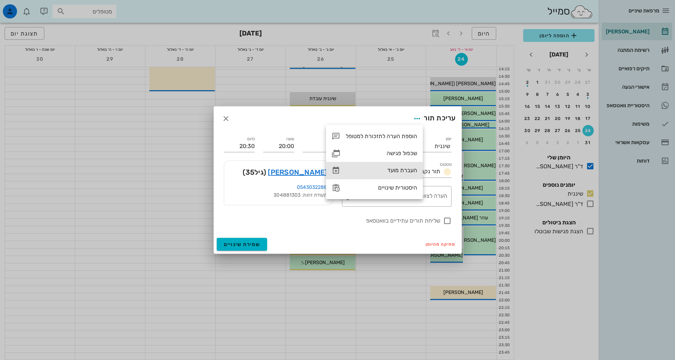
click at [384, 173] on div "העברת מועד" at bounding box center [381, 170] width 71 height 7
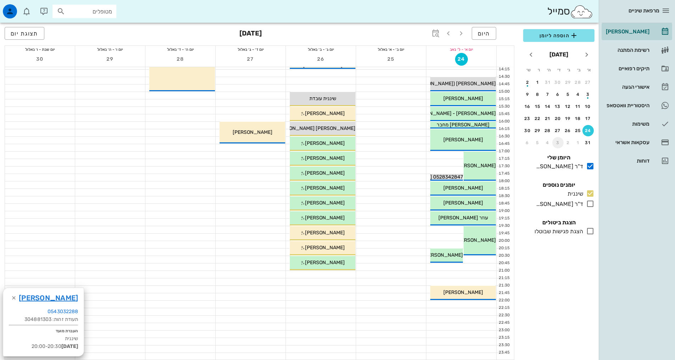
click at [557, 139] on button "3" at bounding box center [557, 142] width 11 height 11
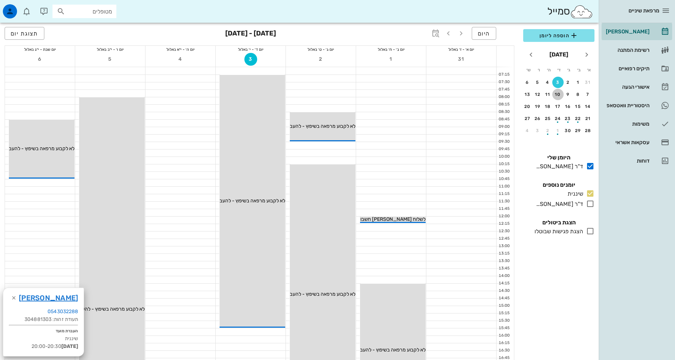
click at [555, 96] on div "10" at bounding box center [557, 94] width 11 height 5
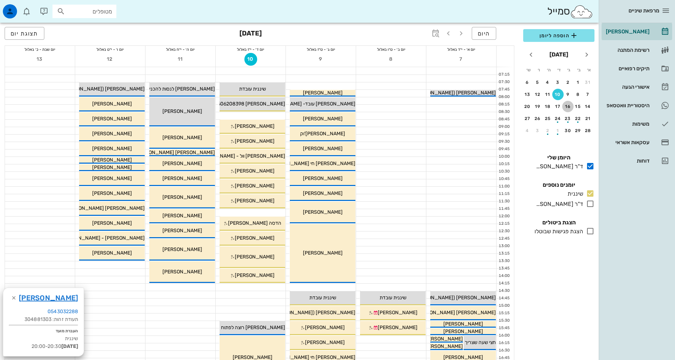
click at [565, 106] on div "16" at bounding box center [567, 106] width 11 height 5
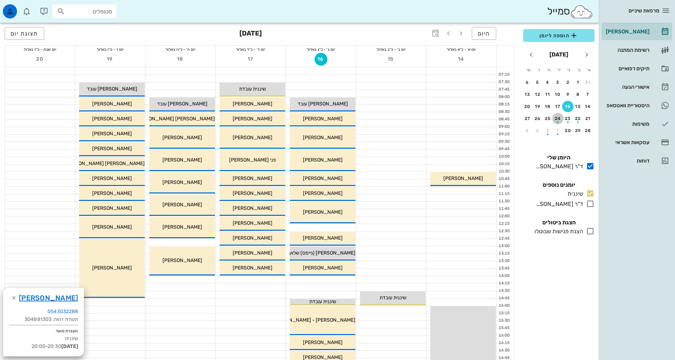
click at [558, 117] on div "24" at bounding box center [557, 118] width 11 height 5
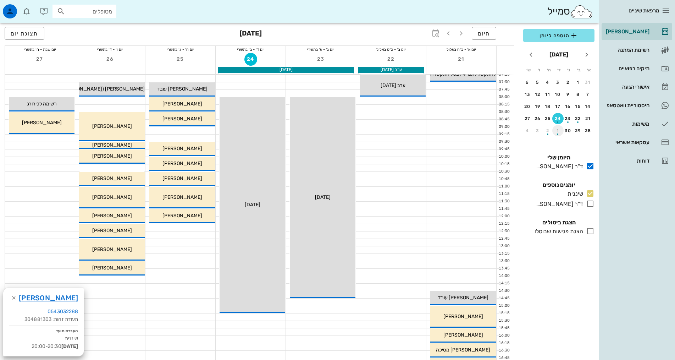
click at [558, 132] on div "button" at bounding box center [557, 132] width 11 height 4
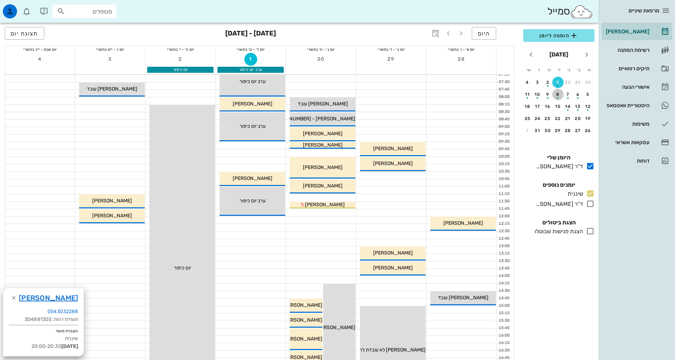
click at [559, 97] on div "button" at bounding box center [557, 96] width 11 height 4
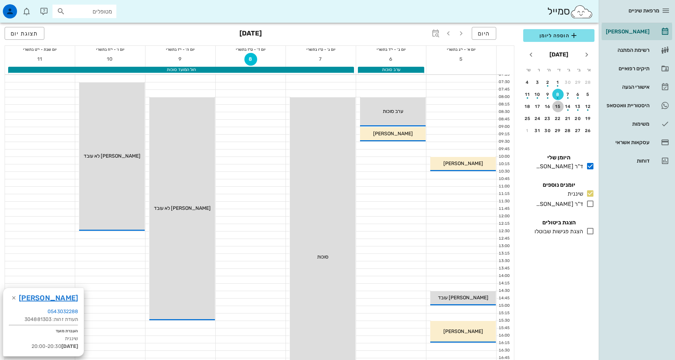
click at [555, 107] on div "15" at bounding box center [557, 106] width 11 height 5
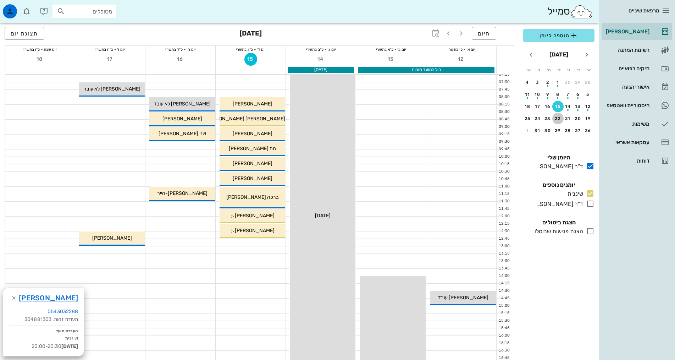
click at [557, 120] on div "22" at bounding box center [557, 118] width 11 height 5
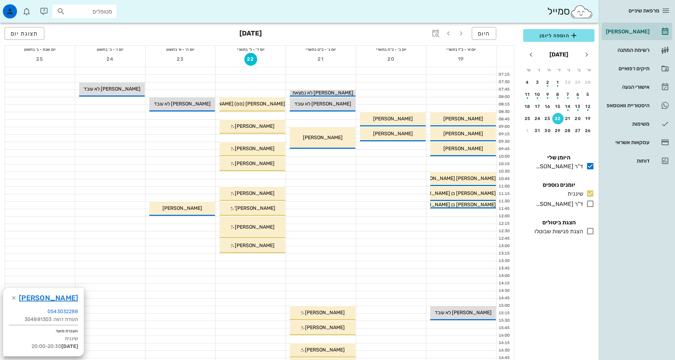
click at [251, 173] on div at bounding box center [251, 175] width 70 height 7
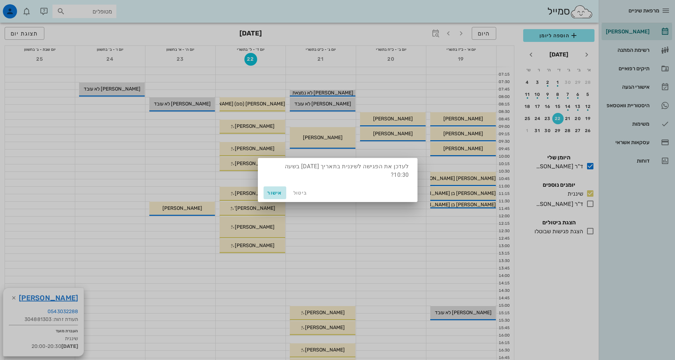
click at [272, 194] on span "אישור" at bounding box center [274, 193] width 17 height 6
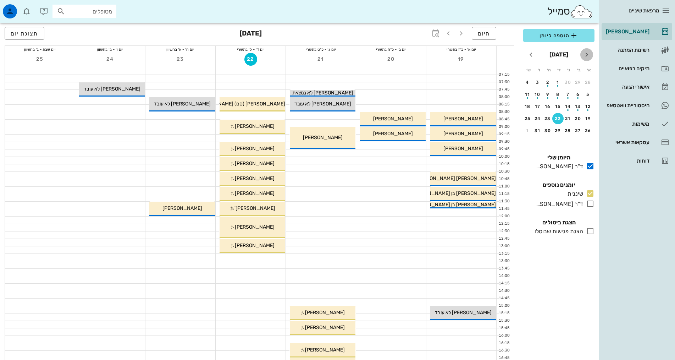
click at [584, 53] on icon "חודש שעבר" at bounding box center [587, 54] width 9 height 9
click at [585, 54] on icon "חודש שעבר" at bounding box center [587, 54] width 9 height 9
click at [555, 128] on div "27" at bounding box center [557, 130] width 11 height 5
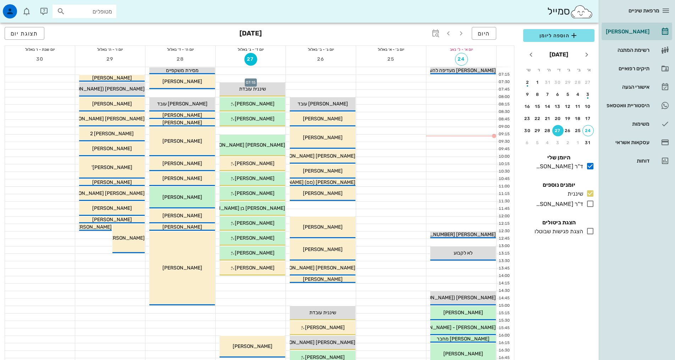
click at [273, 79] on div at bounding box center [251, 78] width 70 height 7
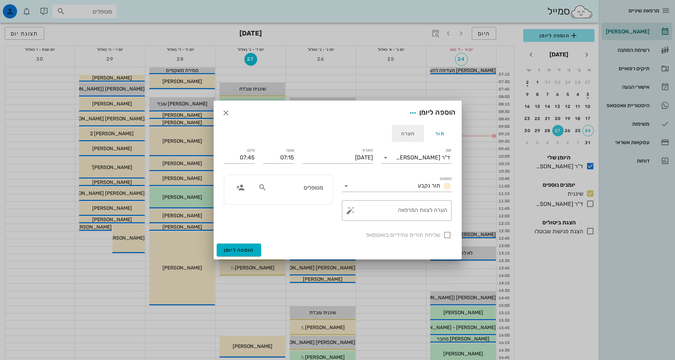
click at [405, 134] on div "הערה" at bounding box center [408, 133] width 32 height 17
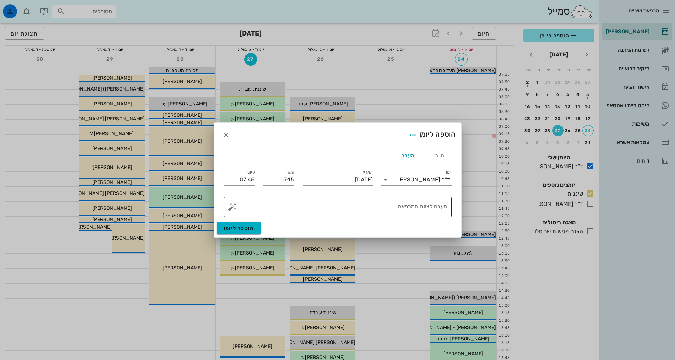
click at [393, 202] on textarea "הערה לצוות המרפאה" at bounding box center [341, 208] width 214 height 17
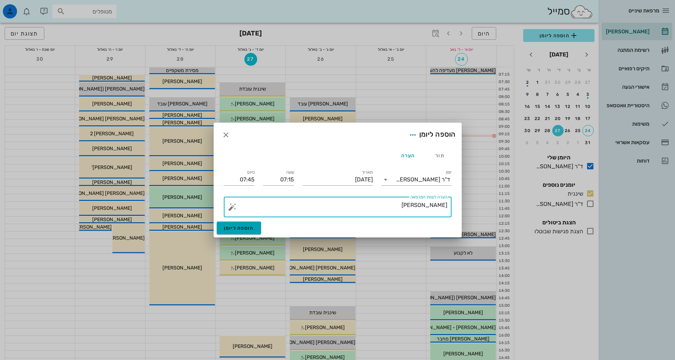
type textarea "[PERSON_NAME]"
click at [248, 228] on span "הוספה ליומן" at bounding box center [239, 228] width 30 height 6
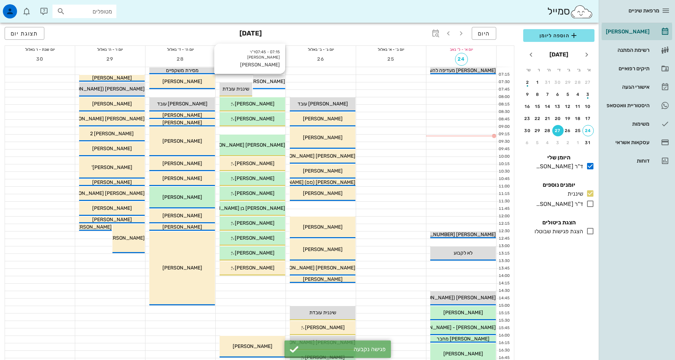
click at [278, 82] on span "[PERSON_NAME]" at bounding box center [266, 81] width 40 height 6
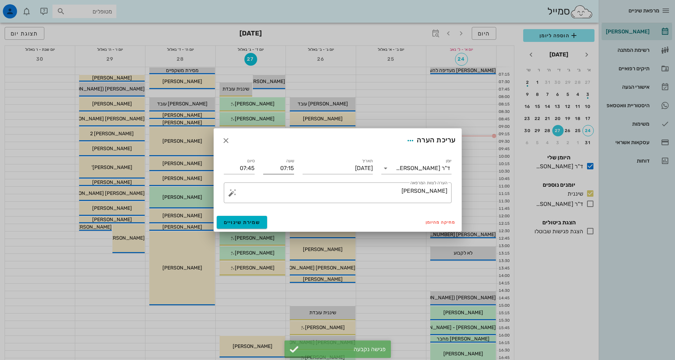
click at [272, 169] on input "07:15" at bounding box center [278, 167] width 31 height 11
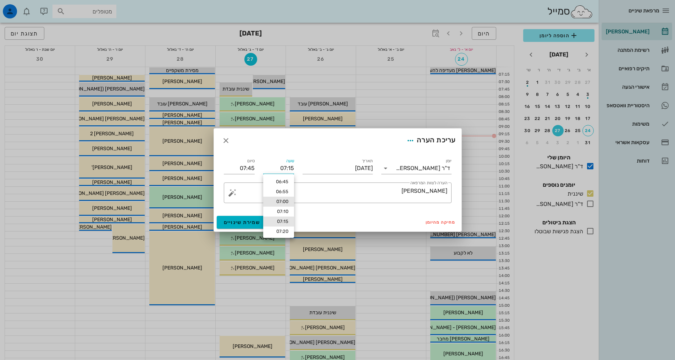
click at [280, 203] on div "07:00" at bounding box center [279, 202] width 20 height 6
type input "07:00"
type input "07:30"
click at [246, 223] on span "שמירת שינויים" at bounding box center [242, 222] width 37 height 6
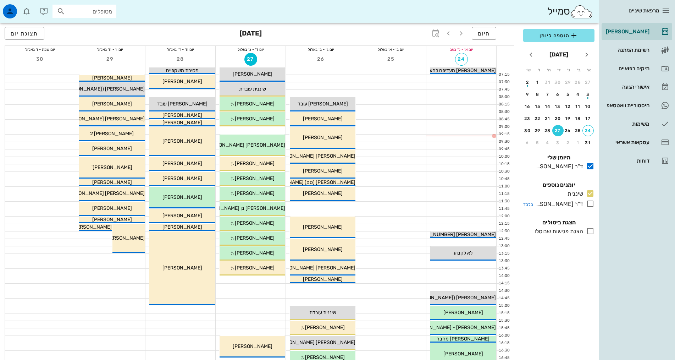
click at [590, 202] on icon at bounding box center [590, 203] width 9 height 9
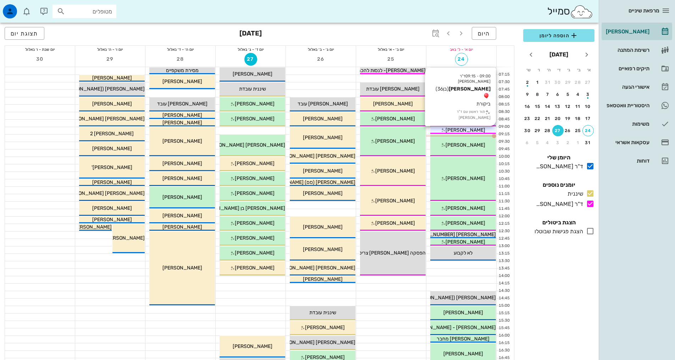
click at [462, 127] on span "[PERSON_NAME]" at bounding box center [466, 130] width 40 height 6
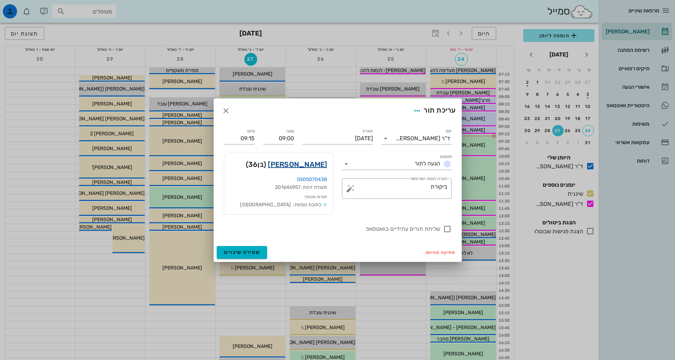
click at [298, 164] on link "[PERSON_NAME]" at bounding box center [297, 164] width 59 height 11
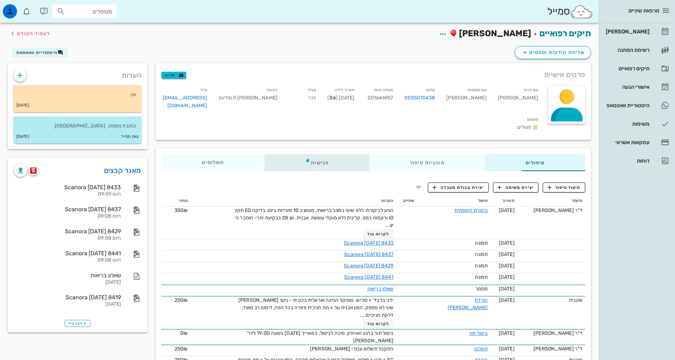
drag, startPoint x: 270, startPoint y: 150, endPoint x: 230, endPoint y: 156, distance: 40.9
click at [267, 154] on div "פגישות" at bounding box center [317, 162] width 105 height 17
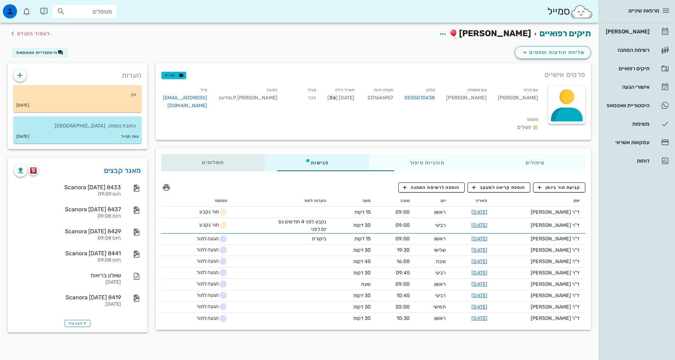
click at [161, 154] on div "תשלומים 0₪" at bounding box center [212, 162] width 103 height 17
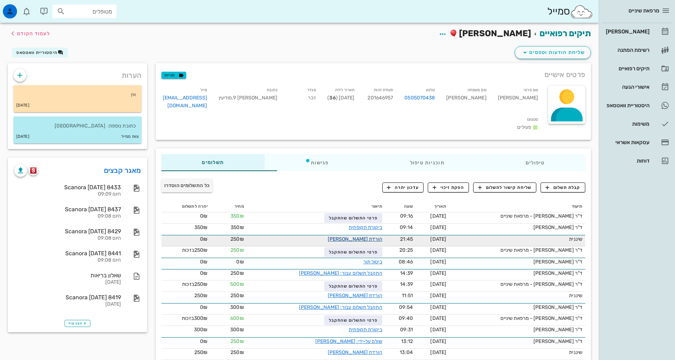
click at [343, 236] on link "הורדת [PERSON_NAME]" at bounding box center [355, 239] width 55 height 6
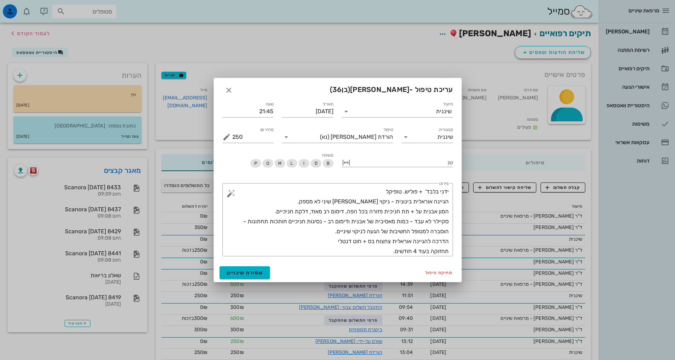
click at [221, 89] on div "עריכת טיפול - [PERSON_NAME] (בן 36 )" at bounding box center [338, 89] width 248 height 22
click at [227, 92] on icon "button" at bounding box center [229, 90] width 9 height 9
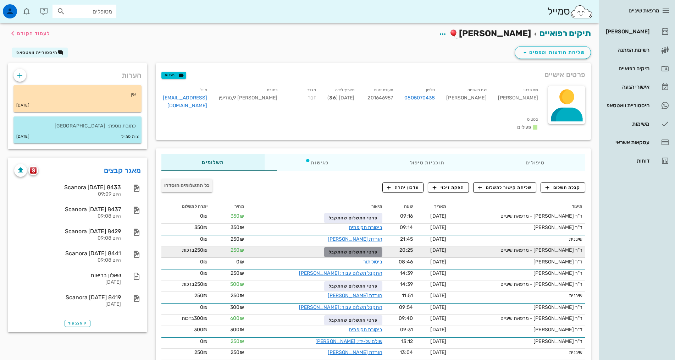
click at [324, 247] on button "פרטי התשלום שהתקבל" at bounding box center [353, 252] width 58 height 10
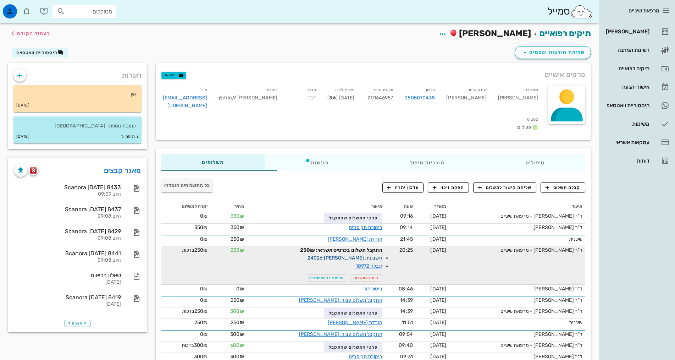
click at [346, 255] on link "חשבונית [PERSON_NAME] 24026" at bounding box center [345, 258] width 75 height 6
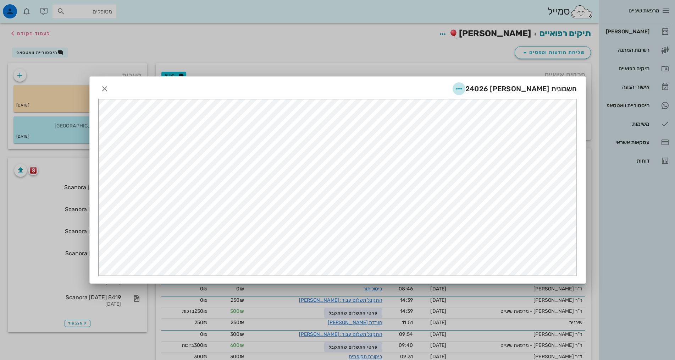
click at [463, 87] on icon "button" at bounding box center [459, 88] width 9 height 9
click at [493, 136] on div "שליחה בוואטסאפ" at bounding box center [482, 140] width 65 height 17
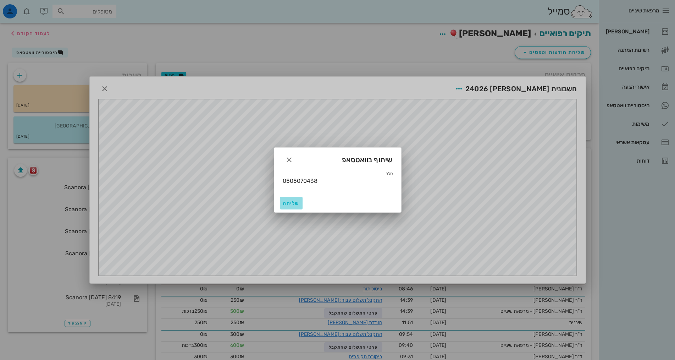
click at [286, 200] on span "שליחה" at bounding box center [291, 203] width 17 height 6
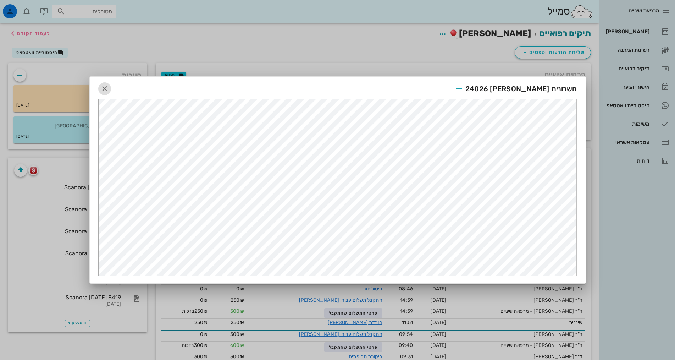
click at [107, 89] on icon "button" at bounding box center [104, 88] width 9 height 9
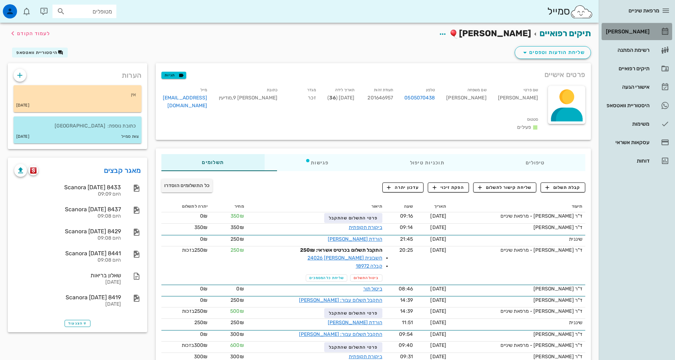
click at [637, 31] on div "[PERSON_NAME]" at bounding box center [627, 32] width 45 height 6
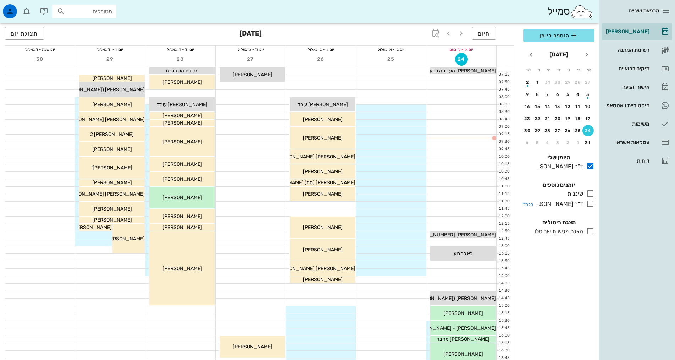
click at [588, 204] on icon at bounding box center [590, 203] width 9 height 9
